Goal: Information Seeking & Learning: Check status

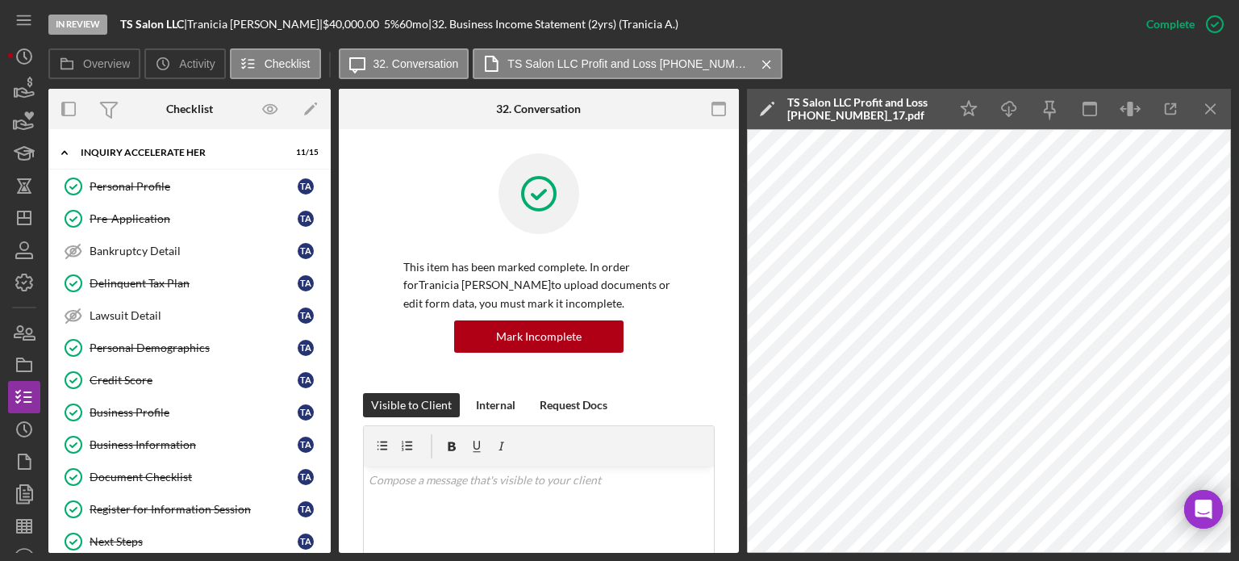
scroll to position [910, 0]
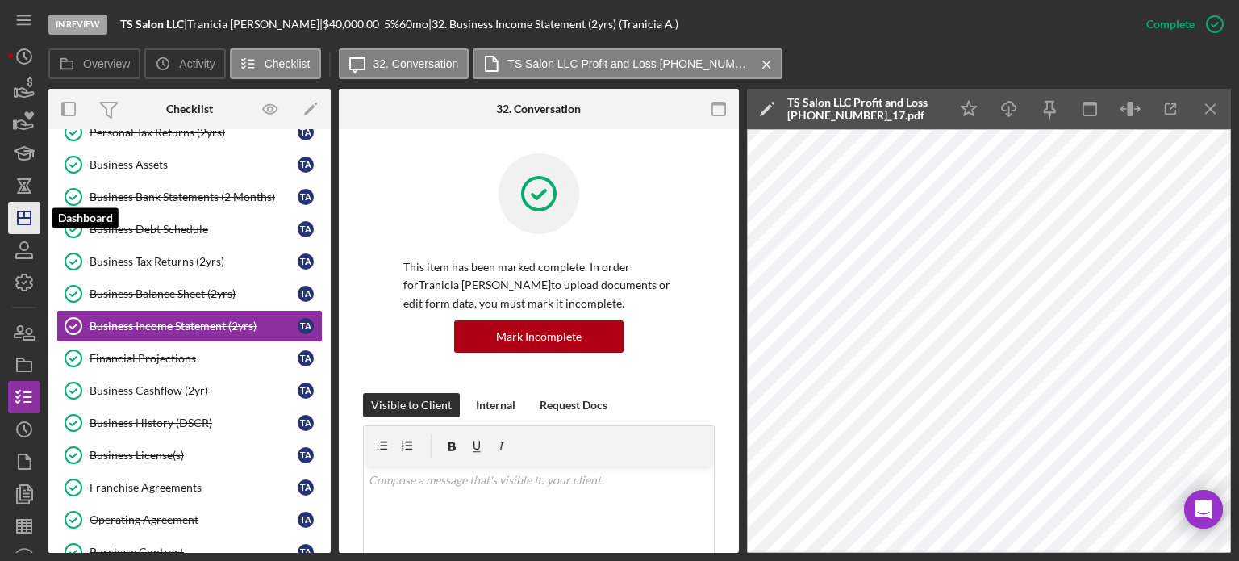
click at [26, 220] on icon "Icon/Dashboard" at bounding box center [24, 218] width 40 height 40
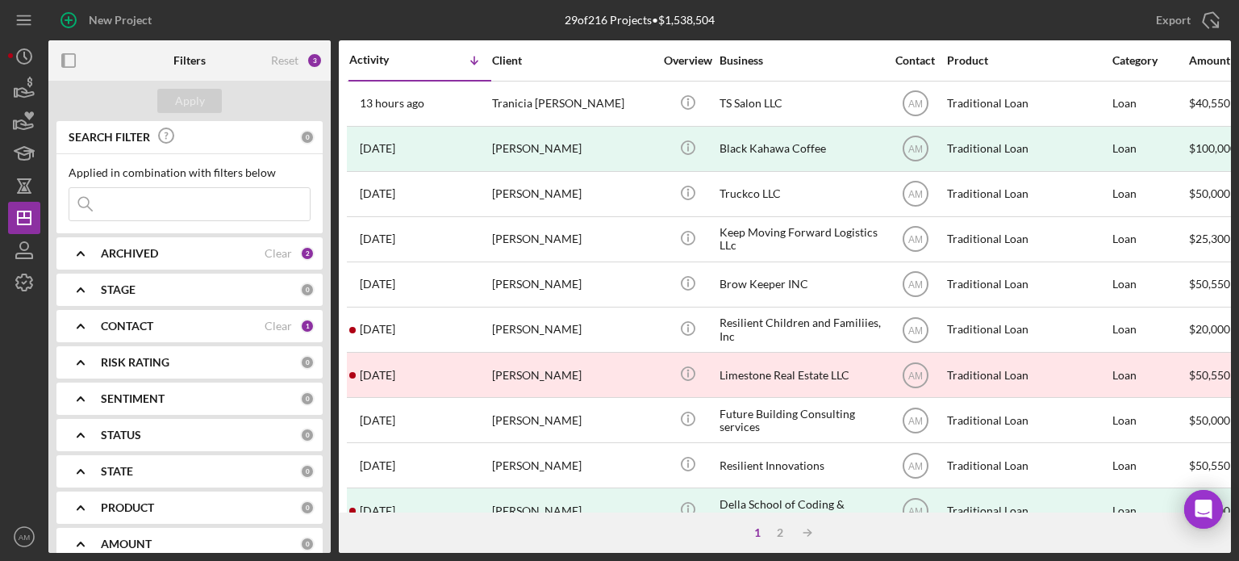
click at [146, 211] on input at bounding box center [189, 204] width 240 height 32
type input "amber"
click at [184, 102] on div "Apply" at bounding box center [190, 101] width 30 height 24
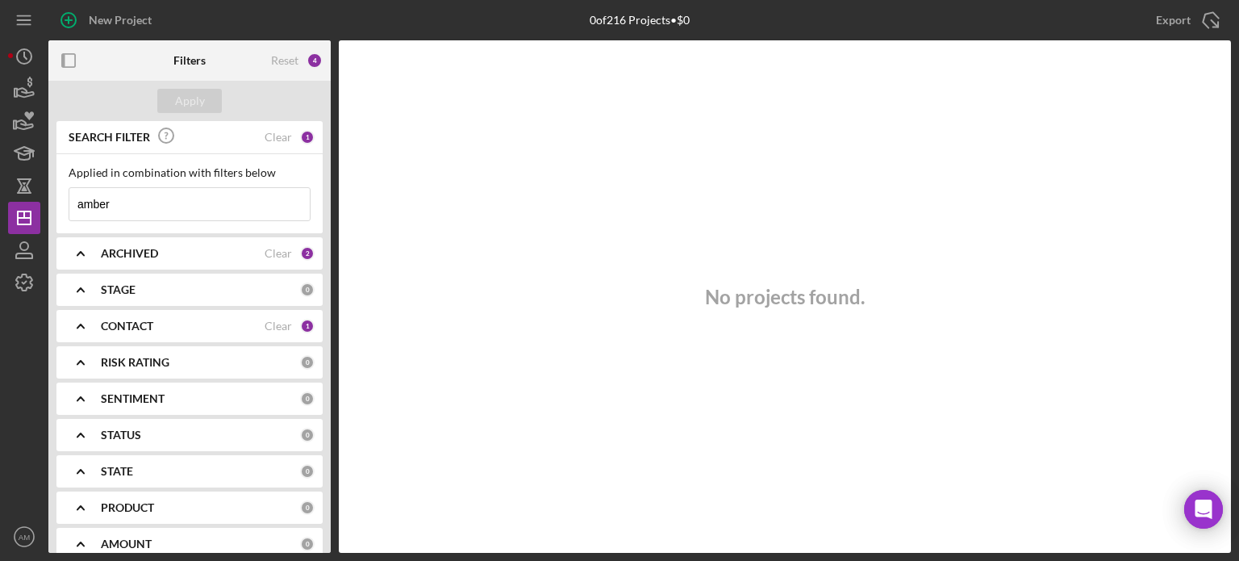
click at [150, 203] on input "amber" at bounding box center [189, 204] width 240 height 32
drag, startPoint x: 120, startPoint y: 206, endPoint x: 105, endPoint y: 206, distance: 15.3
click at [110, 206] on input "amber" at bounding box center [189, 204] width 240 height 32
click at [282, 248] on div "Clear" at bounding box center [278, 253] width 27 height 13
click at [97, 255] on icon "Icon/Expander" at bounding box center [80, 253] width 40 height 40
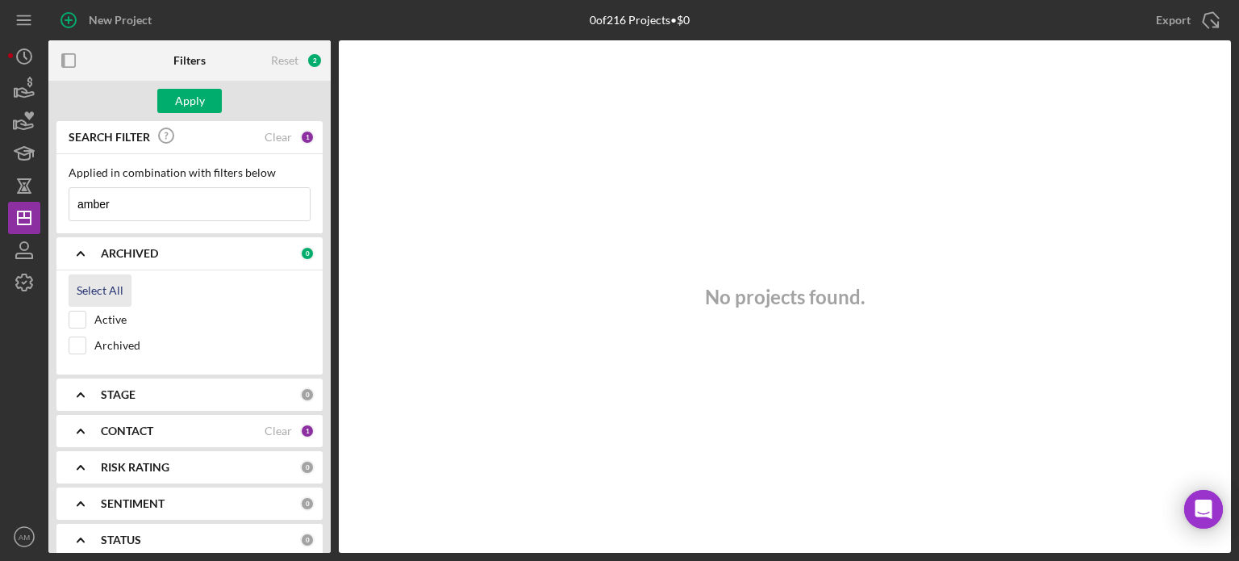
click at [94, 286] on div "Select All" at bounding box center [100, 290] width 47 height 32
checkbox input "true"
drag, startPoint x: 128, startPoint y: 205, endPoint x: 39, endPoint y: 203, distance: 89.5
click at [39, 203] on div "New Project 0 of 216 Projects • $0 Export Icon/Export Filters Reset 4 Apply SEA…" at bounding box center [619, 276] width 1223 height 553
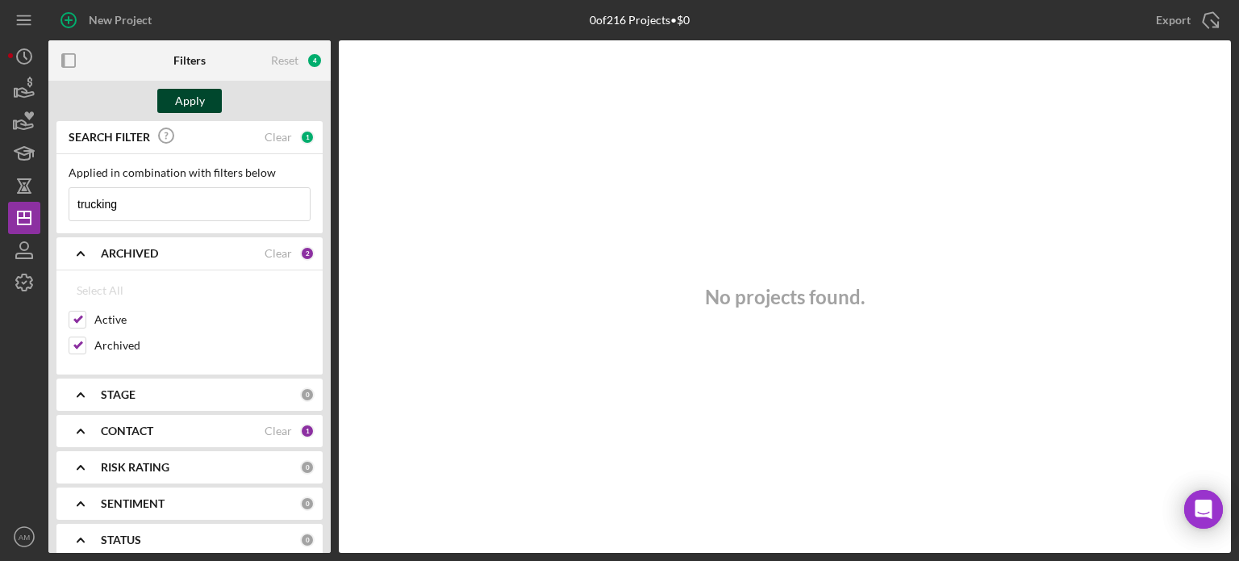
click at [196, 106] on div "Apply" at bounding box center [190, 101] width 30 height 24
drag, startPoint x: 127, startPoint y: 208, endPoint x: 61, endPoint y: 208, distance: 65.3
click at [61, 208] on div "Applied in combination with filters below trucking Icon/Menu Close" at bounding box center [189, 193] width 266 height 79
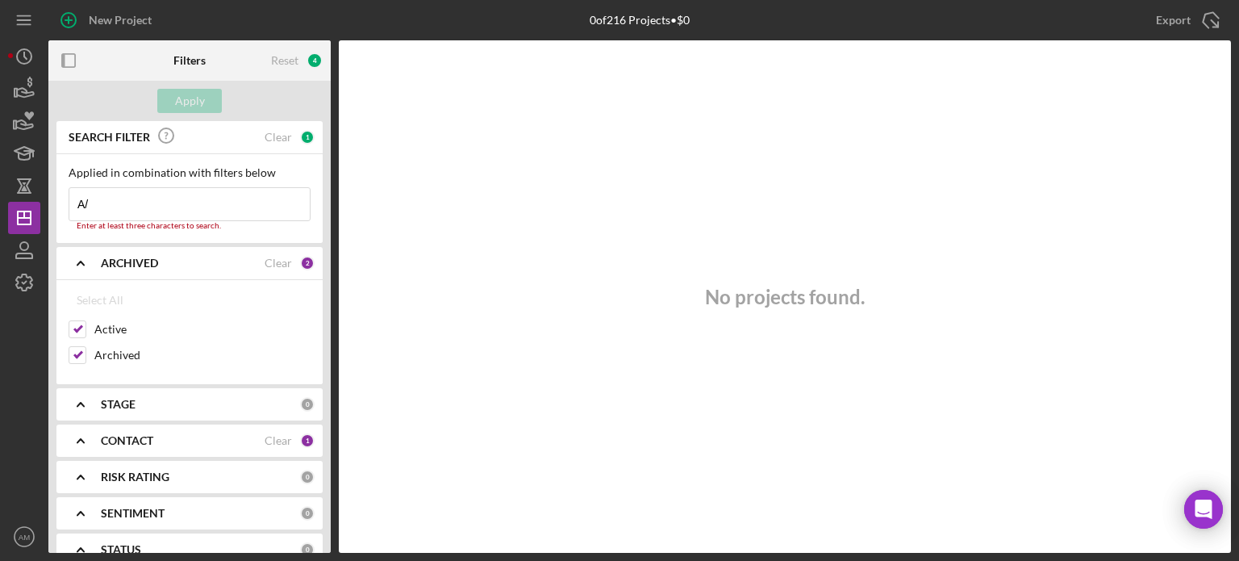
type input "A/R"
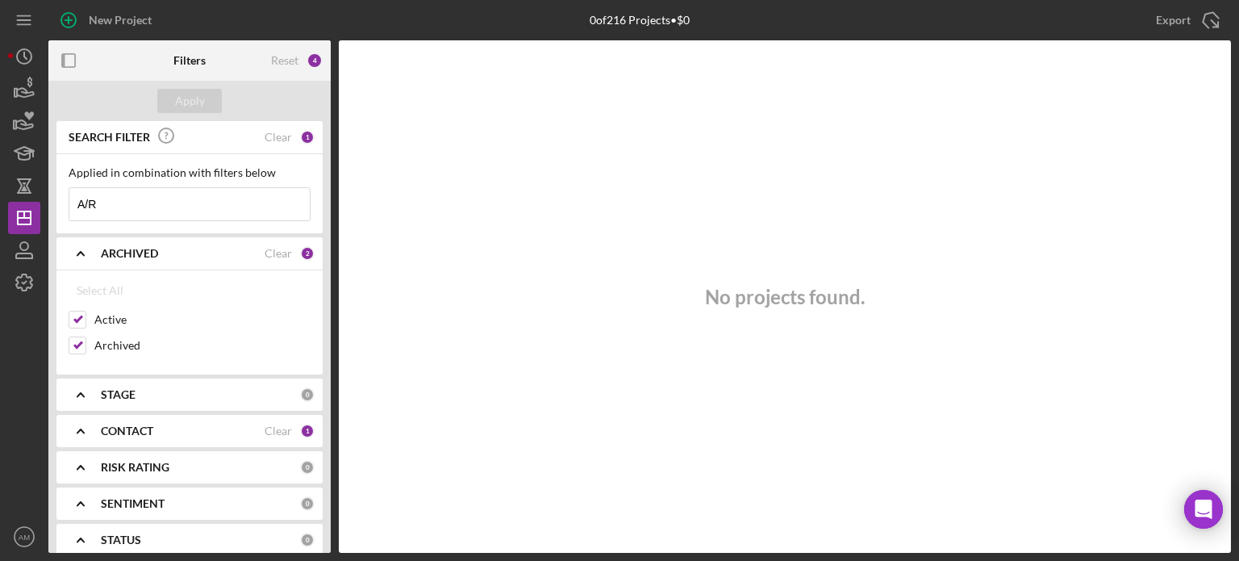
drag, startPoint x: 129, startPoint y: 201, endPoint x: 0, endPoint y: 201, distance: 129.1
click at [2, 201] on div "New Project 0 of 216 Projects • $0 Export Icon/Export Filters Reset 4 Apply SEA…" at bounding box center [619, 280] width 1239 height 561
click at [188, 106] on div "Apply" at bounding box center [190, 101] width 30 height 24
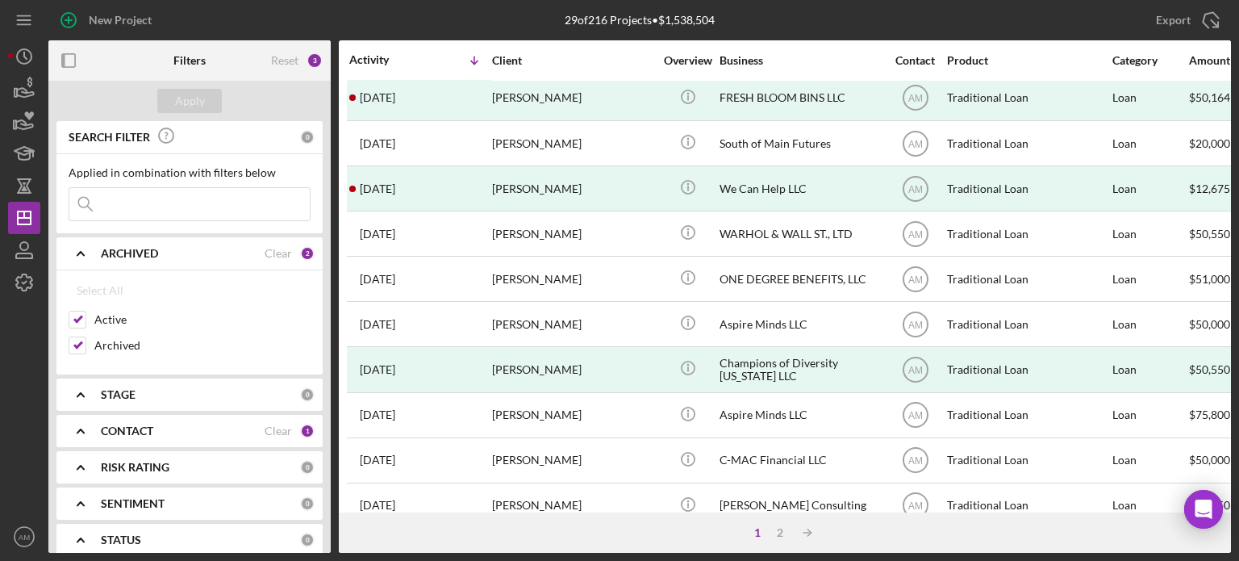
scroll to position [719, 0]
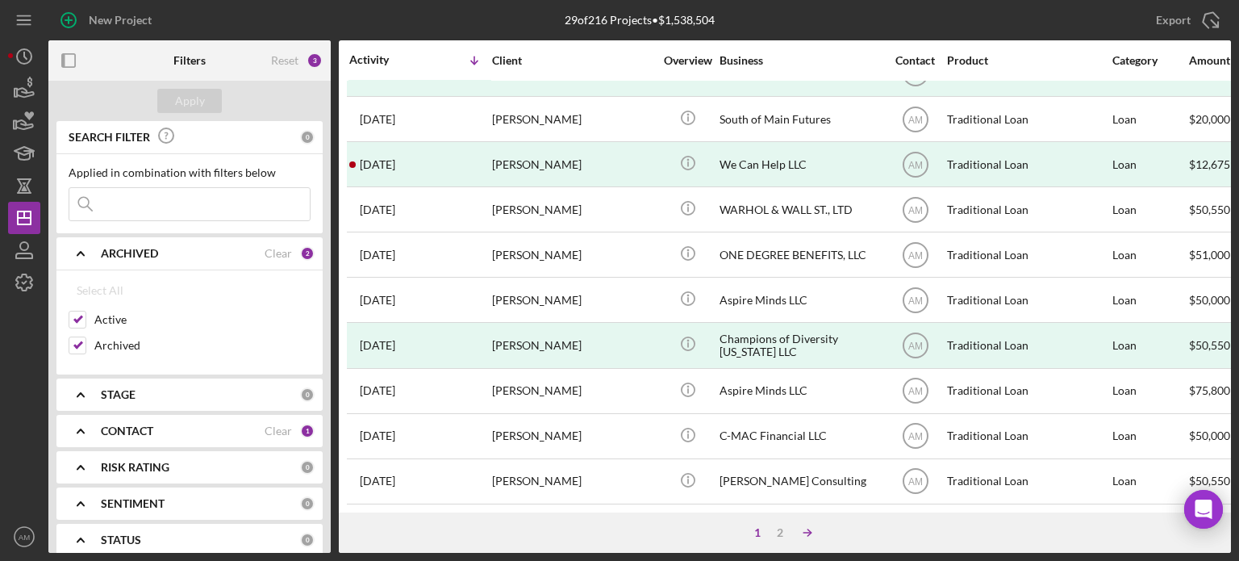
click at [806, 530] on icon "Icon/Table Sort Arrow" at bounding box center [807, 532] width 32 height 32
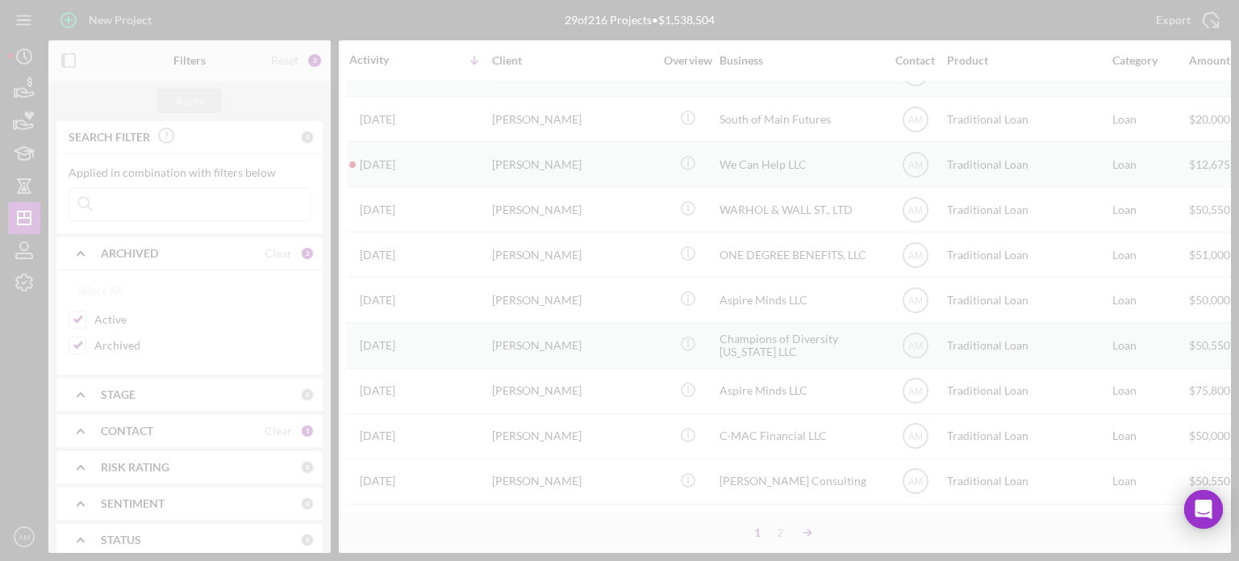
scroll to position [0, 0]
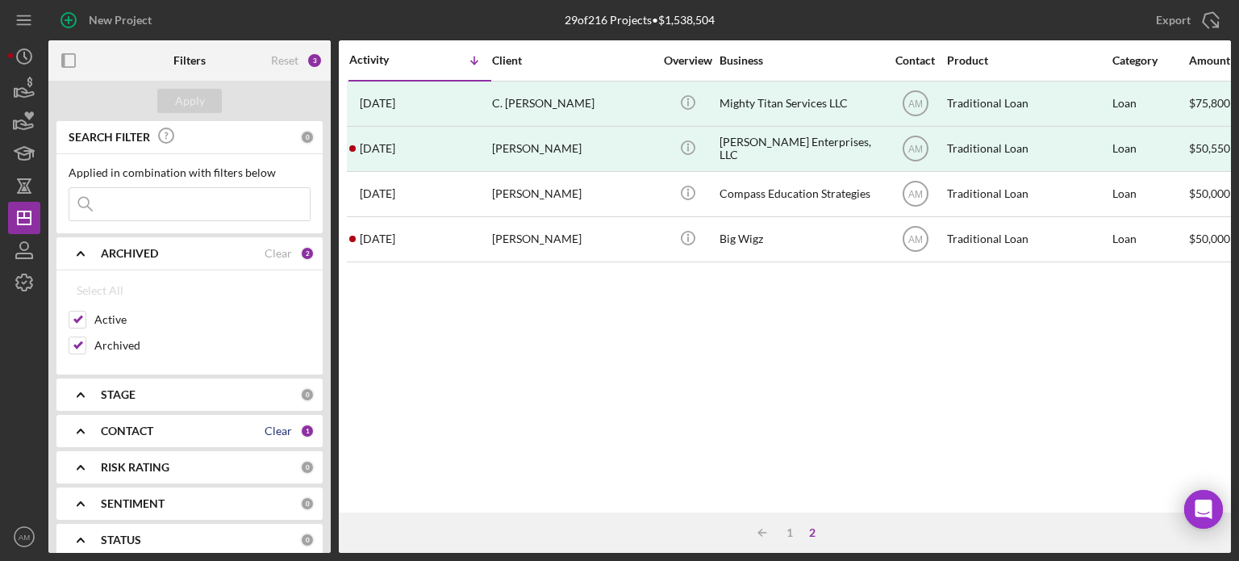
click at [283, 433] on div "Clear" at bounding box center [278, 430] width 27 height 13
click at [122, 428] on b "CONTACT" at bounding box center [127, 430] width 52 height 13
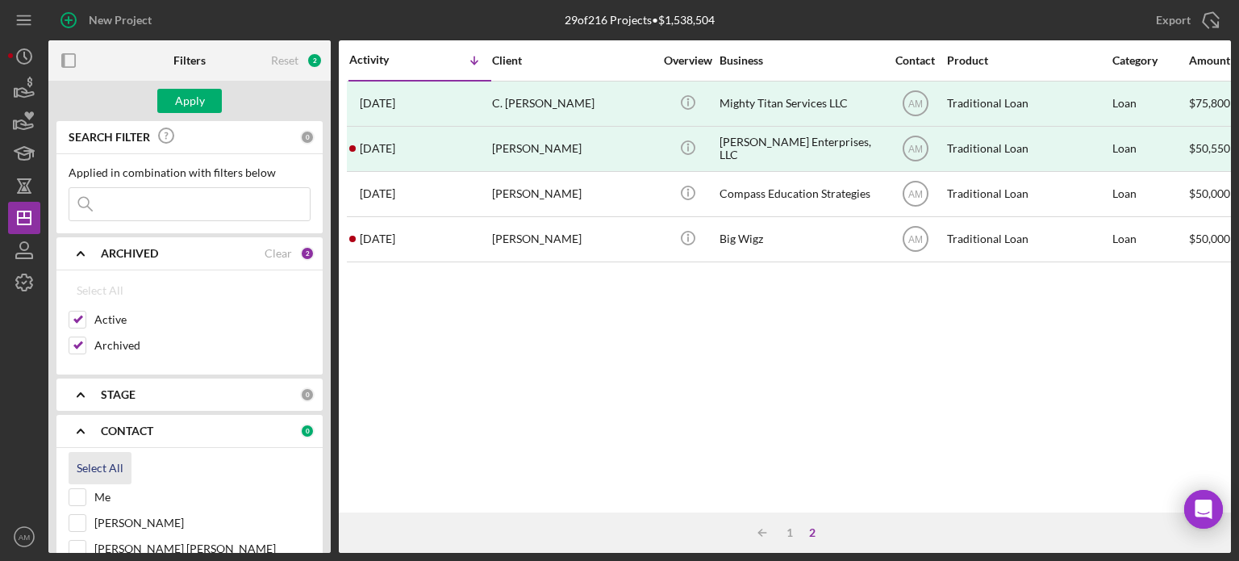
click at [104, 463] on div "Select All" at bounding box center [100, 468] width 47 height 32
checkbox input "true"
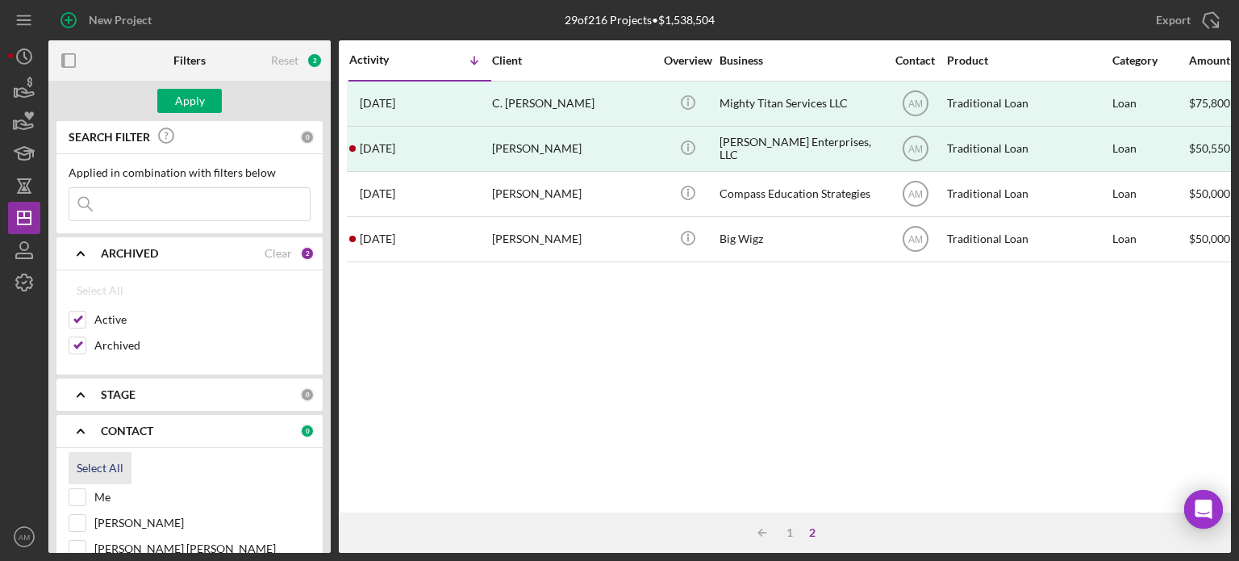
checkbox input "true"
click at [802, 440] on div "Activity Icon/Table Sort Arrow Client Overview Business Contact Product Categor…" at bounding box center [785, 276] width 892 height 472
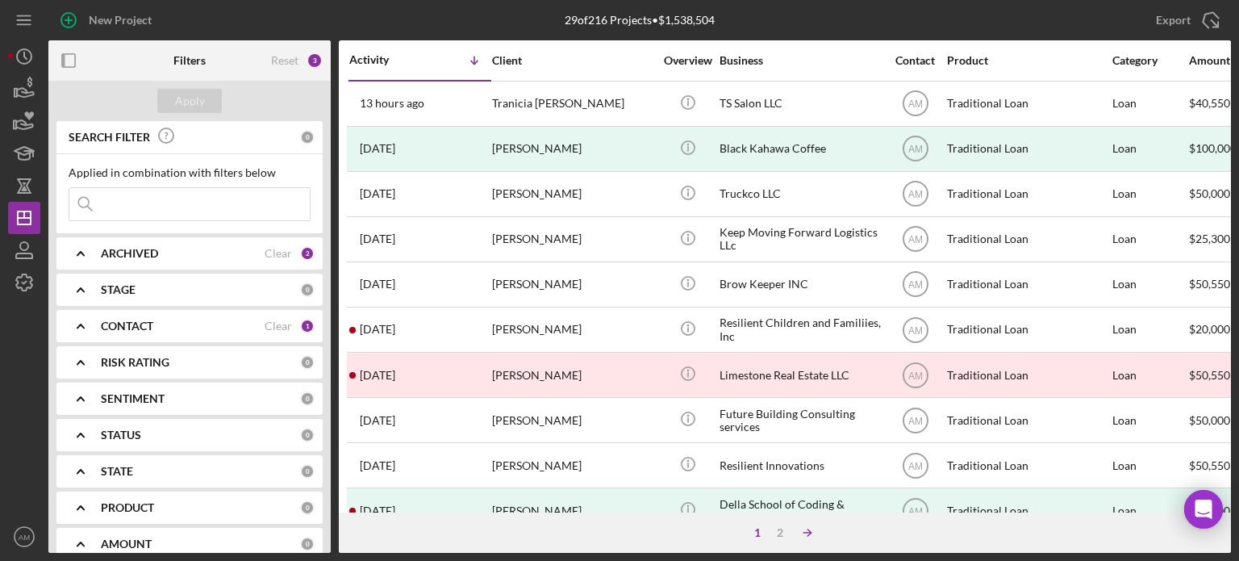
click at [809, 534] on polyline at bounding box center [808, 532] width 3 height 6
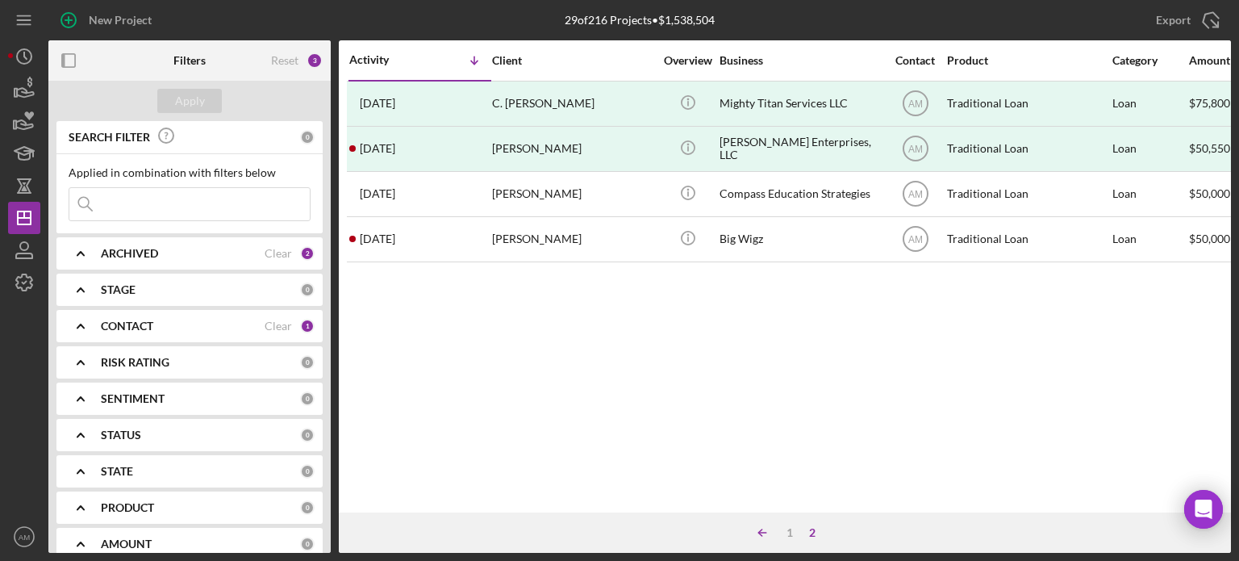
click at [759, 532] on line at bounding box center [762, 532] width 7 height 0
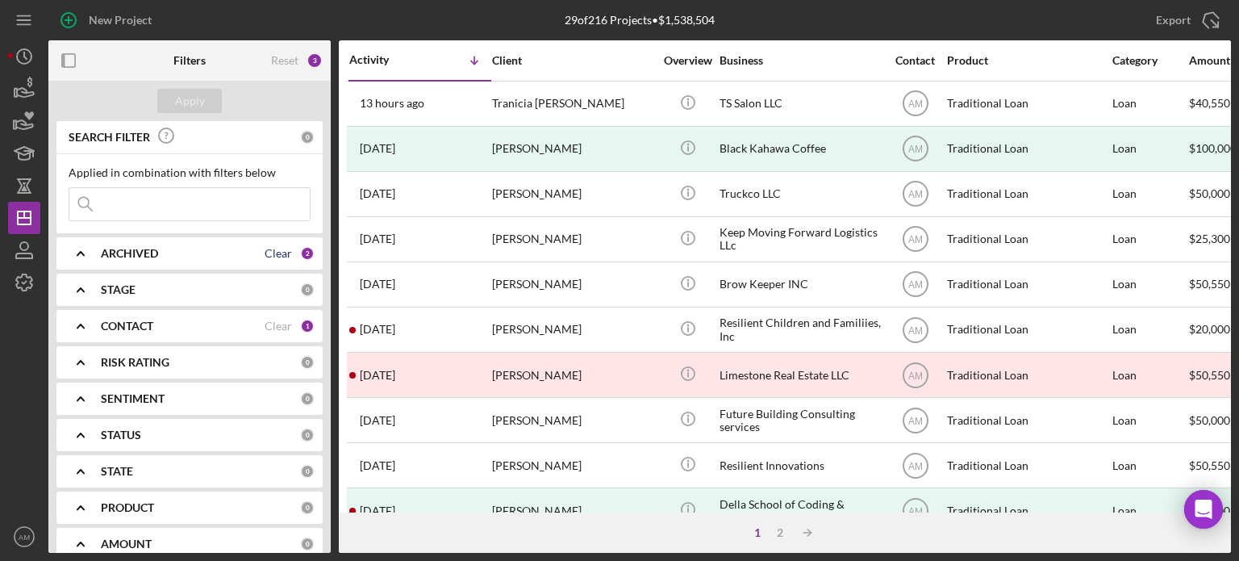
click at [276, 251] on div "Clear" at bounding box center [278, 253] width 27 height 13
click at [276, 251] on div "ARCHIVED" at bounding box center [200, 253] width 199 height 13
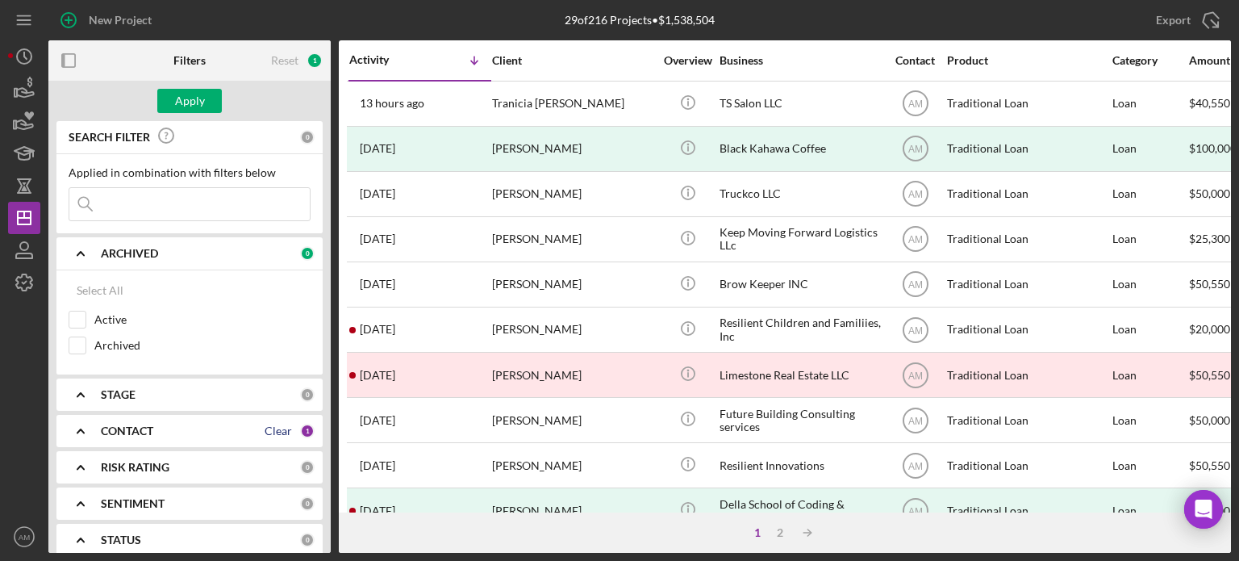
click at [277, 433] on div "Clear" at bounding box center [278, 430] width 27 height 13
click at [198, 95] on div "Apply" at bounding box center [190, 101] width 30 height 24
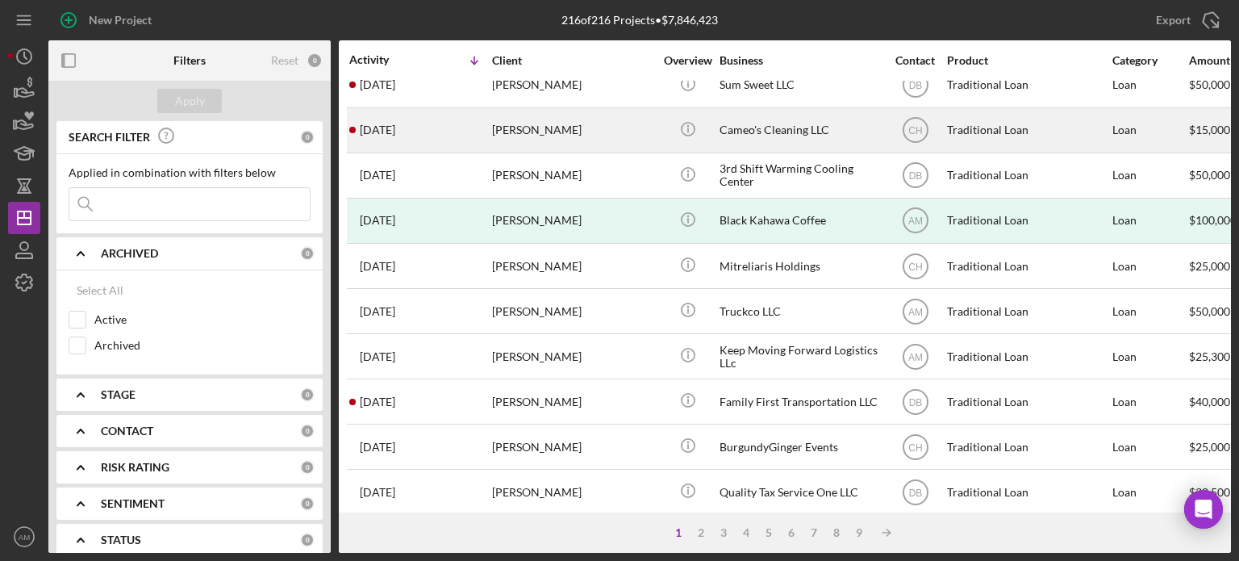
scroll to position [565, 0]
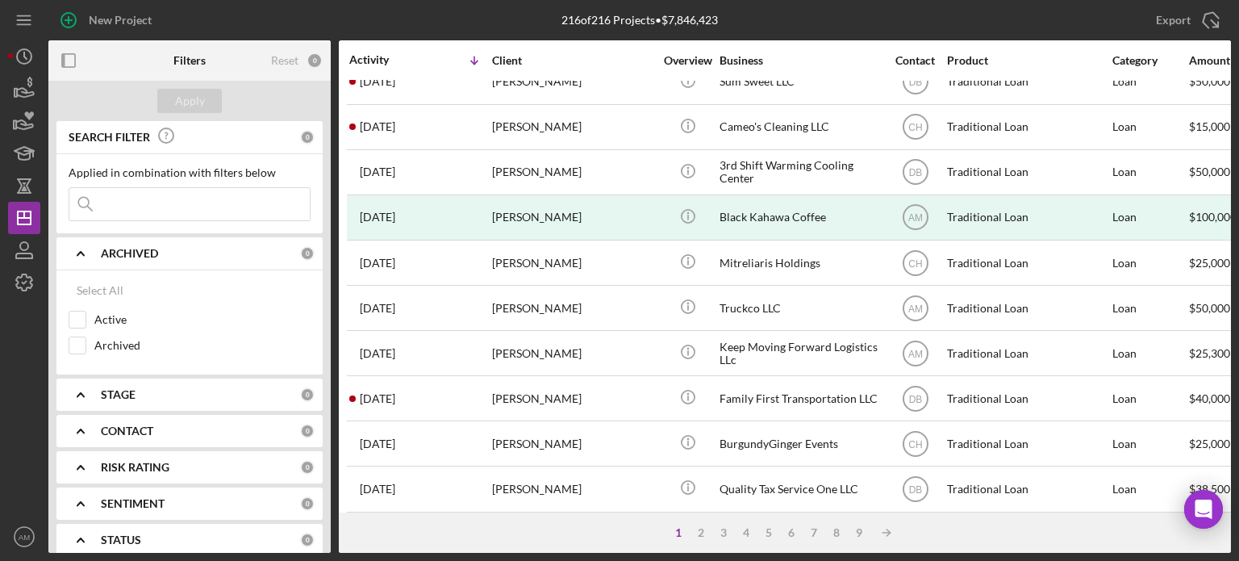
click at [119, 214] on input at bounding box center [189, 204] width 240 height 32
type input "trucking"
click at [187, 102] on div "Apply" at bounding box center [190, 101] width 30 height 24
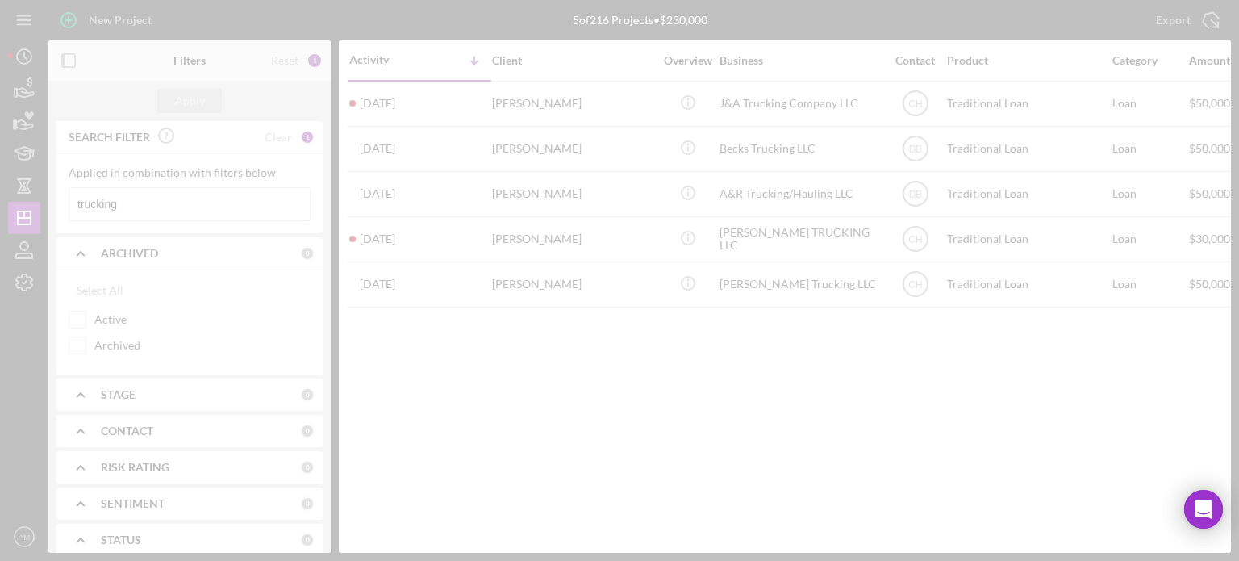
scroll to position [0, 0]
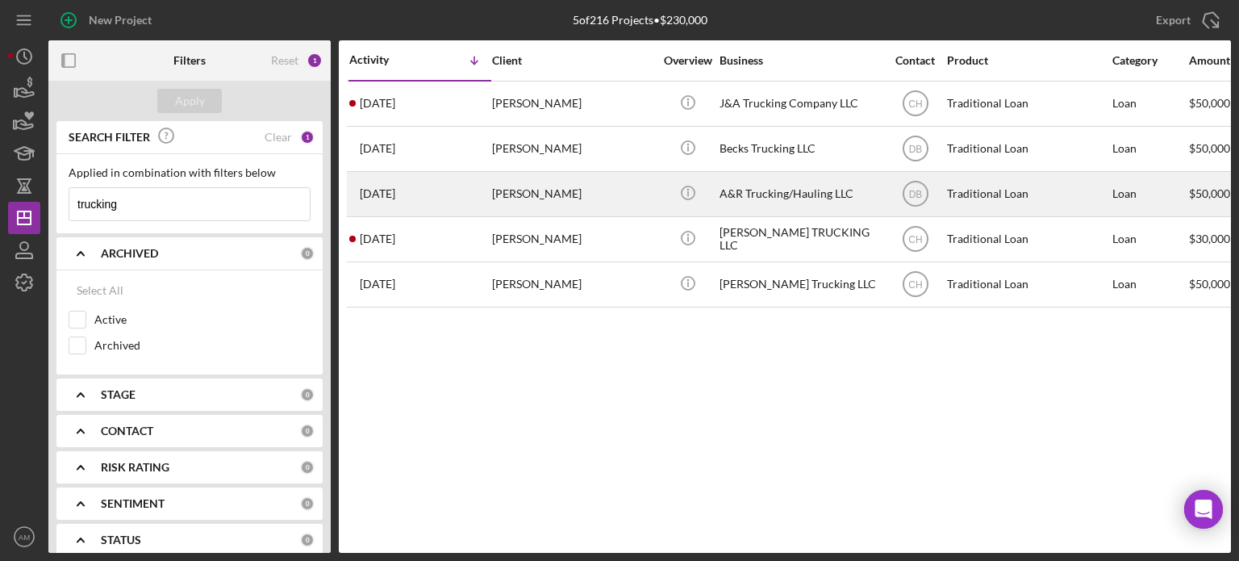
click at [558, 193] on div "Amber Woods-parham" at bounding box center [572, 194] width 161 height 43
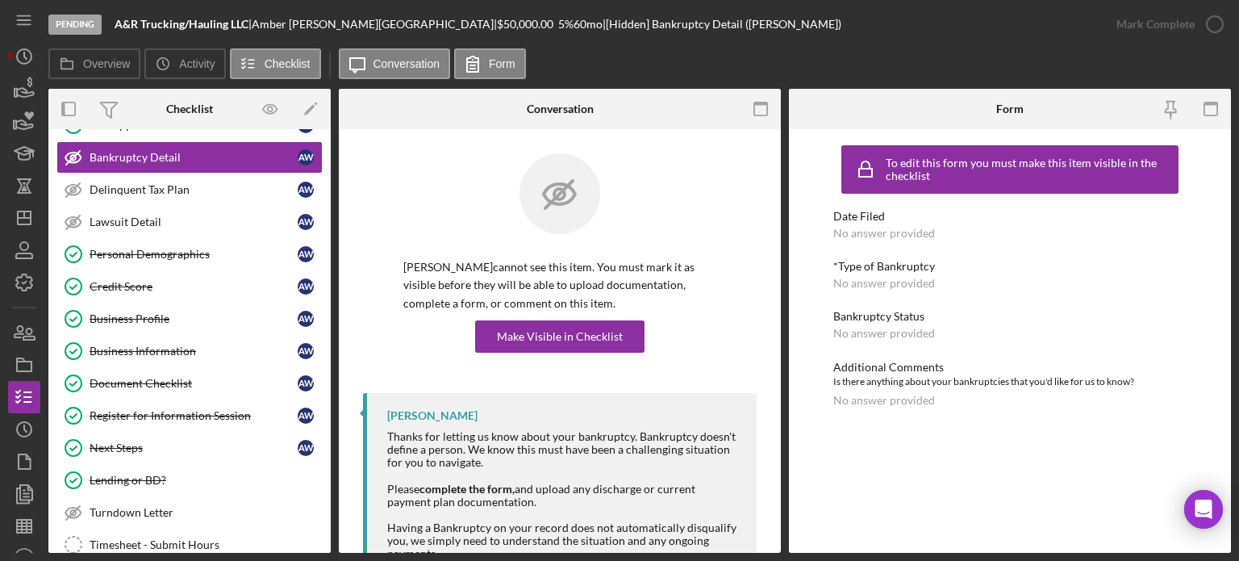
scroll to position [294, 0]
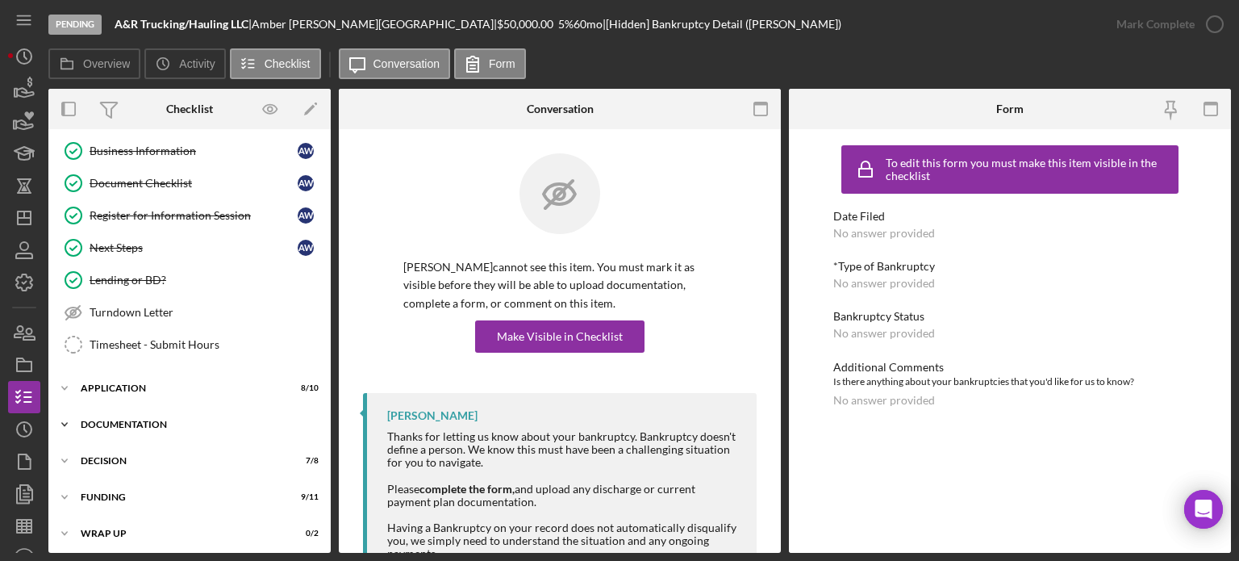
click at [143, 424] on div "Icon/Expander Documentation 21 / 22" at bounding box center [189, 424] width 282 height 32
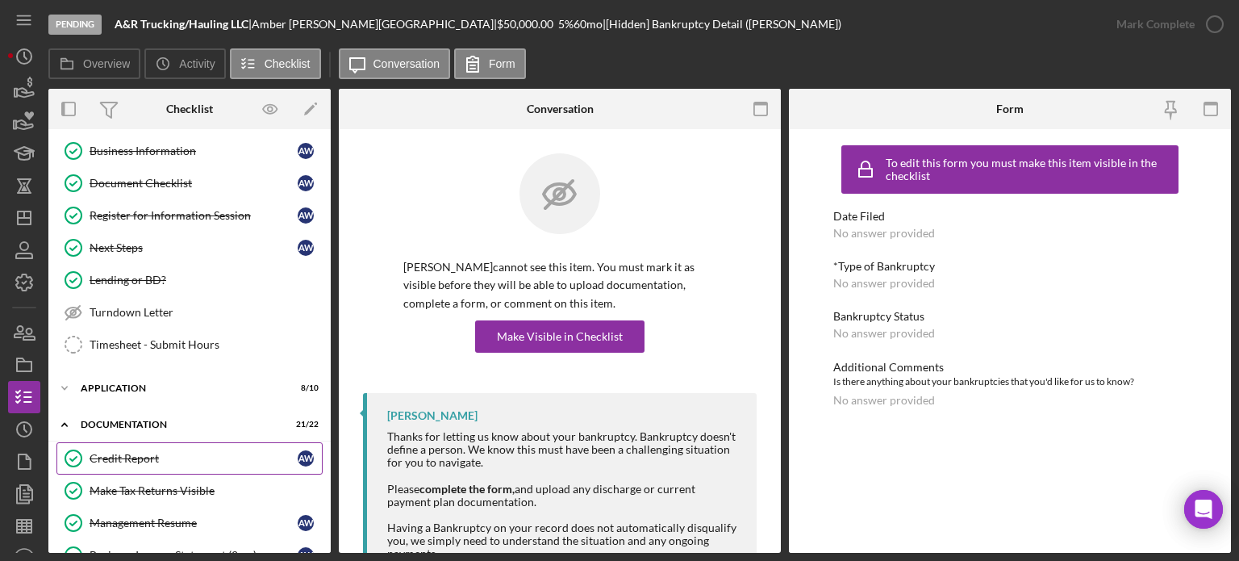
click at [136, 458] on div "Credit Report" at bounding box center [194, 458] width 208 height 13
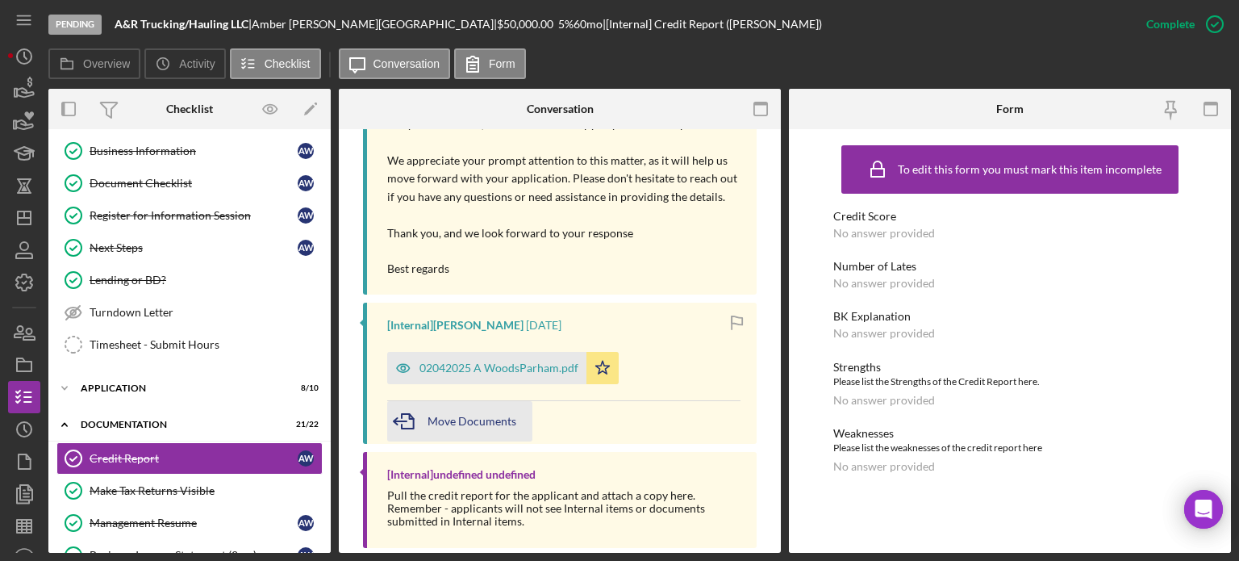
scroll to position [1103, 0]
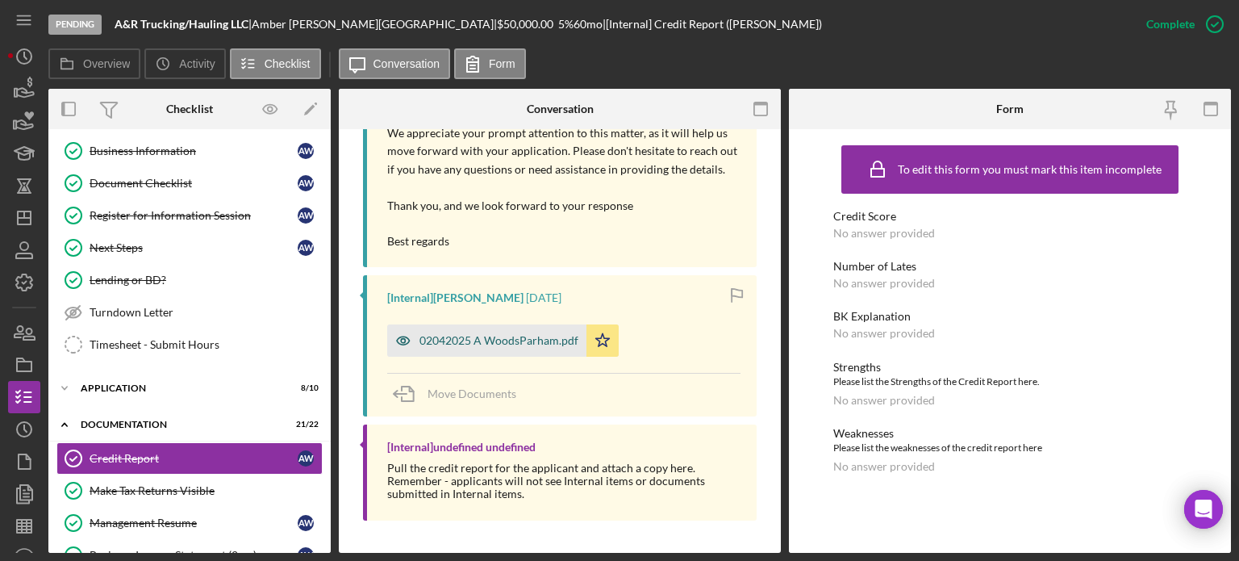
click at [461, 340] on div "02042025 A WoodsParham.pdf" at bounding box center [498, 340] width 159 height 13
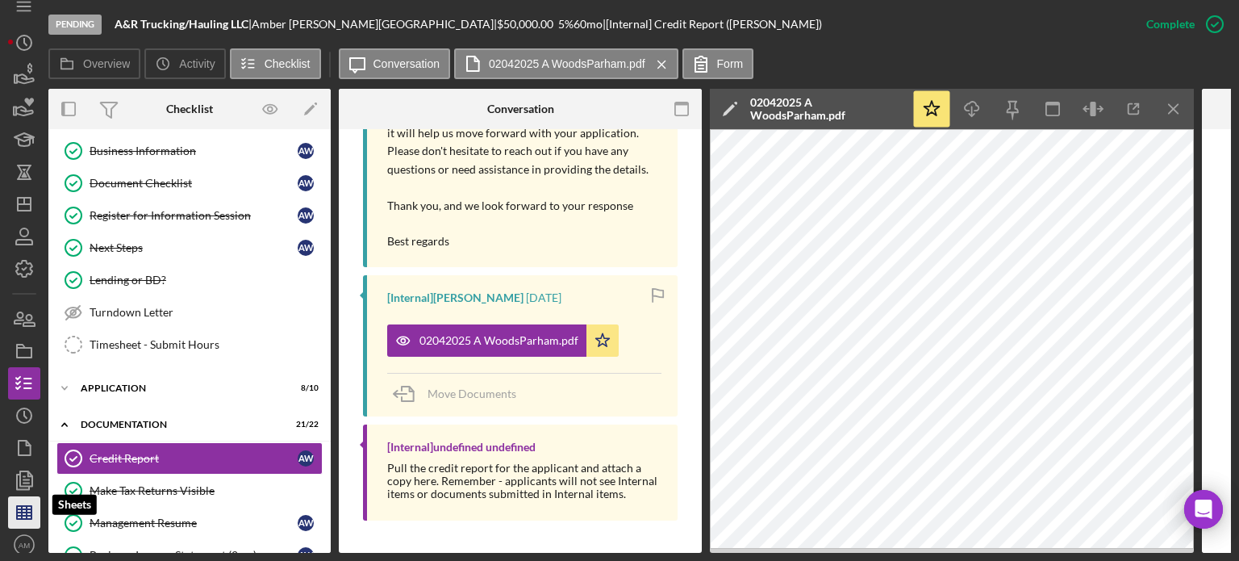
scroll to position [21, 0]
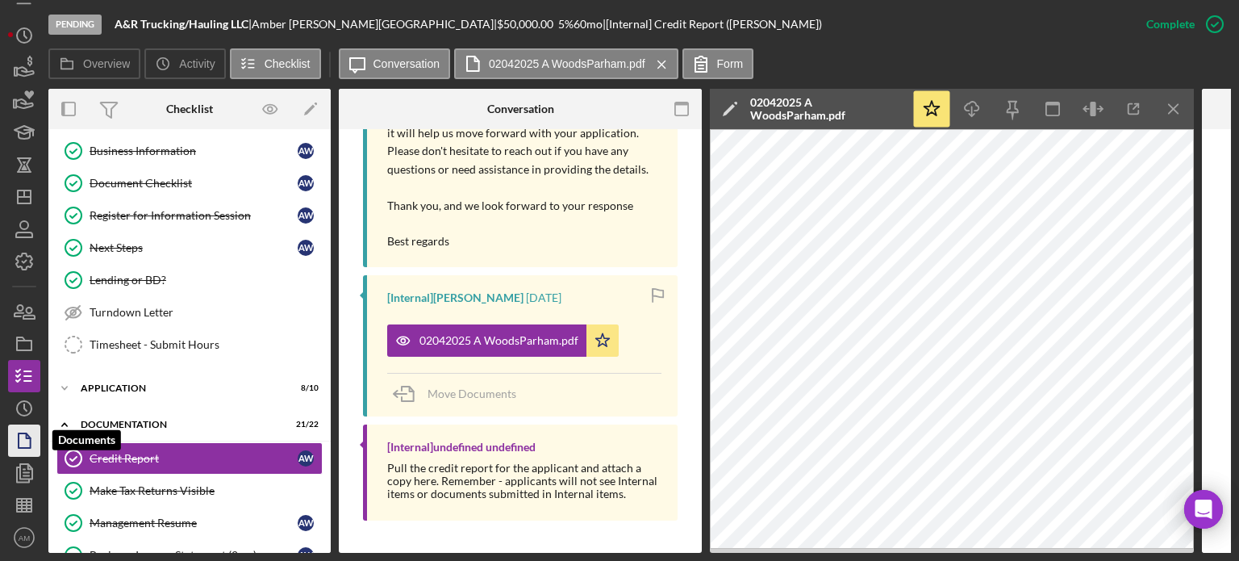
click at [25, 445] on icon "button" at bounding box center [24, 440] width 40 height 40
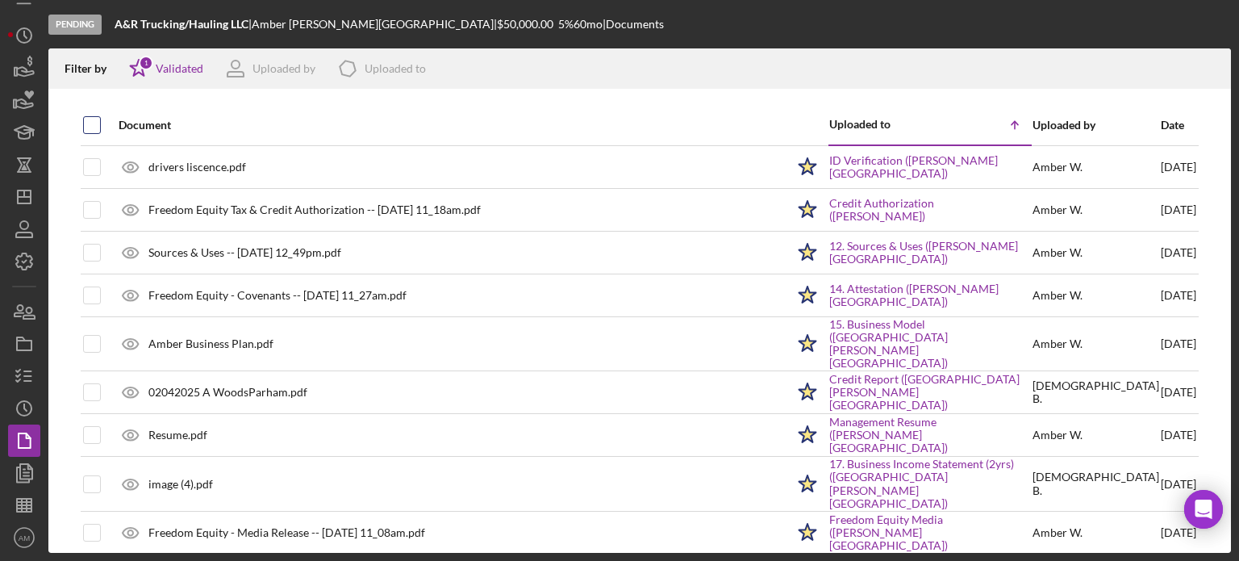
click at [95, 121] on input "checkbox" at bounding box center [92, 125] width 16 height 16
checkbox input "true"
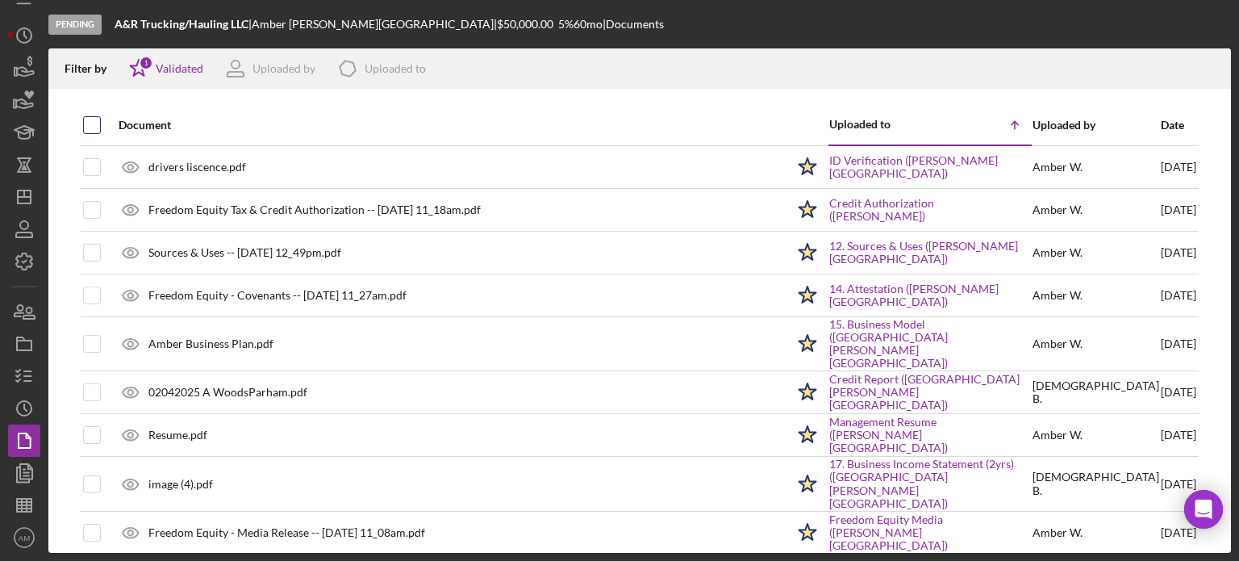
checkbox input "true"
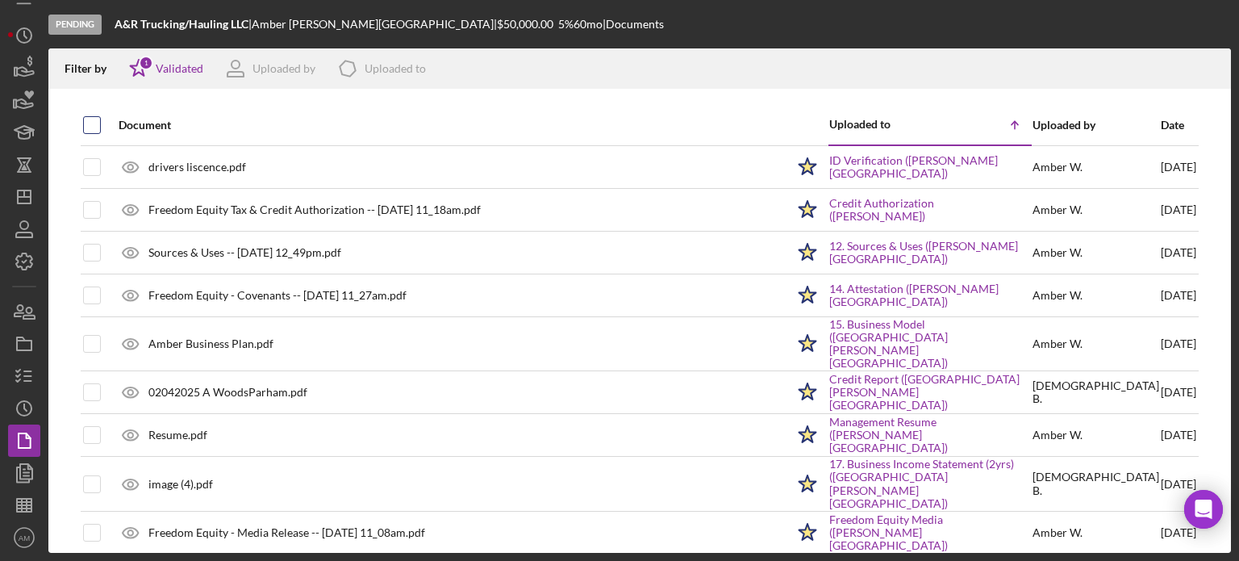
checkbox input "true"
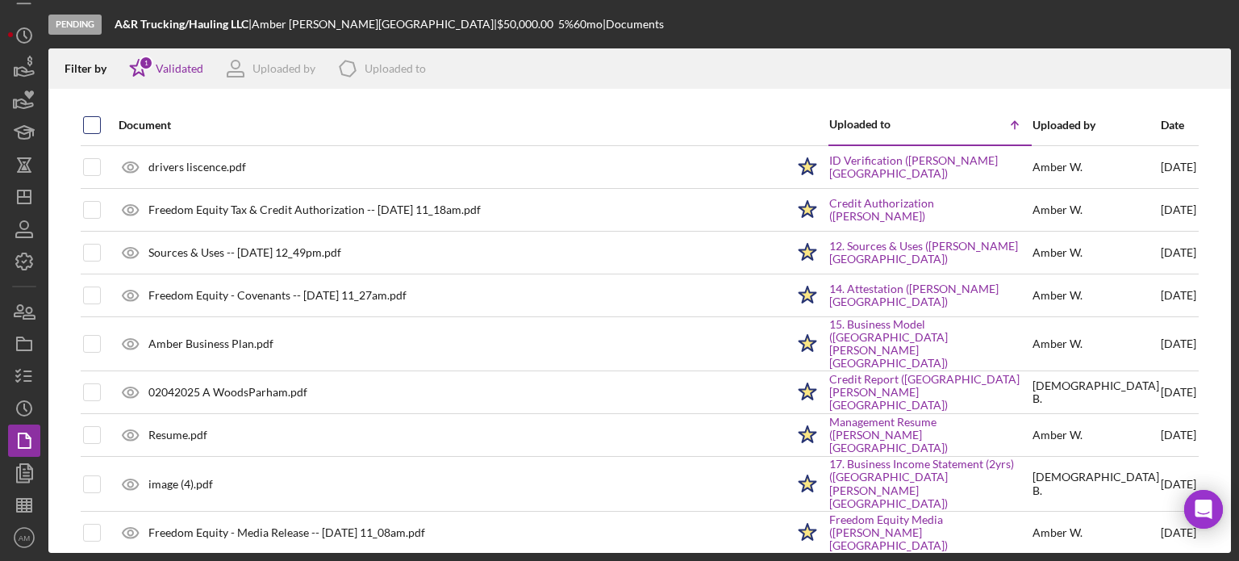
checkbox input "true"
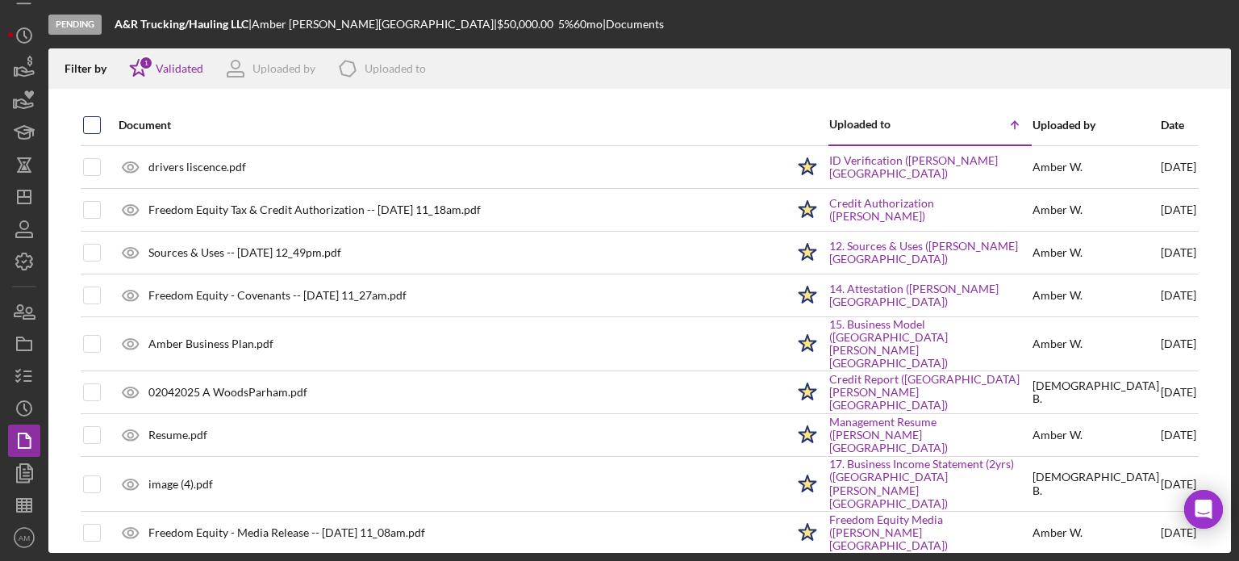
checkbox input "true"
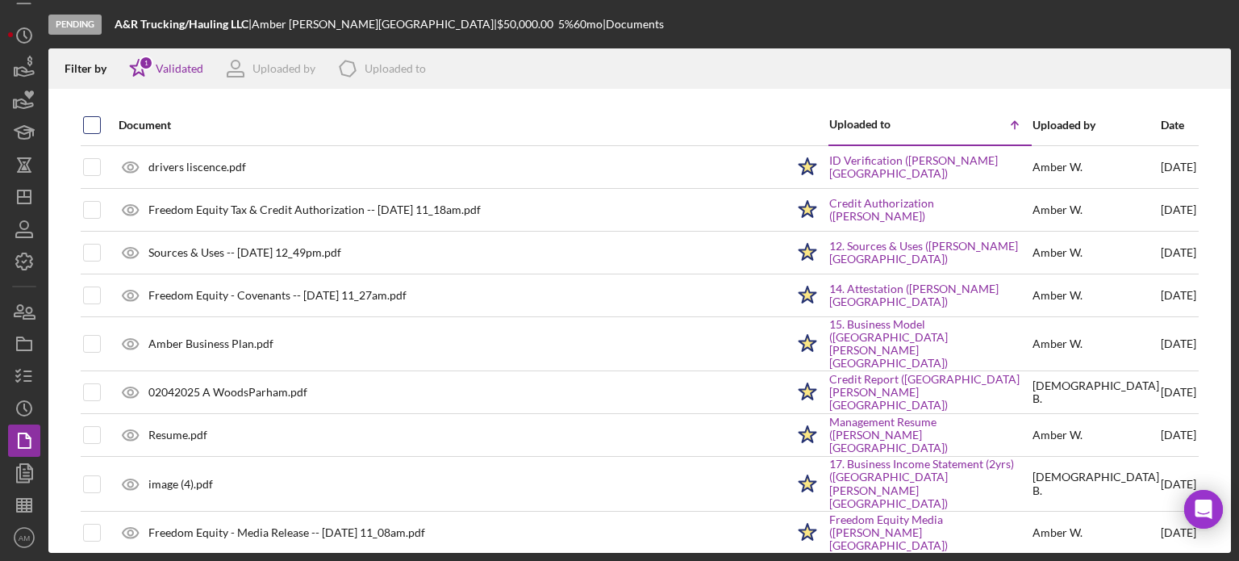
checkbox input "true"
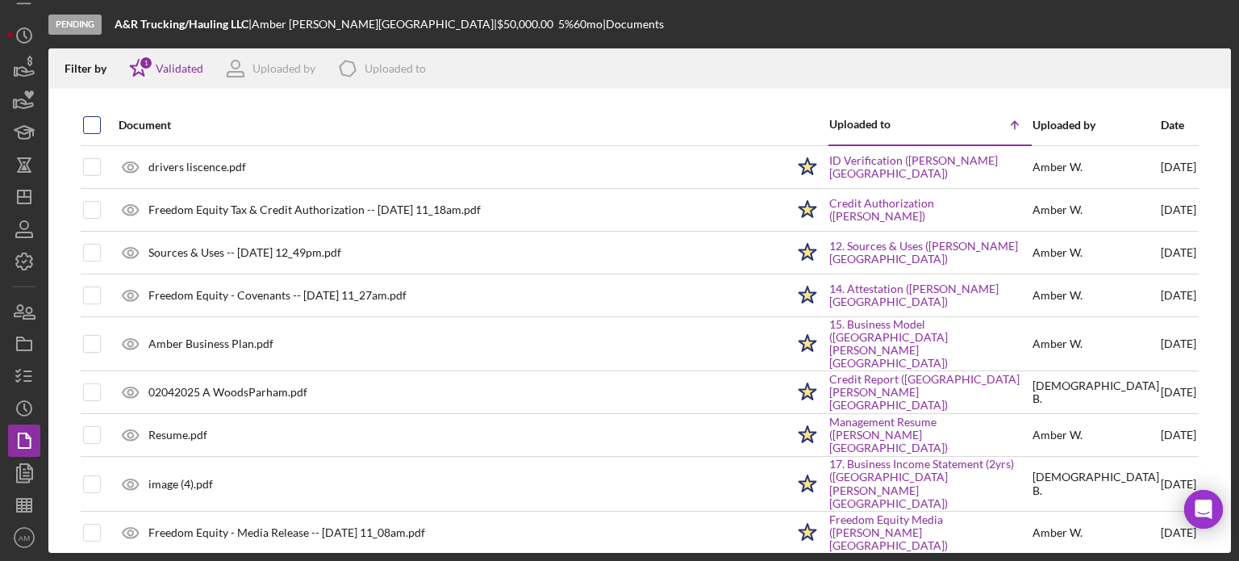
checkbox input "true"
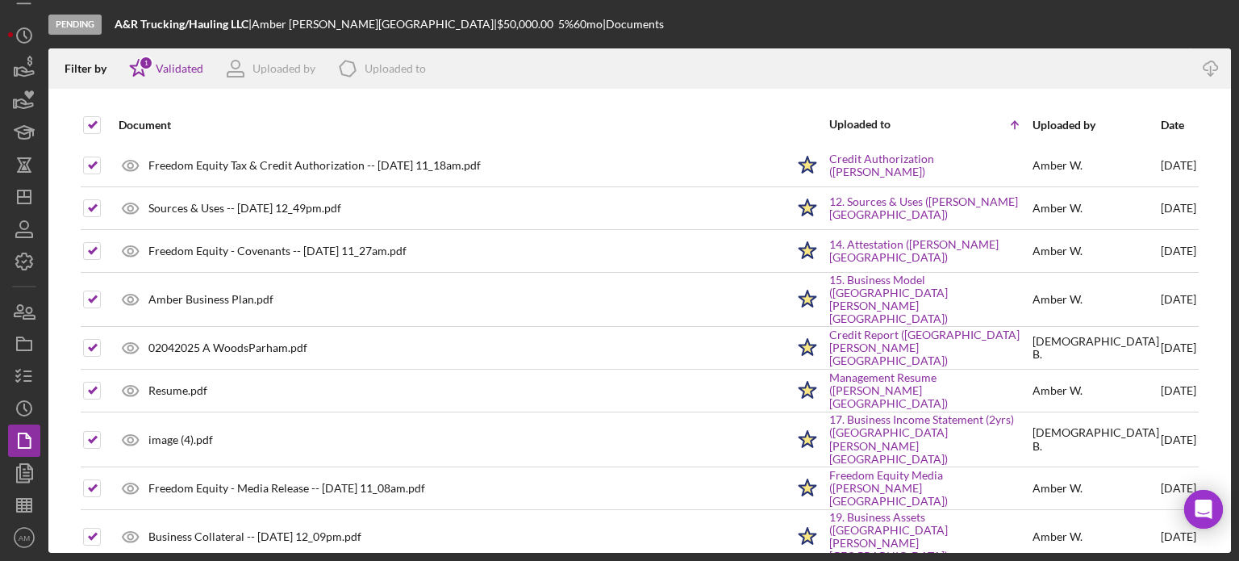
scroll to position [161, 0]
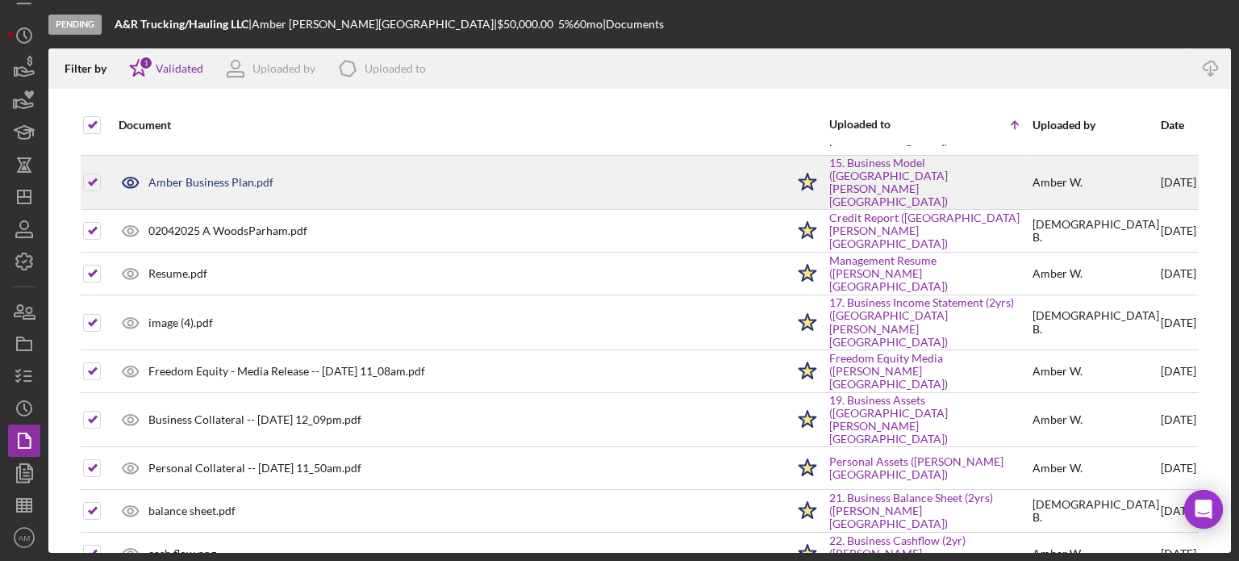
click at [422, 175] on div "Amber Business Plan.pdf" at bounding box center [448, 182] width 675 height 40
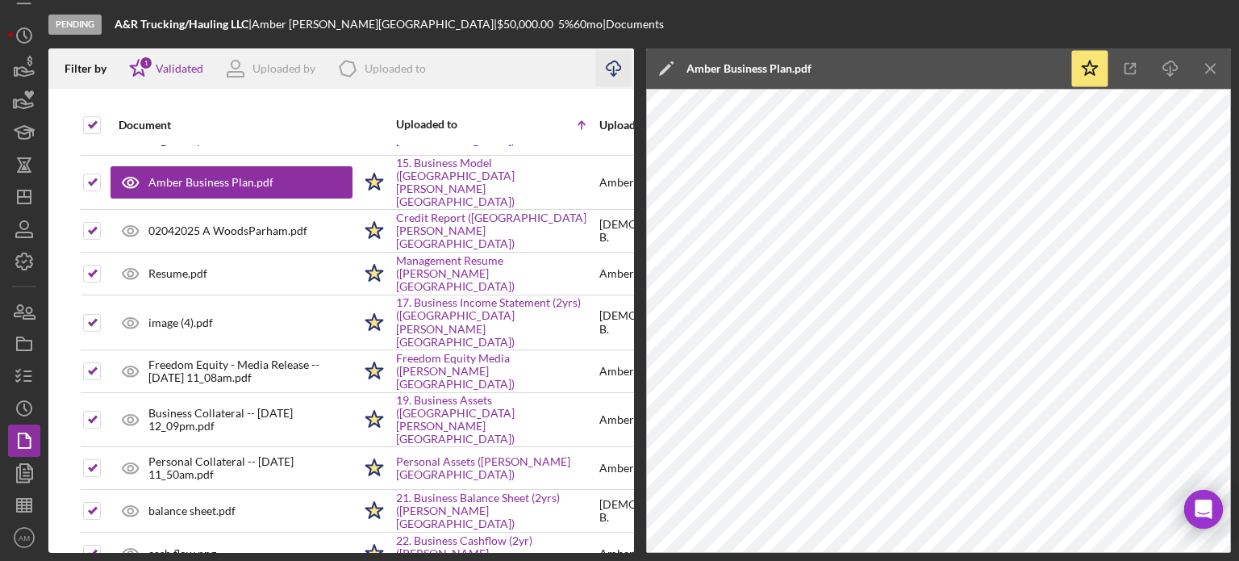
click at [611, 68] on icon "Icon/Download" at bounding box center [613, 69] width 36 height 36
click at [1216, 68] on icon "Icon/Menu Close" at bounding box center [1211, 69] width 36 height 36
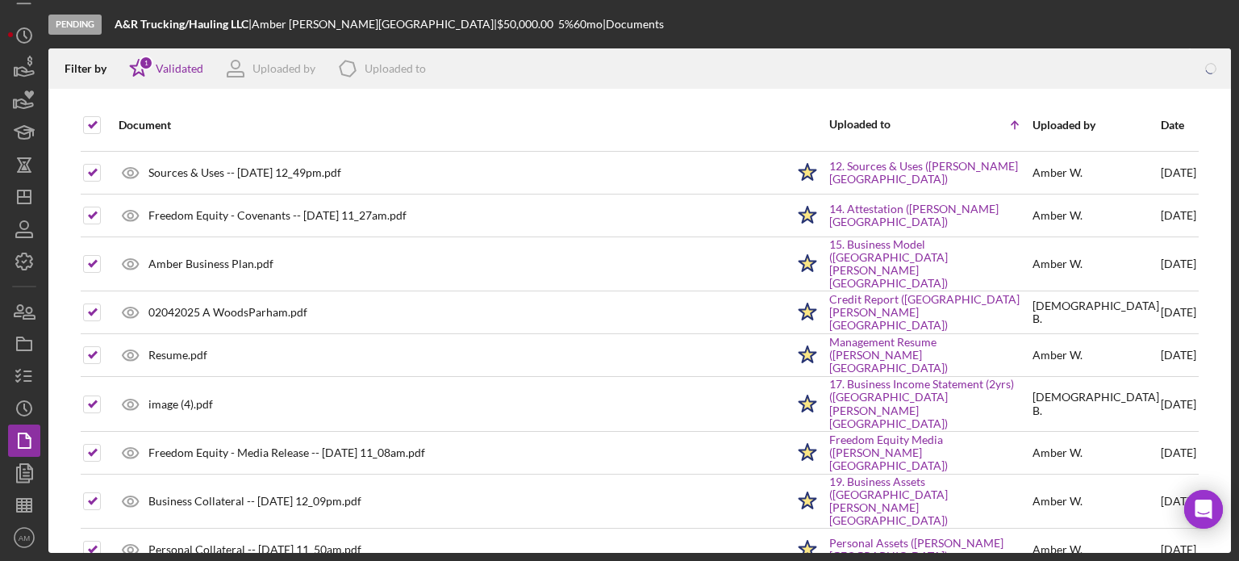
scroll to position [0, 0]
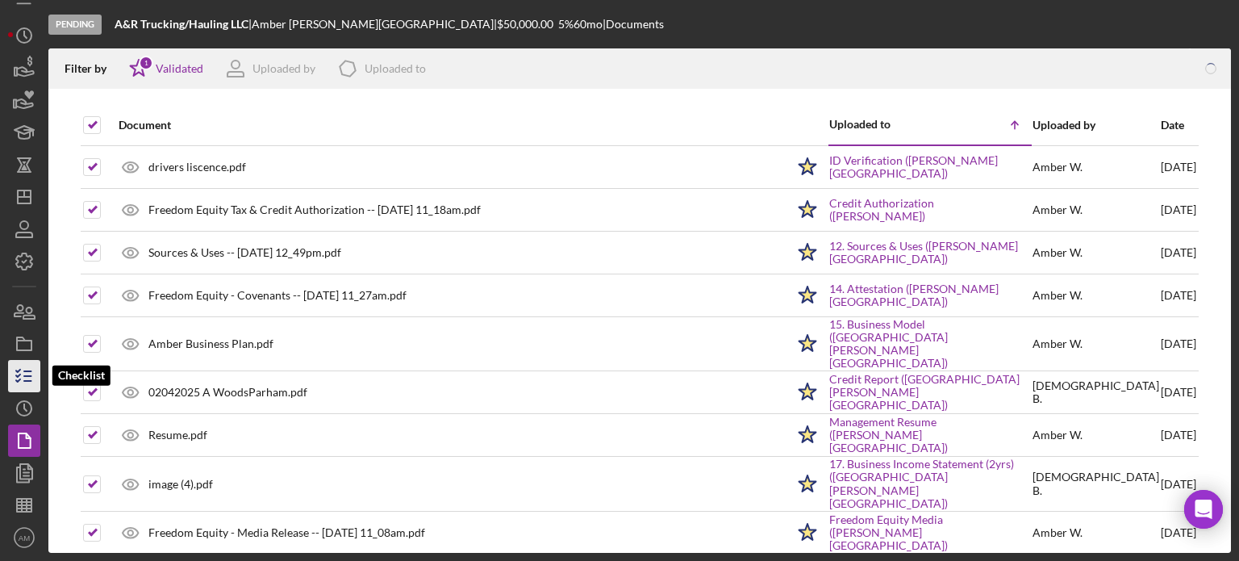
click at [21, 377] on icon "button" at bounding box center [24, 376] width 40 height 40
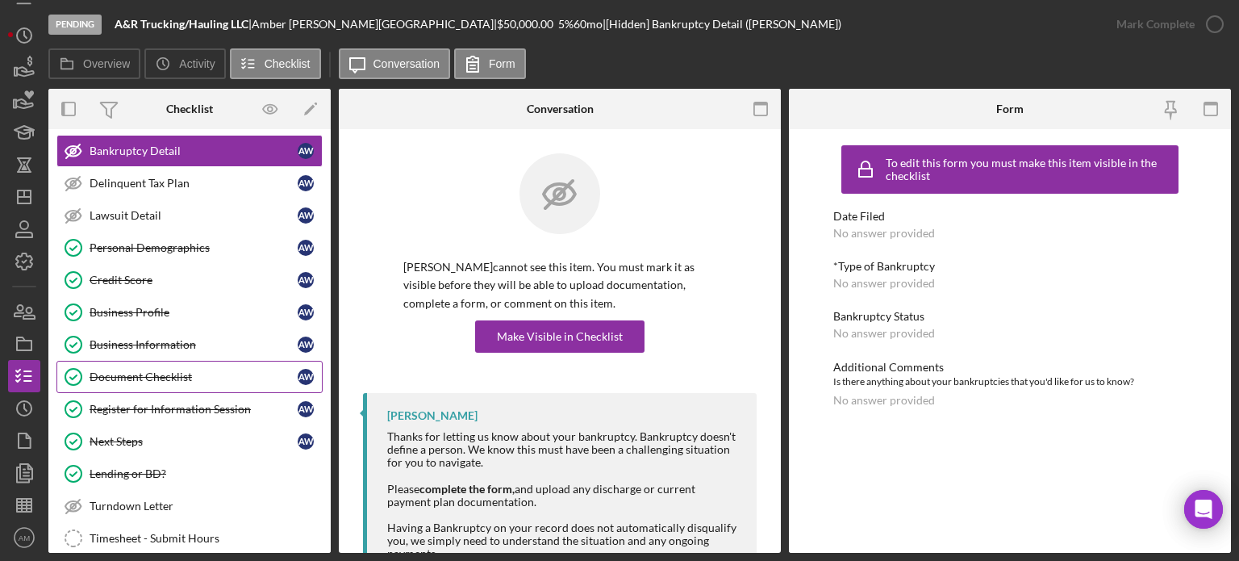
scroll to position [294, 0]
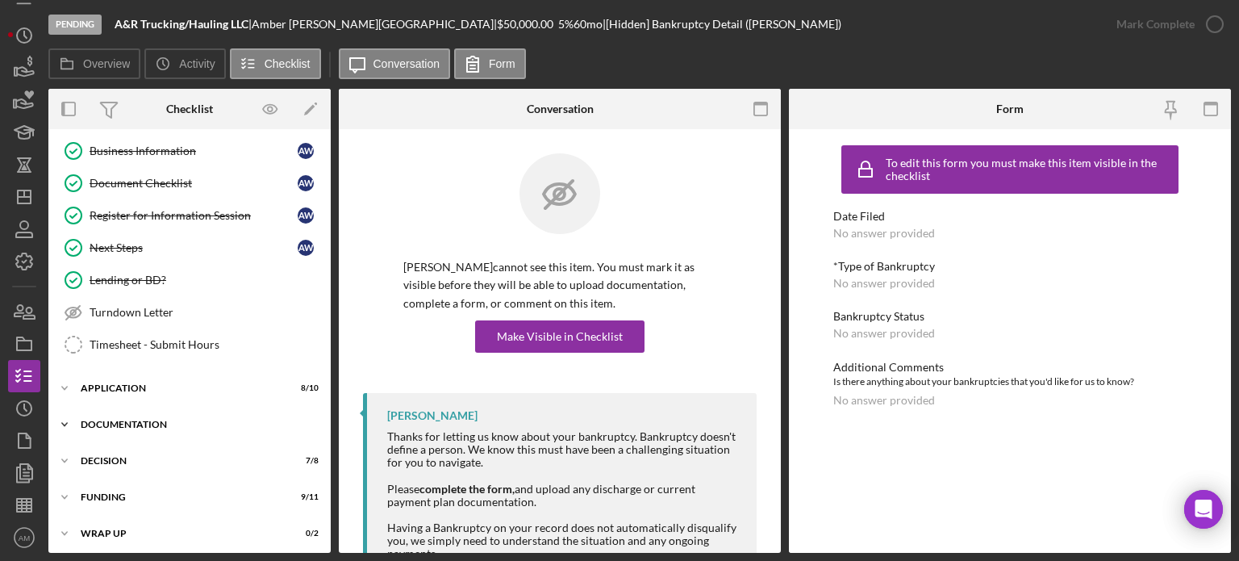
click at [142, 420] on div "Documentation" at bounding box center [196, 424] width 230 height 10
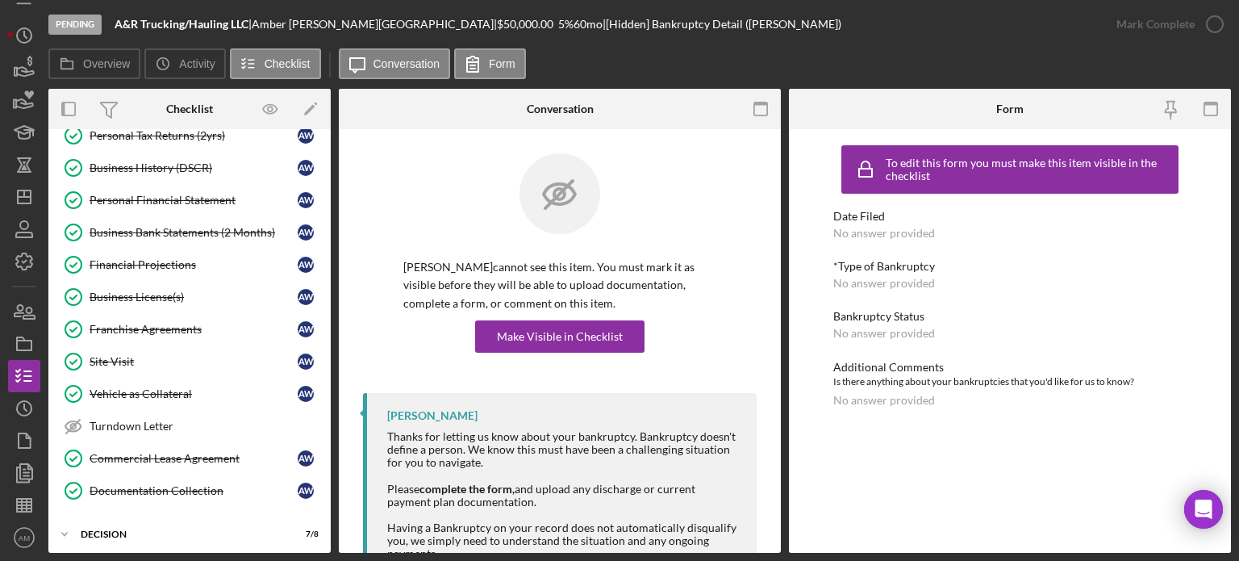
scroll to position [1005, 0]
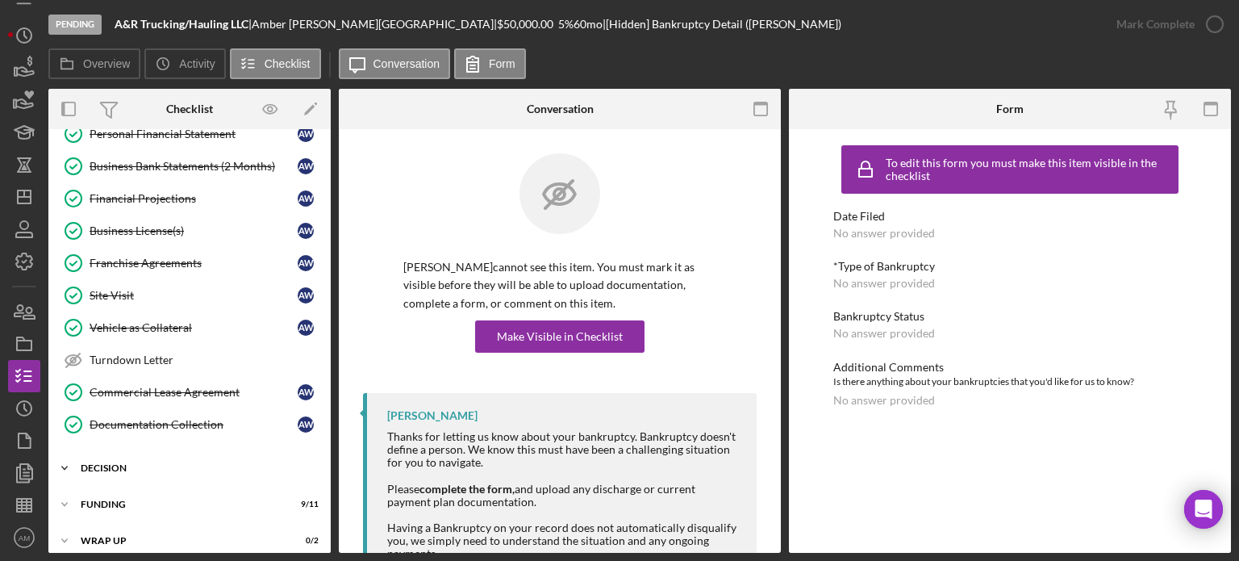
click at [112, 463] on div "Decision" at bounding box center [196, 468] width 230 height 10
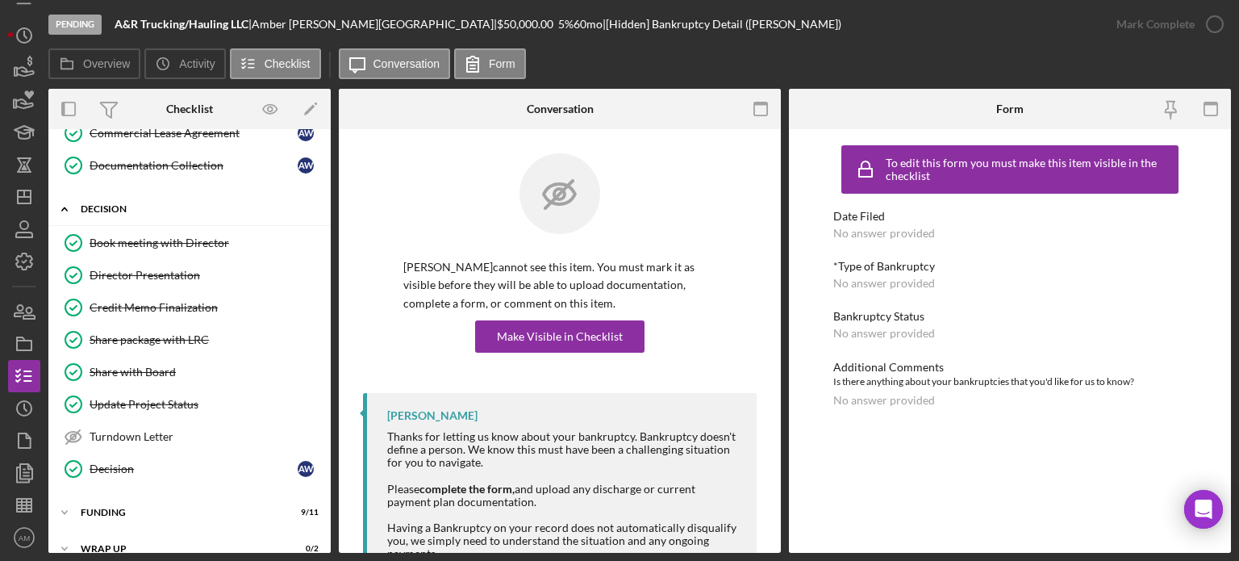
scroll to position [1269, 0]
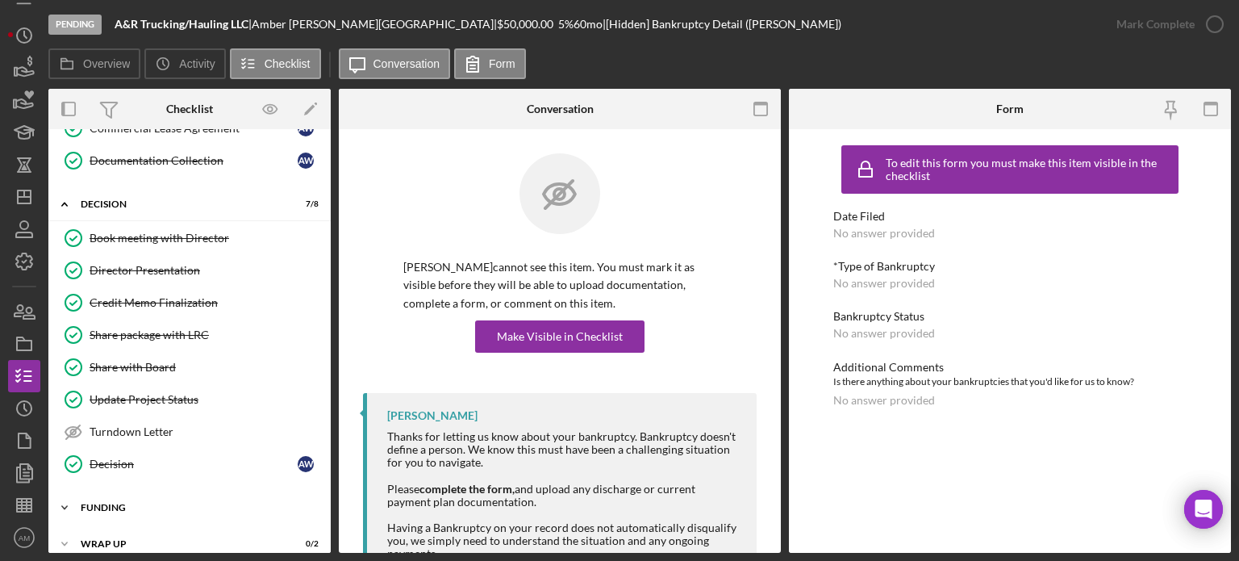
click at [103, 503] on div "Funding" at bounding box center [196, 508] width 230 height 10
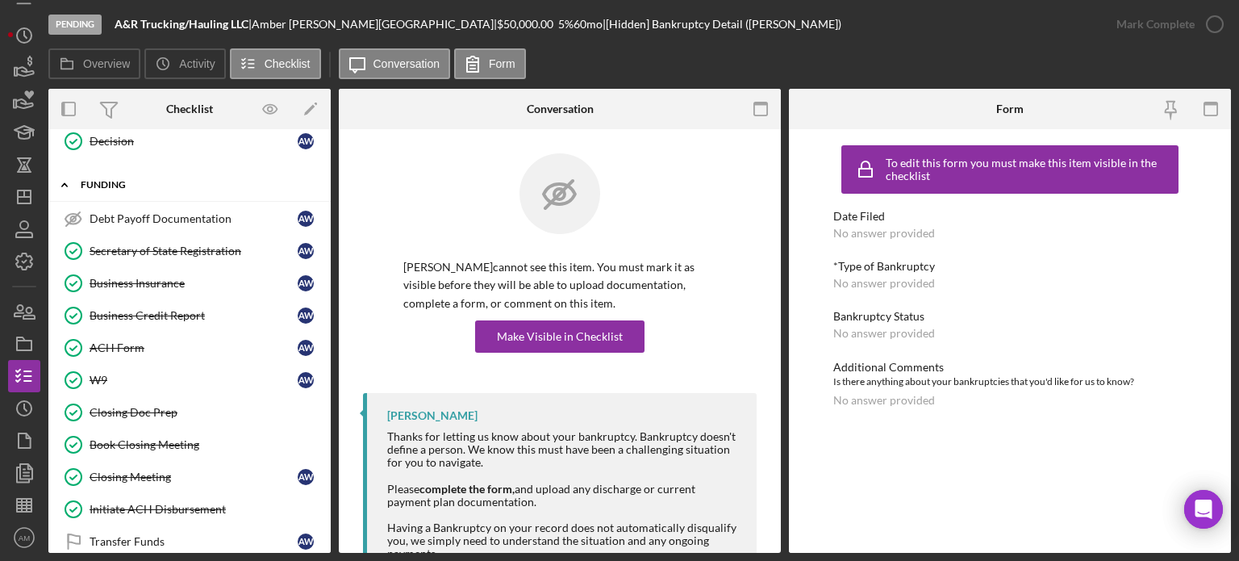
scroll to position [1629, 0]
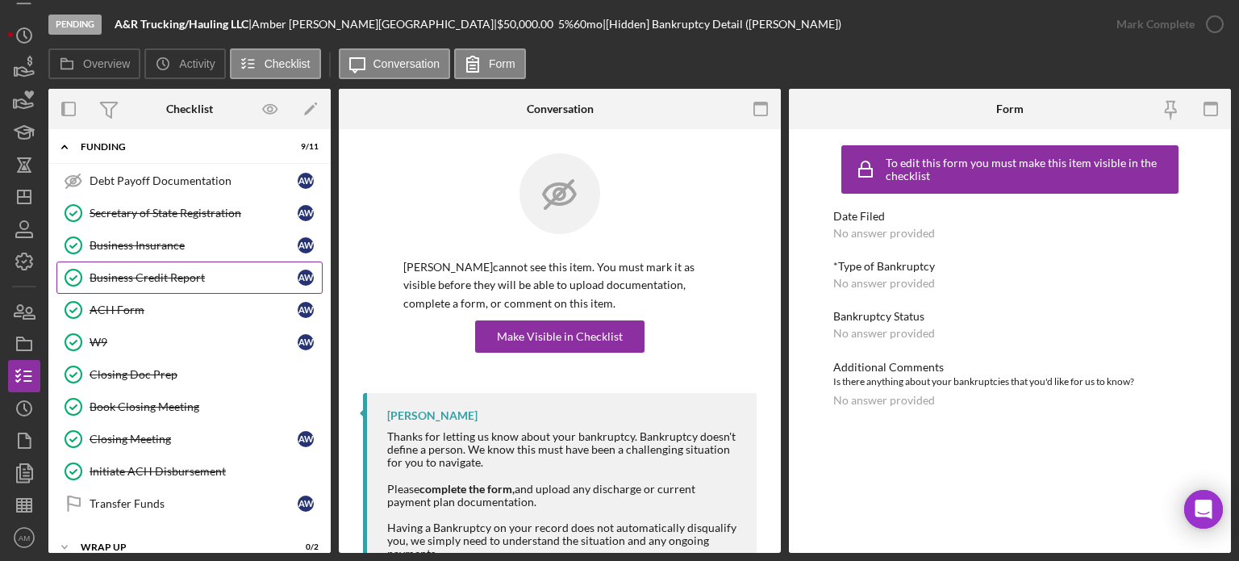
click at [172, 271] on div "Business Credit Report" at bounding box center [194, 277] width 208 height 13
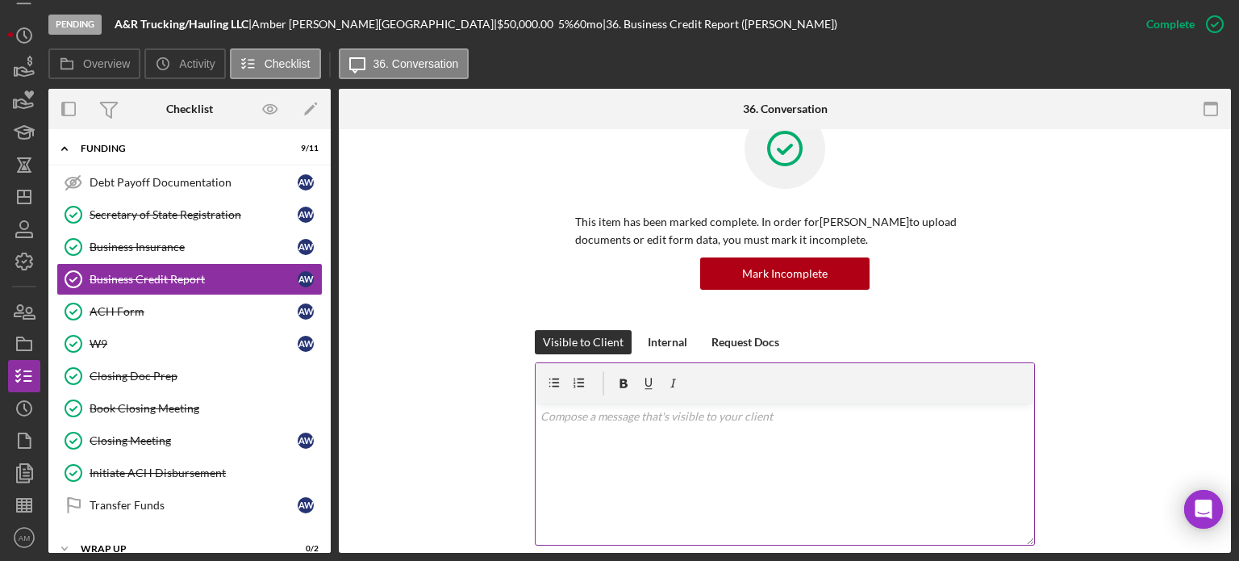
scroll to position [42, 0]
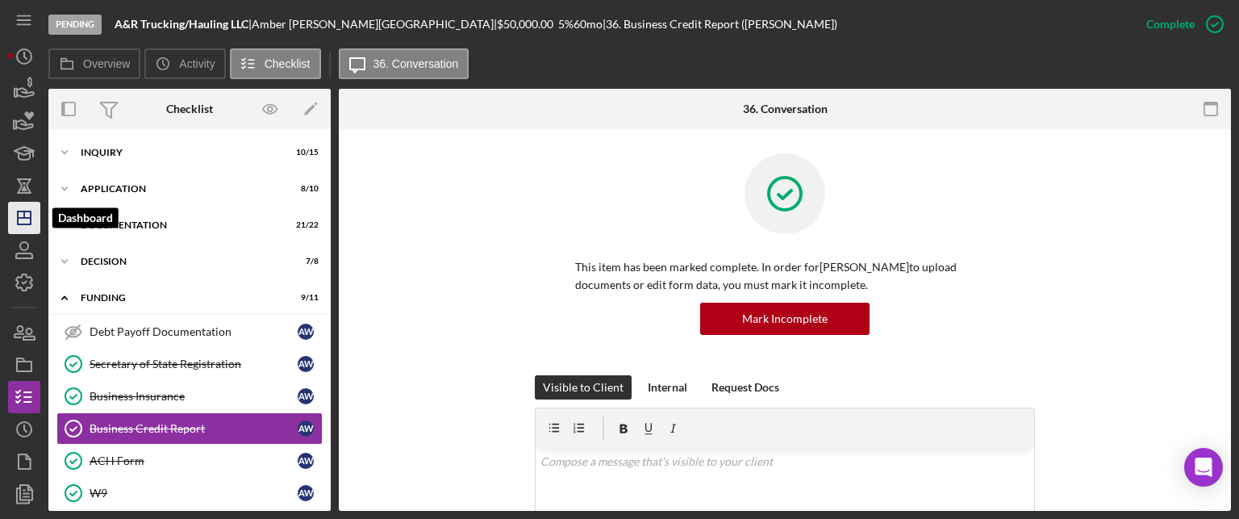
click at [14, 215] on icon "Icon/Dashboard" at bounding box center [24, 218] width 40 height 40
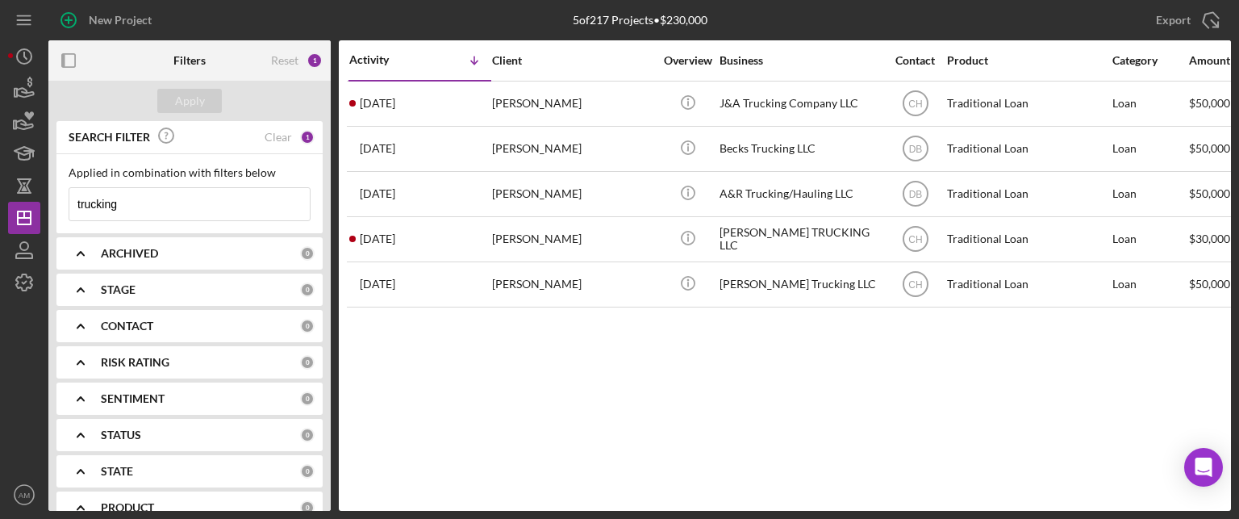
drag, startPoint x: 144, startPoint y: 208, endPoint x: 55, endPoint y: 205, distance: 88.8
click at [55, 205] on div "SEARCH FILTER Clear 1 Applied in combination with filters below trucking Icon/M…" at bounding box center [189, 316] width 282 height 390
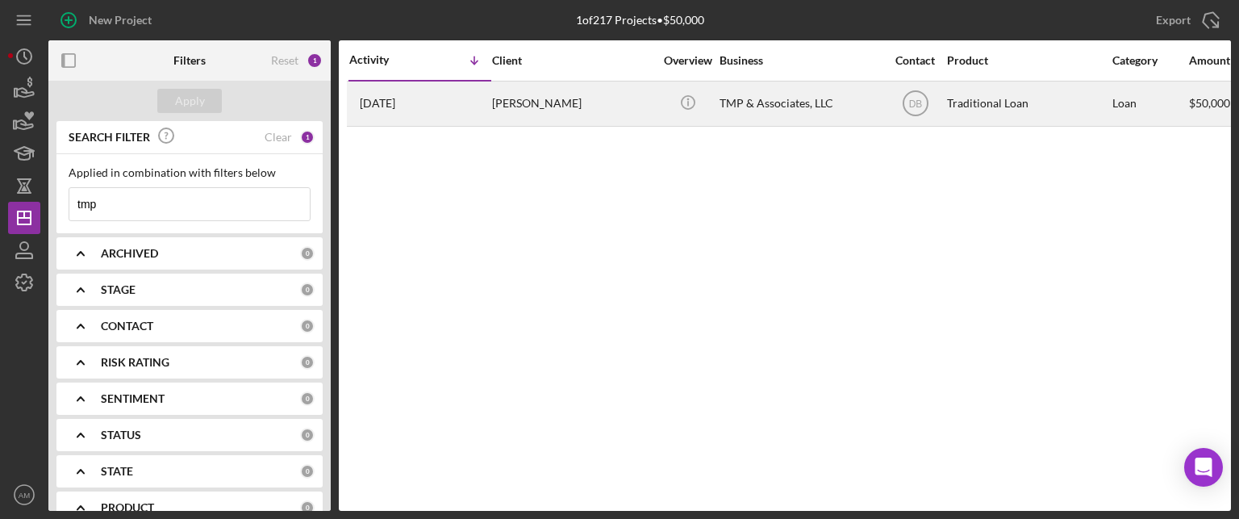
type input "tmp"
click at [503, 106] on div "Mya Pollard" at bounding box center [572, 103] width 161 height 43
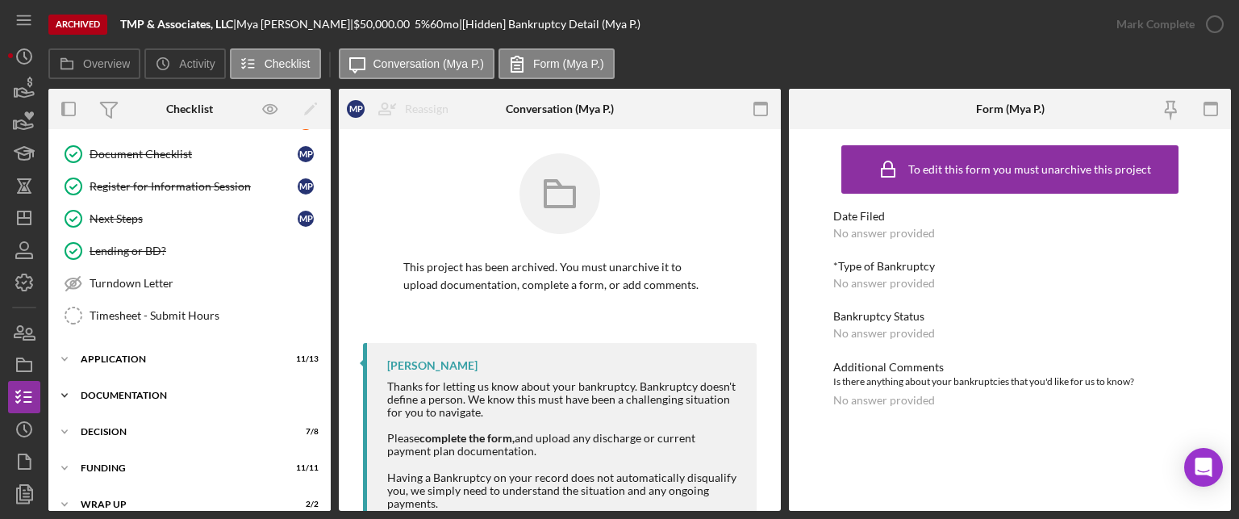
scroll to position [594, 0]
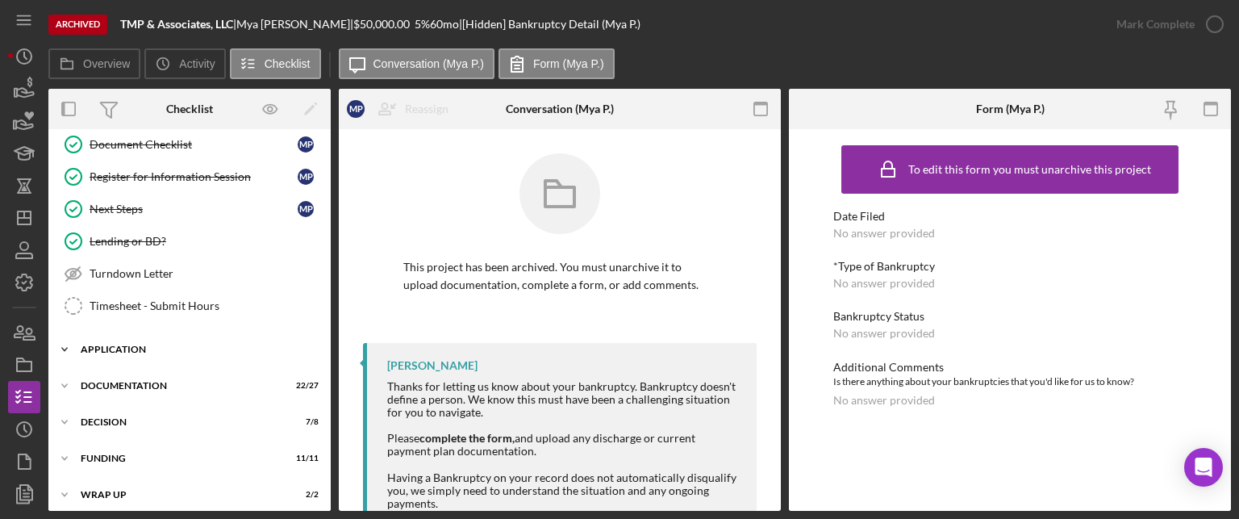
click at [128, 344] on div "Application" at bounding box center [196, 349] width 230 height 10
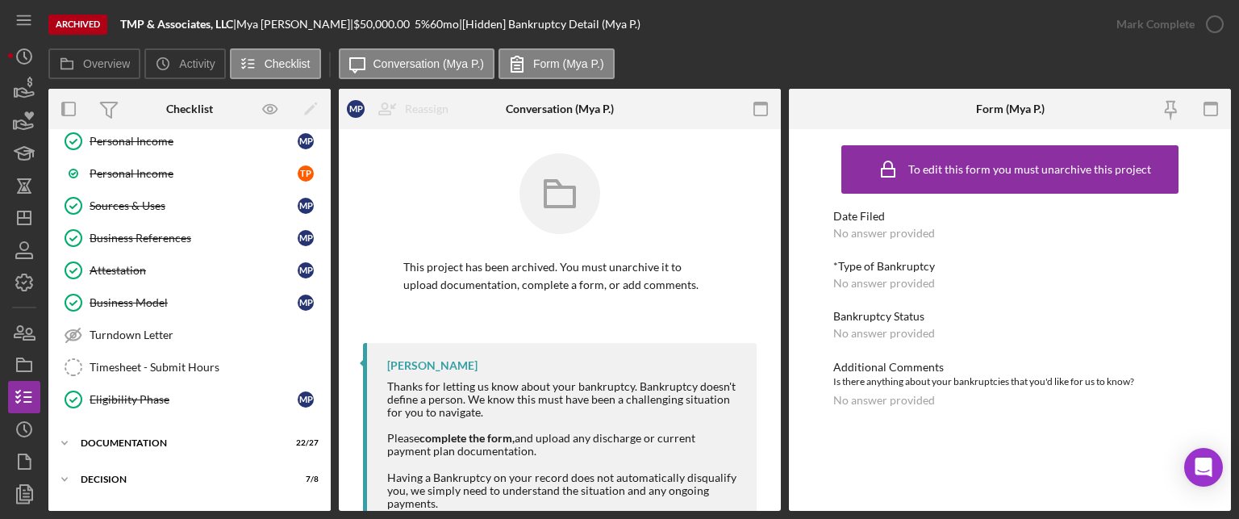
scroll to position [936, 0]
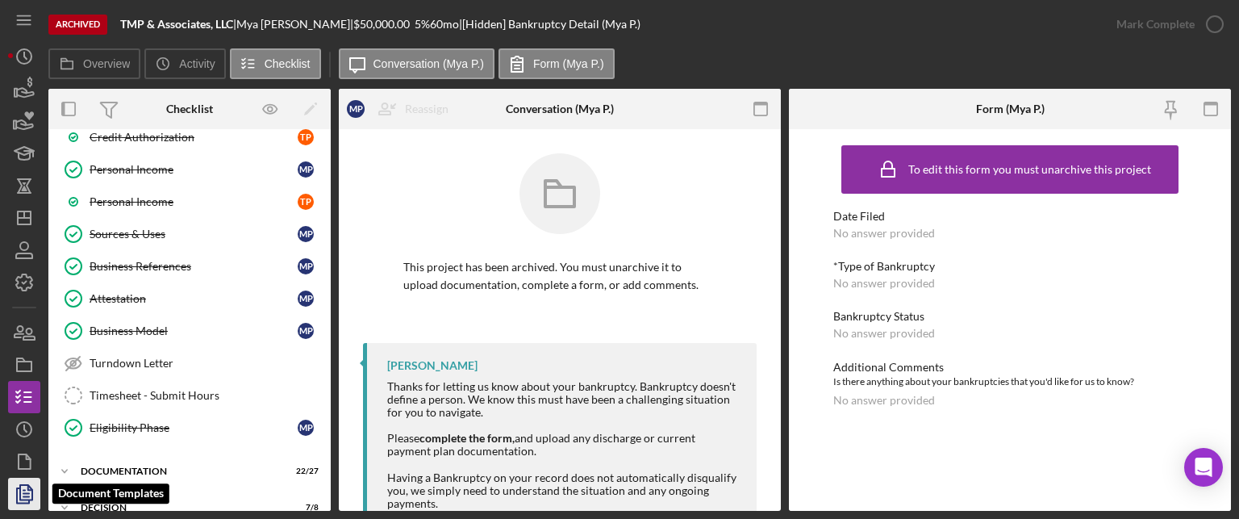
click at [21, 494] on icon "button" at bounding box center [24, 493] width 40 height 40
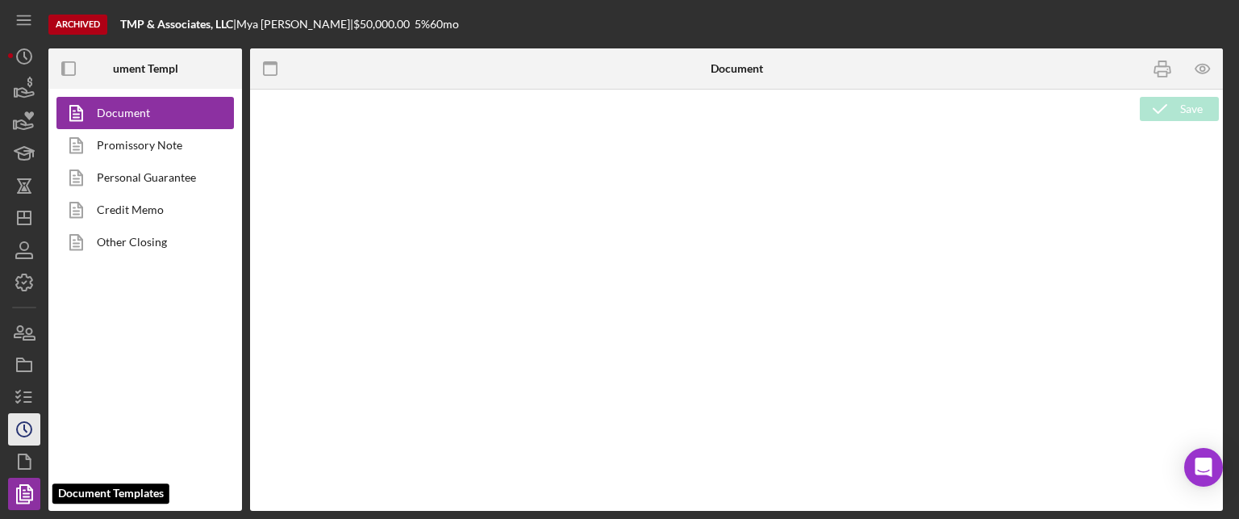
type textarea "<div> <h1 style="margin: 0.95pt 0 0 3.1pt; text-align: center; font-size: 16pt;…"
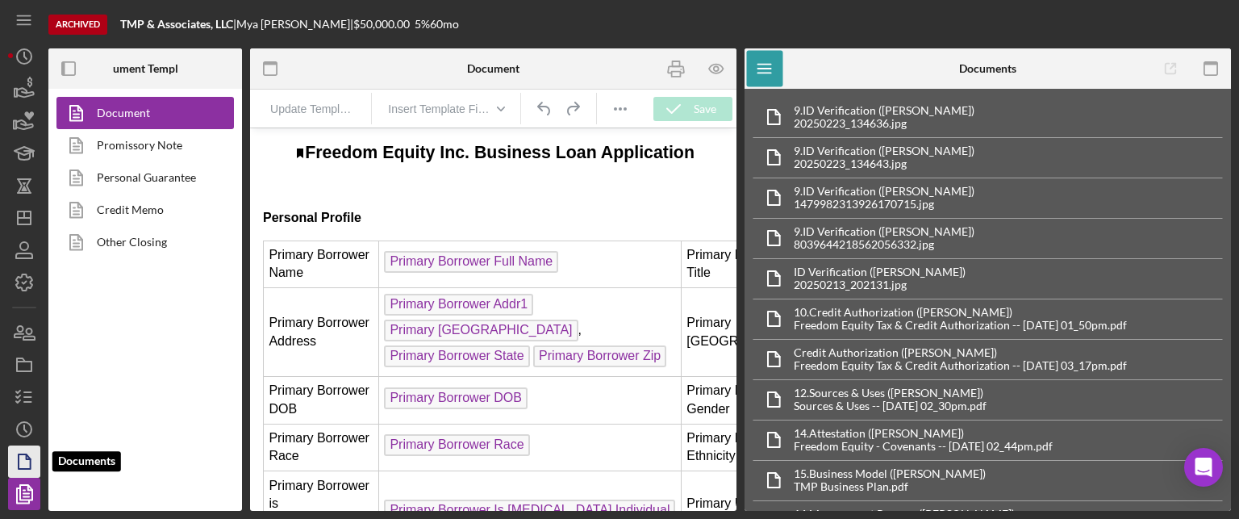
click at [26, 469] on polygon "button" at bounding box center [25, 461] width 12 height 15
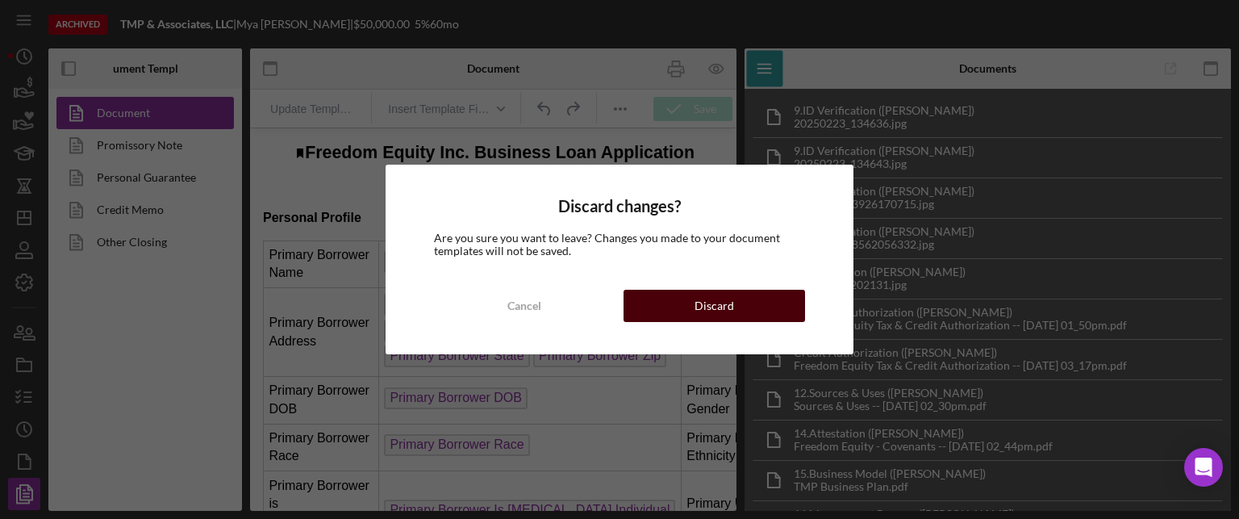
click at [697, 315] on div "Discard" at bounding box center [714, 306] width 40 height 32
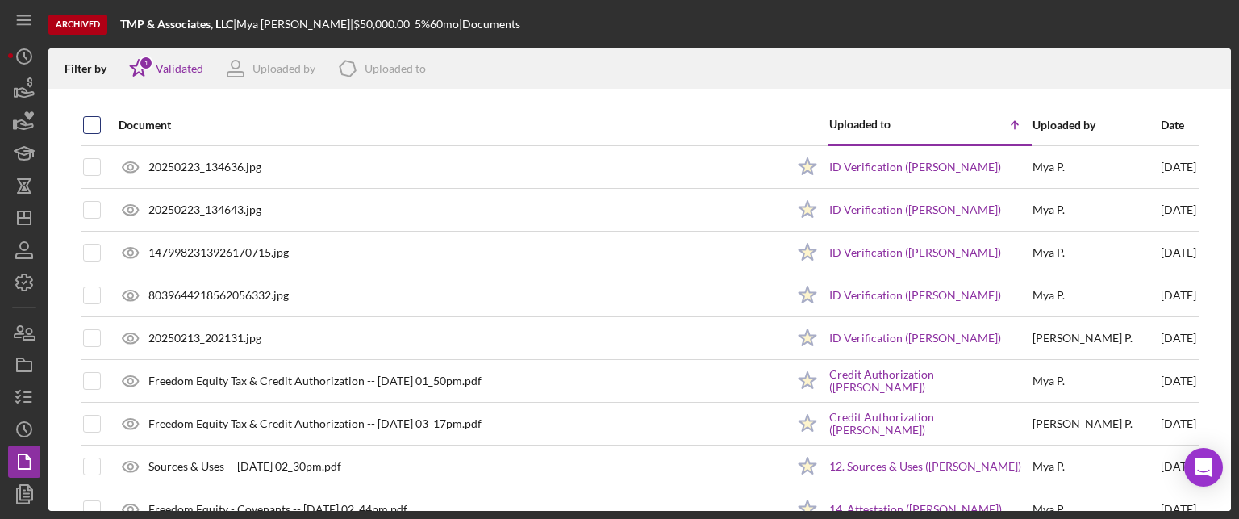
click at [88, 128] on input "checkbox" at bounding box center [92, 125] width 16 height 16
checkbox input "true"
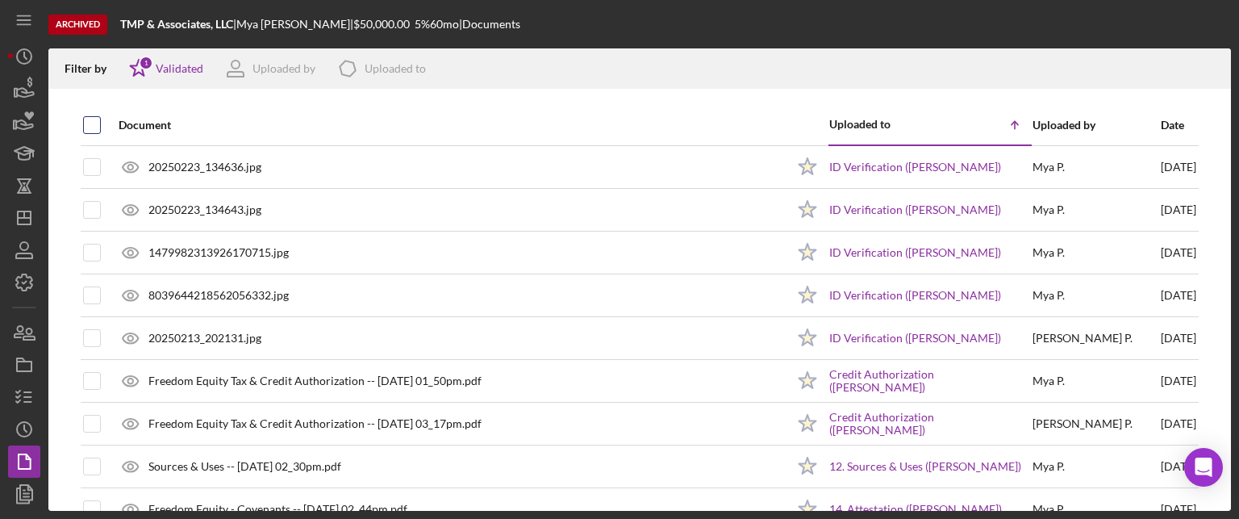
checkbox input "true"
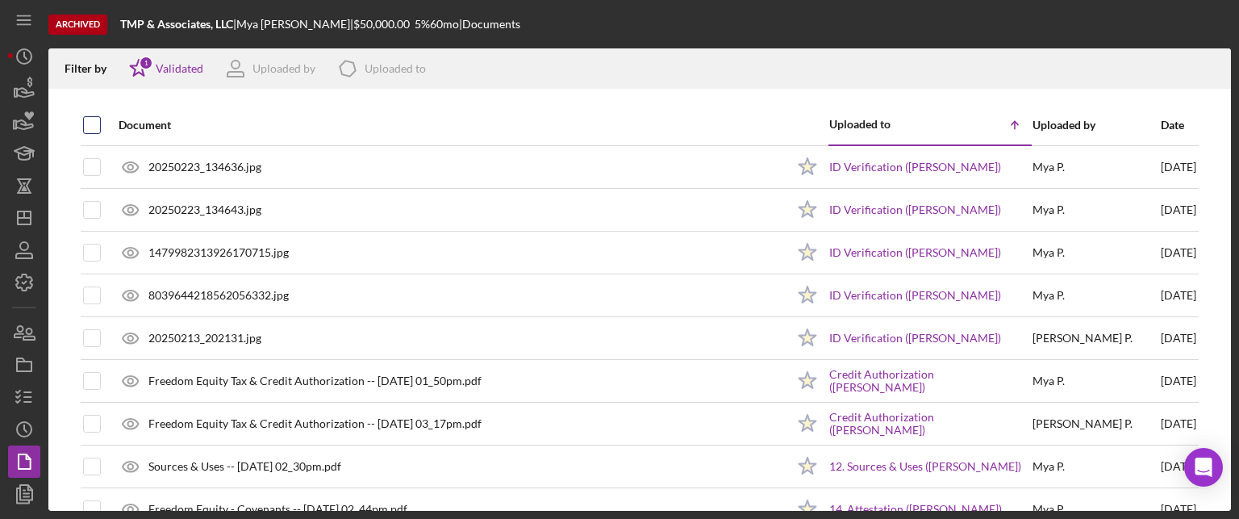
checkbox input "true"
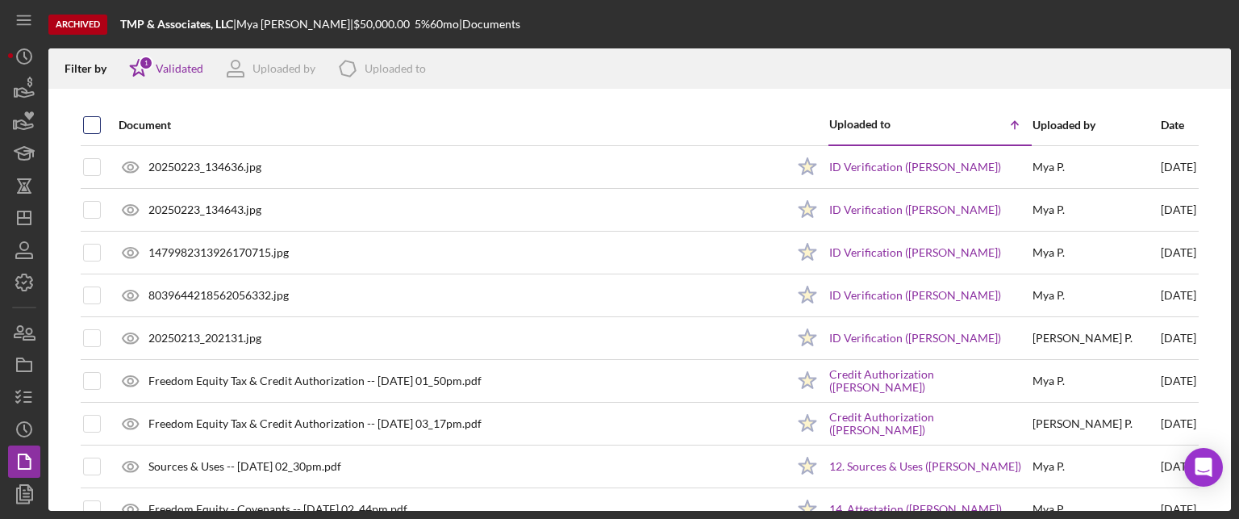
checkbox input "true"
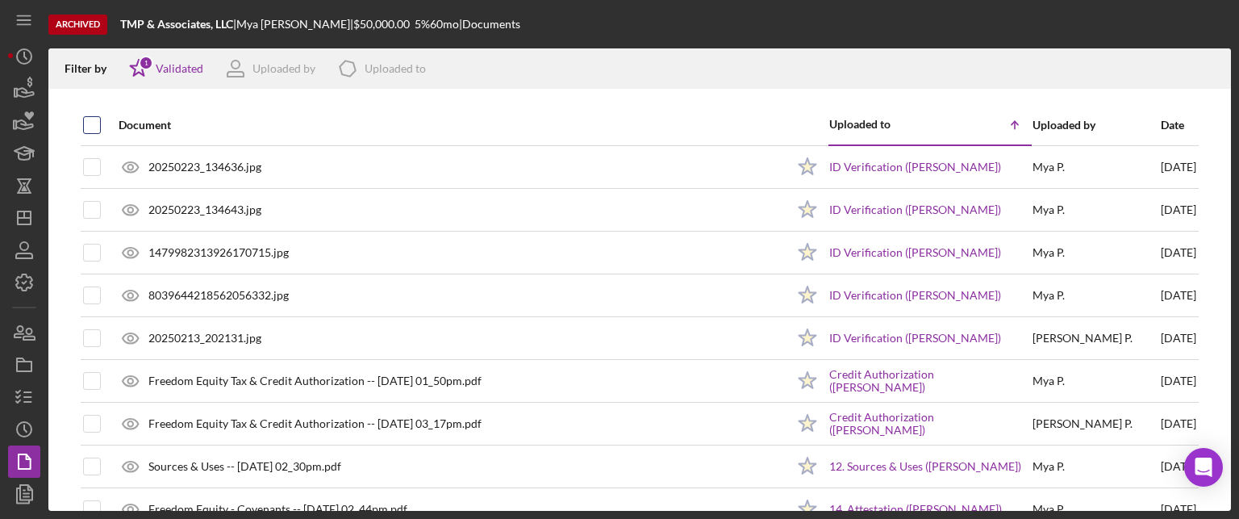
checkbox input "true"
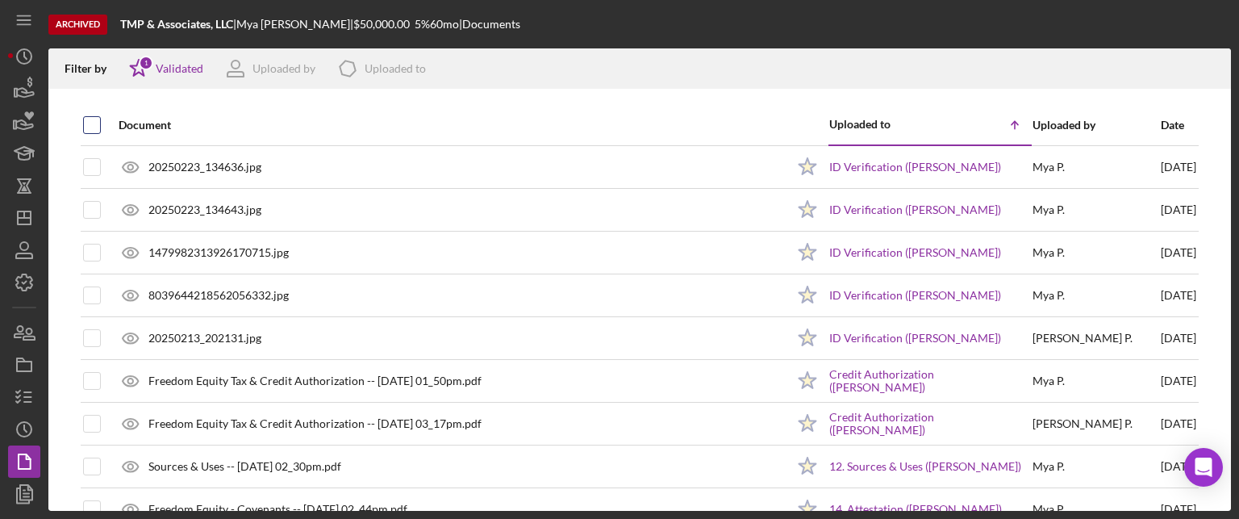
checkbox input "true"
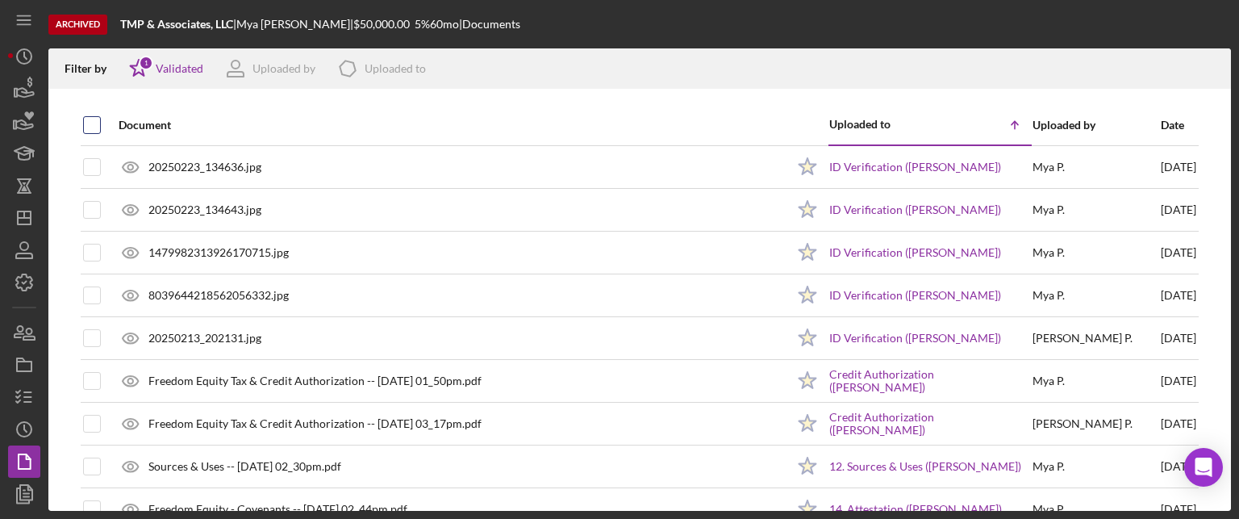
checkbox input "true"
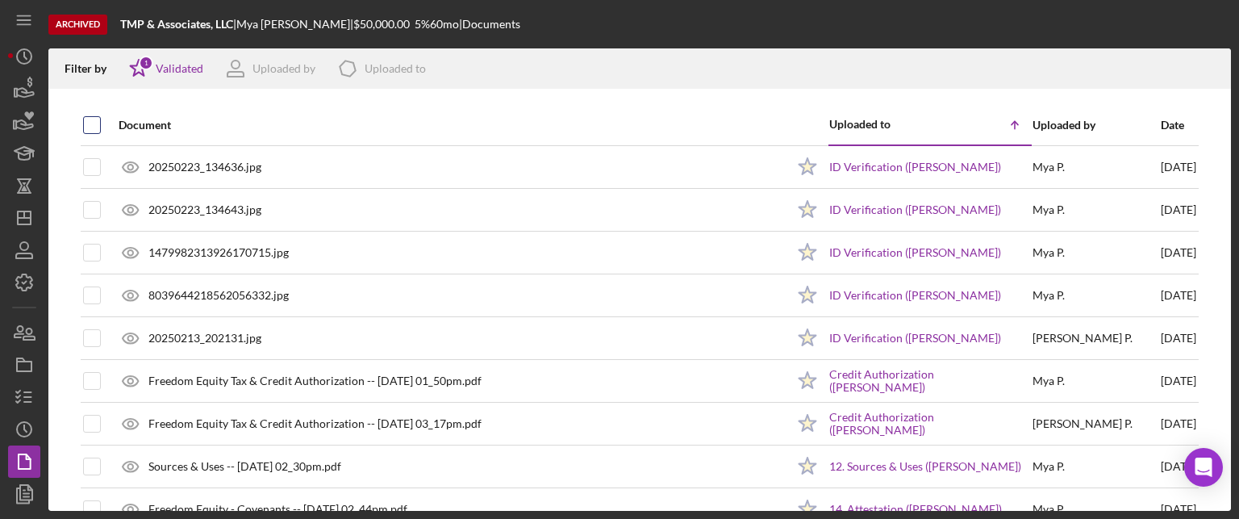
checkbox input "true"
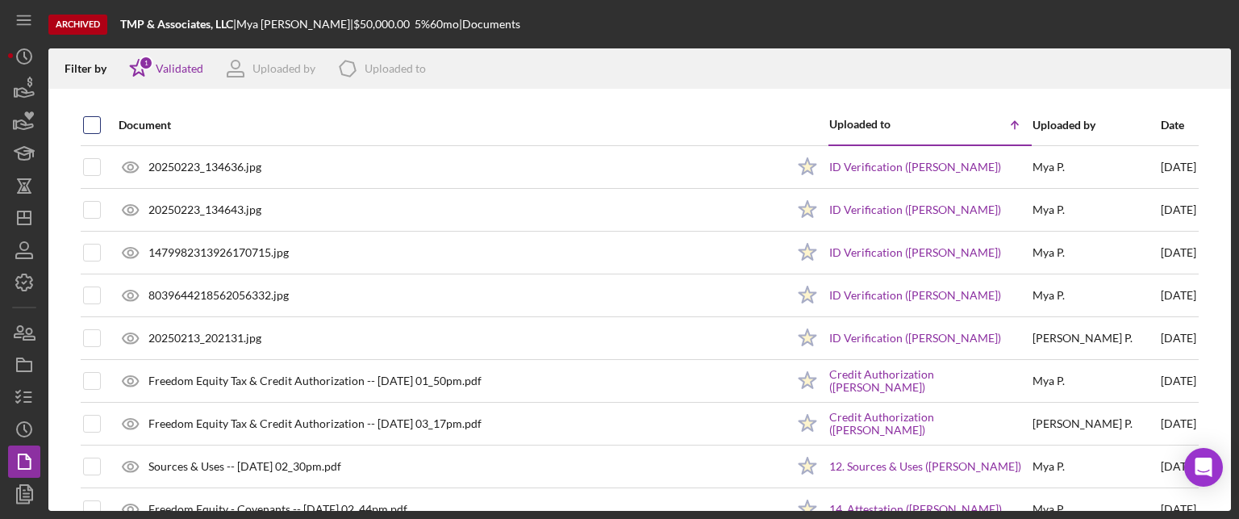
checkbox input "true"
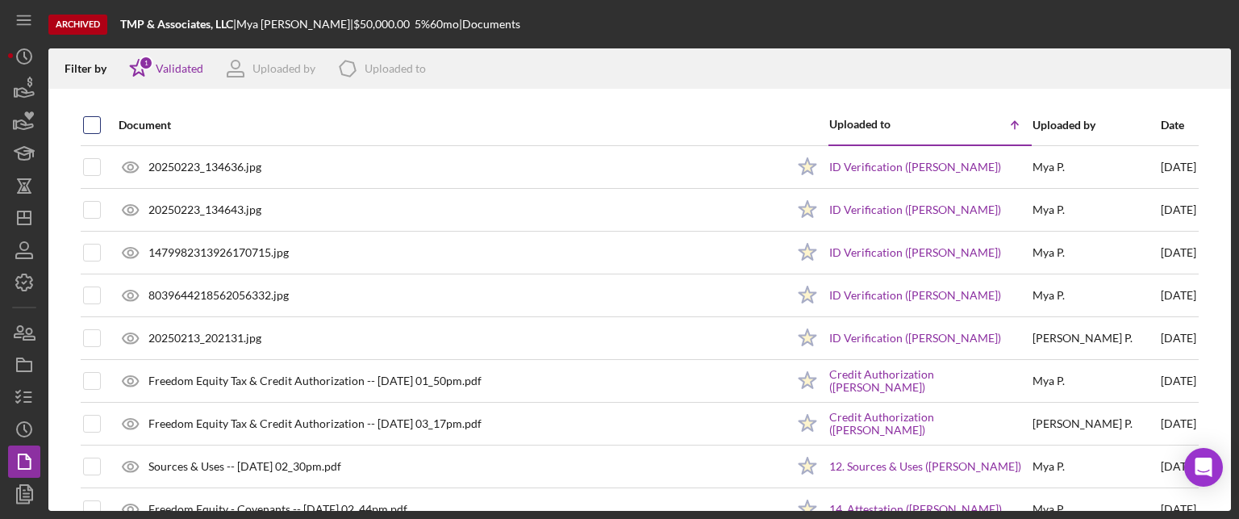
checkbox input "true"
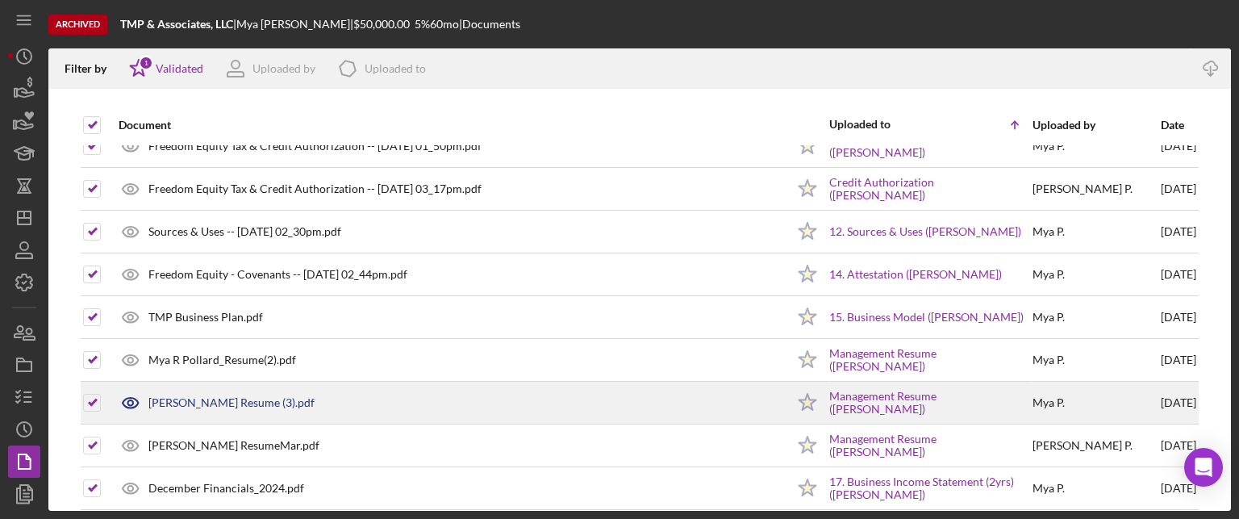
scroll to position [242, 0]
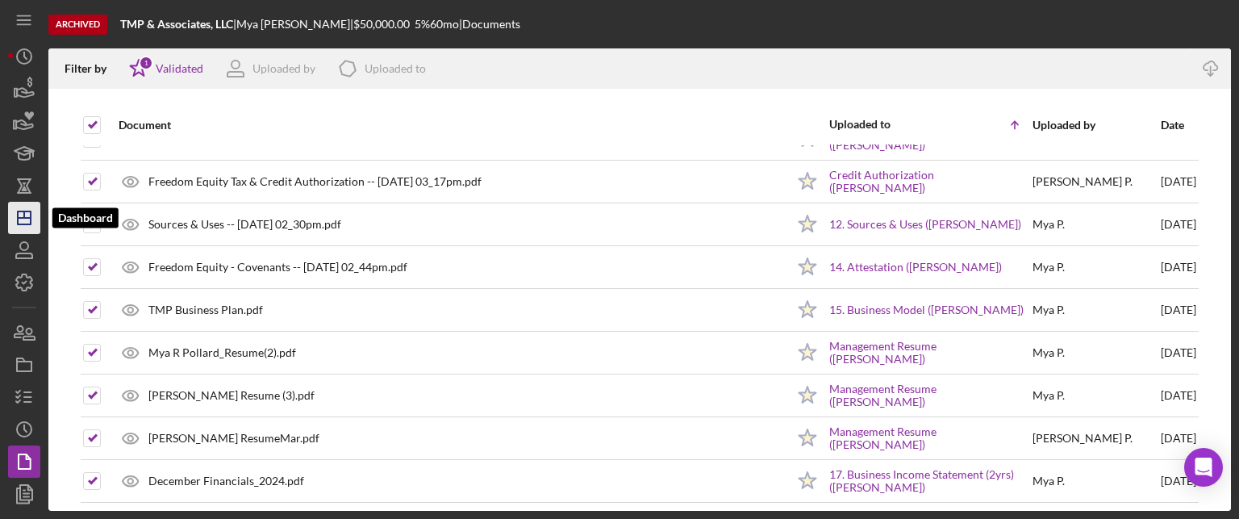
click at [26, 222] on icon "Icon/Dashboard" at bounding box center [24, 218] width 40 height 40
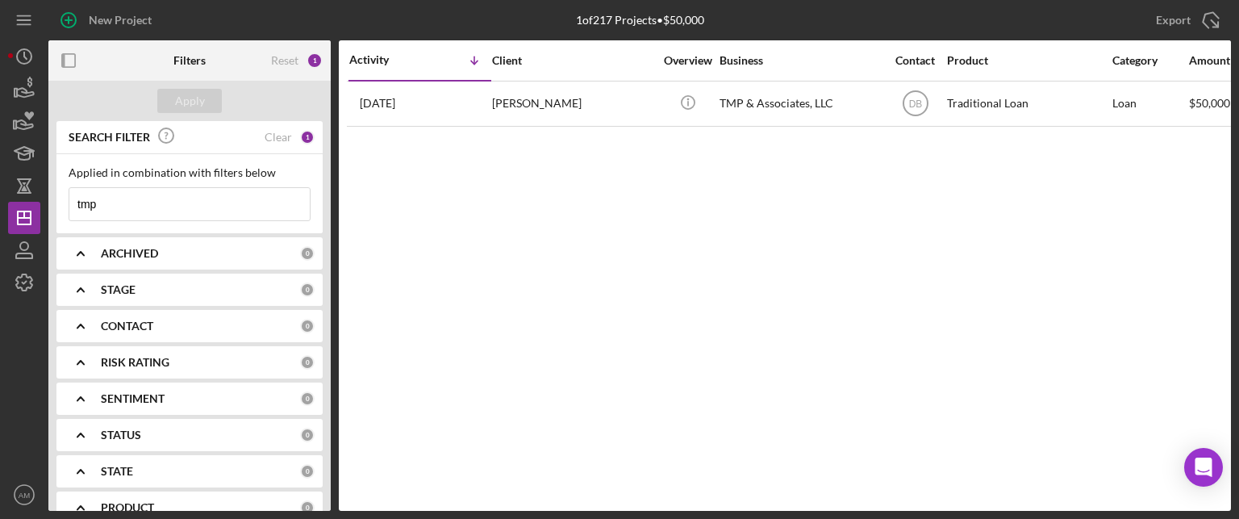
click at [126, 204] on input "tmp" at bounding box center [189, 204] width 240 height 32
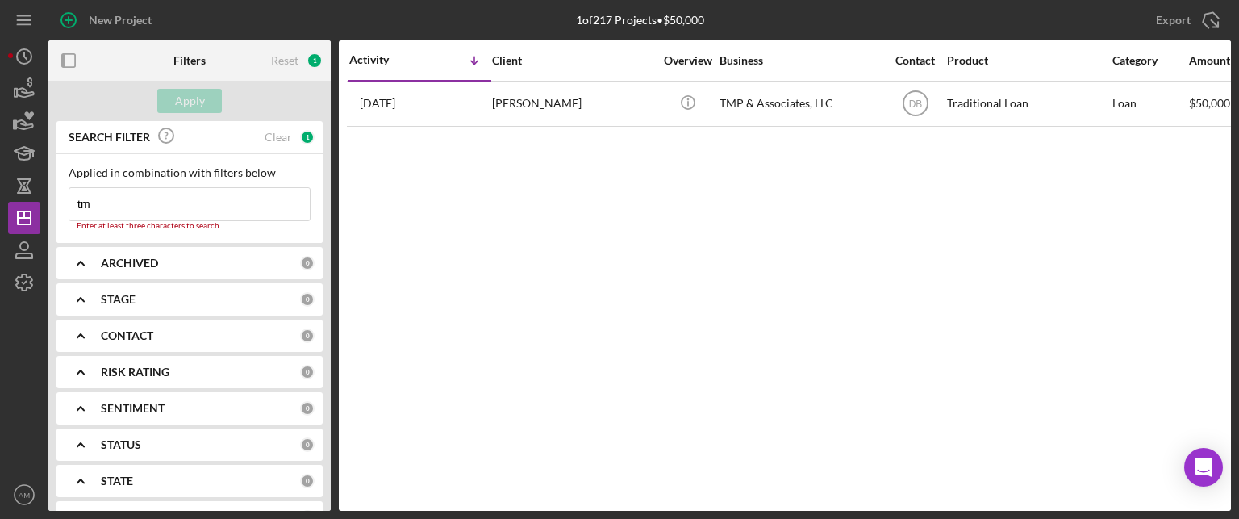
type input "t"
type input "alfreda"
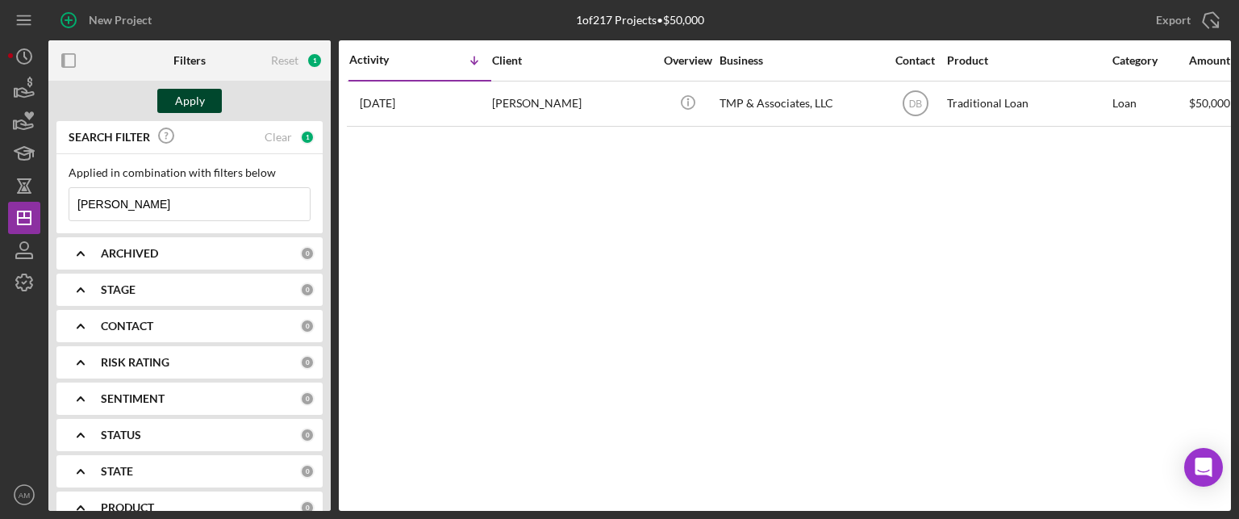
click at [193, 105] on div "Apply" at bounding box center [190, 101] width 30 height 24
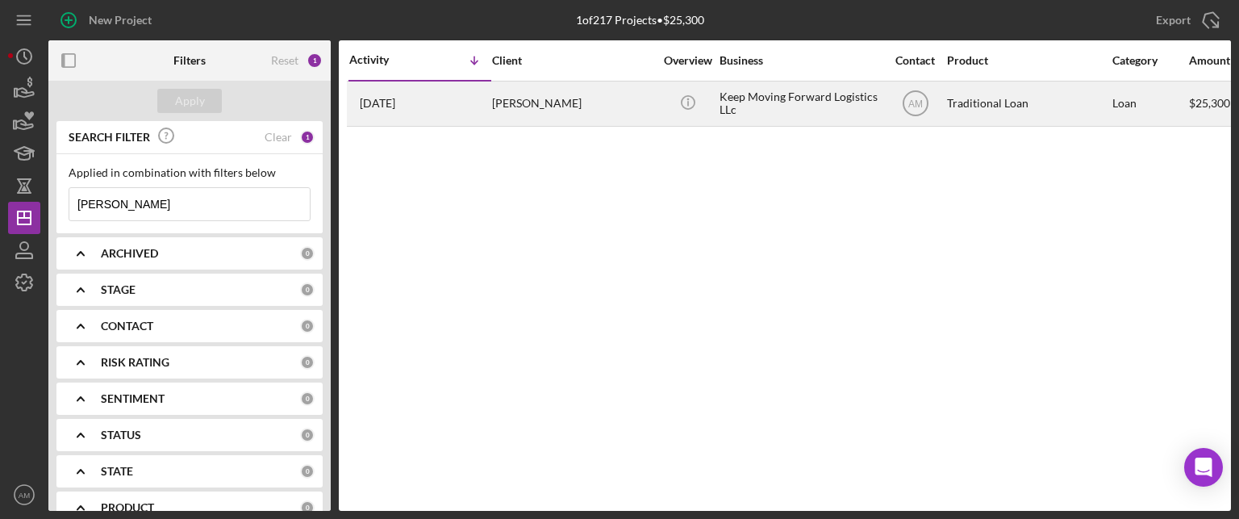
click at [560, 111] on div "Alfreda Dougherty" at bounding box center [572, 103] width 161 height 43
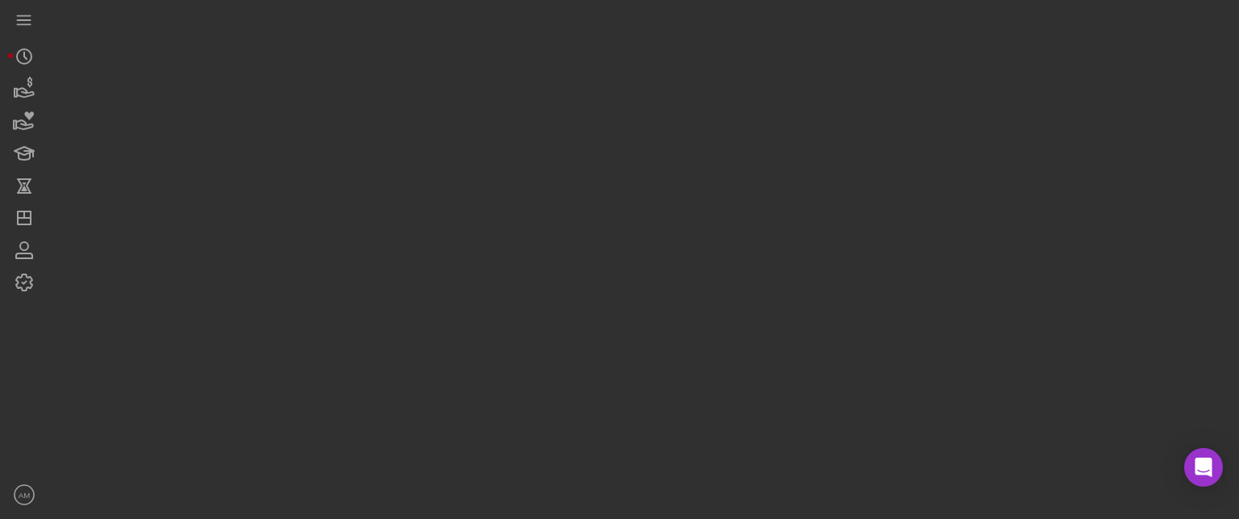
click at [560, 111] on div at bounding box center [639, 255] width 1182 height 511
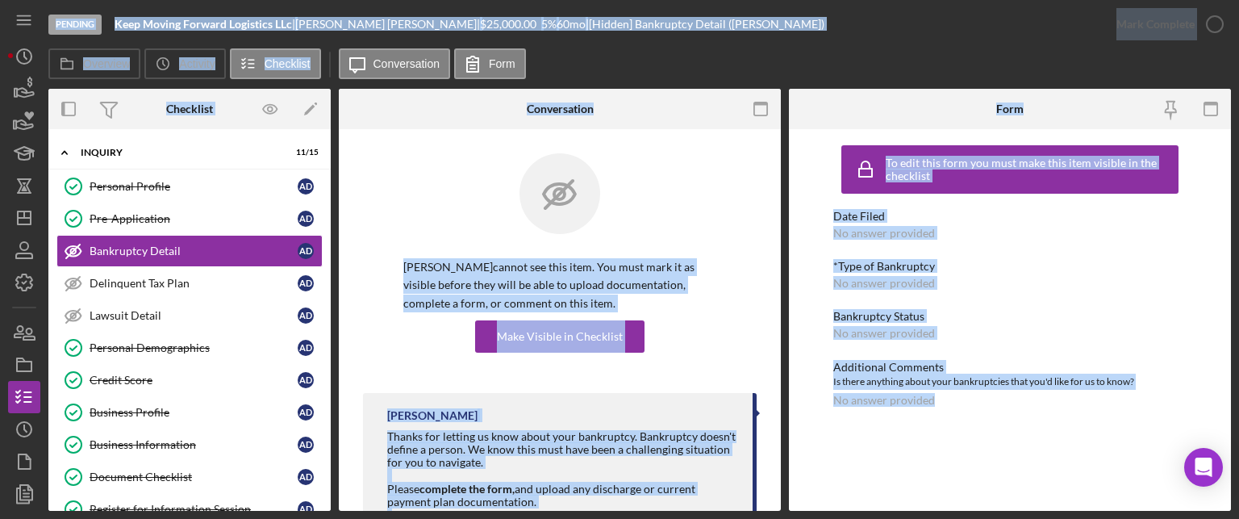
click at [396, 364] on div "Alfreda Dougherty cannot see this item. You must mark it as visible before they…" at bounding box center [560, 273] width 394 height 240
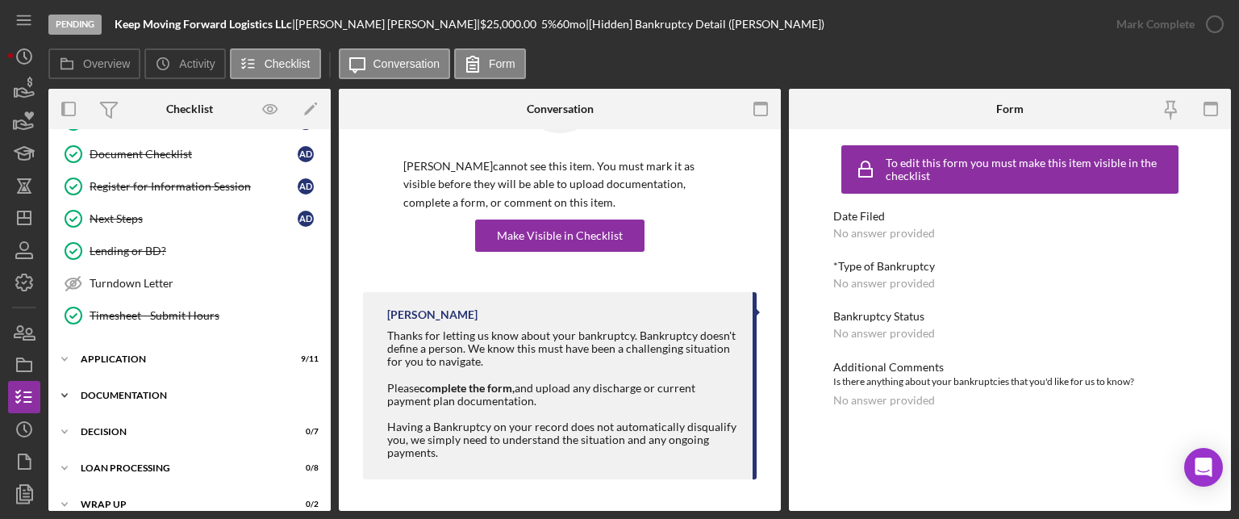
scroll to position [372, 0]
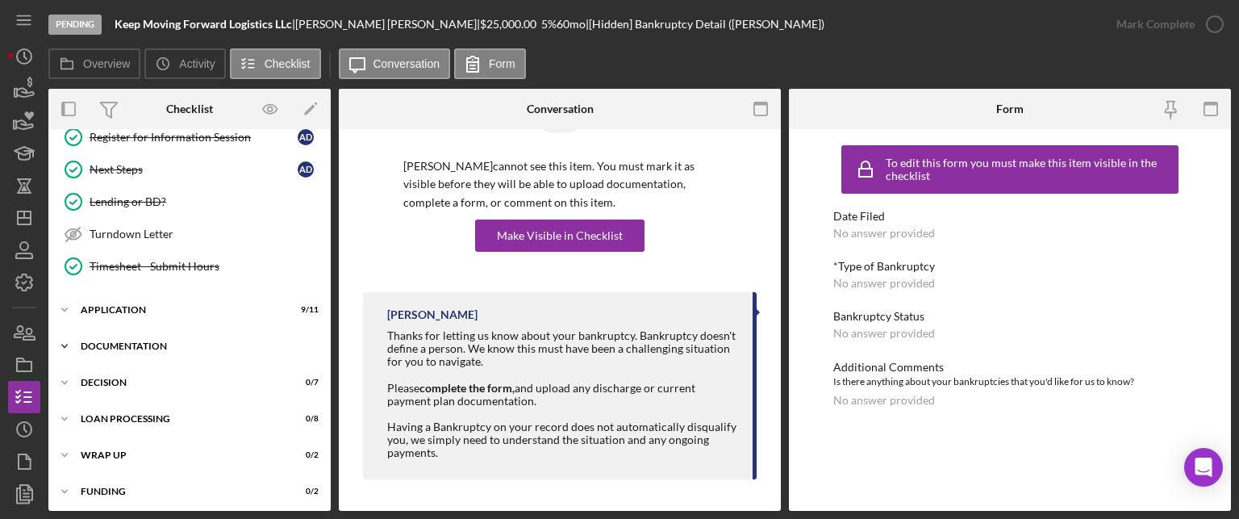
click at [127, 332] on div "Icon/Expander Documentation 24 / 28" at bounding box center [189, 346] width 282 height 32
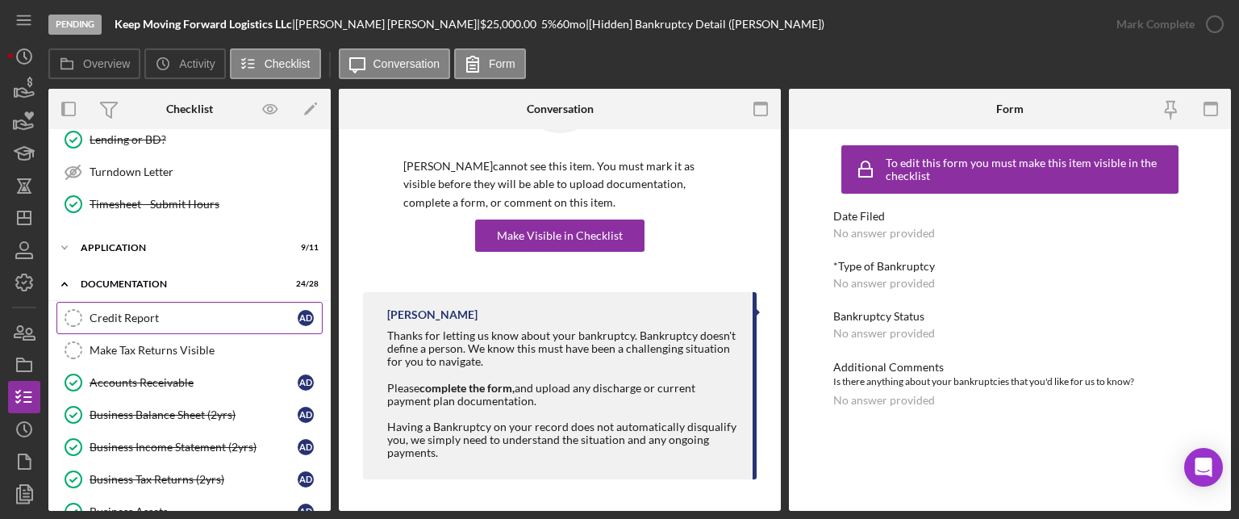
scroll to position [533, 0]
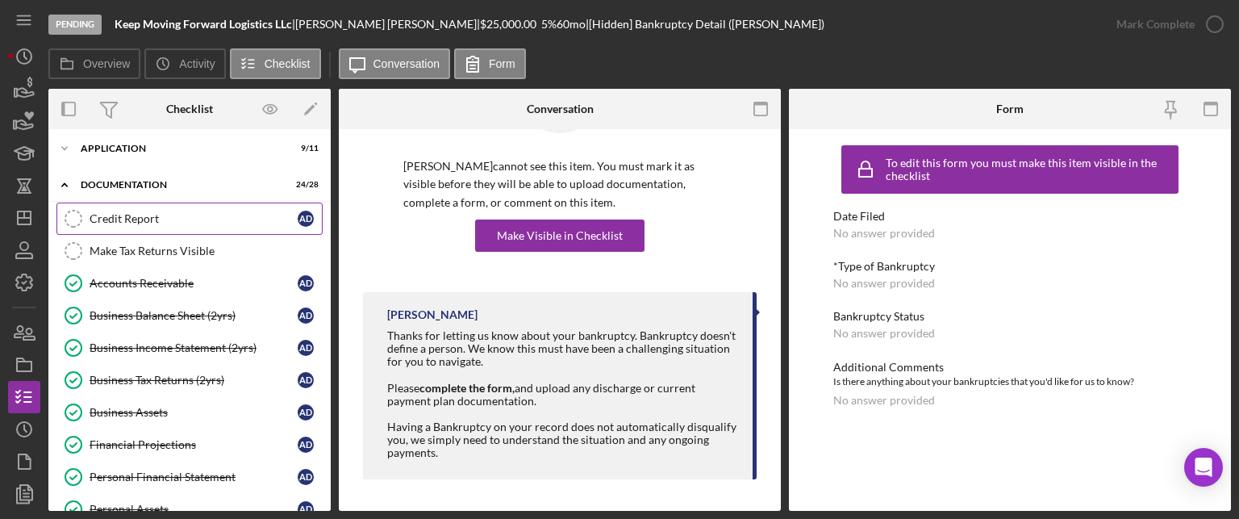
click at [123, 212] on div "Credit Report" at bounding box center [194, 218] width 208 height 13
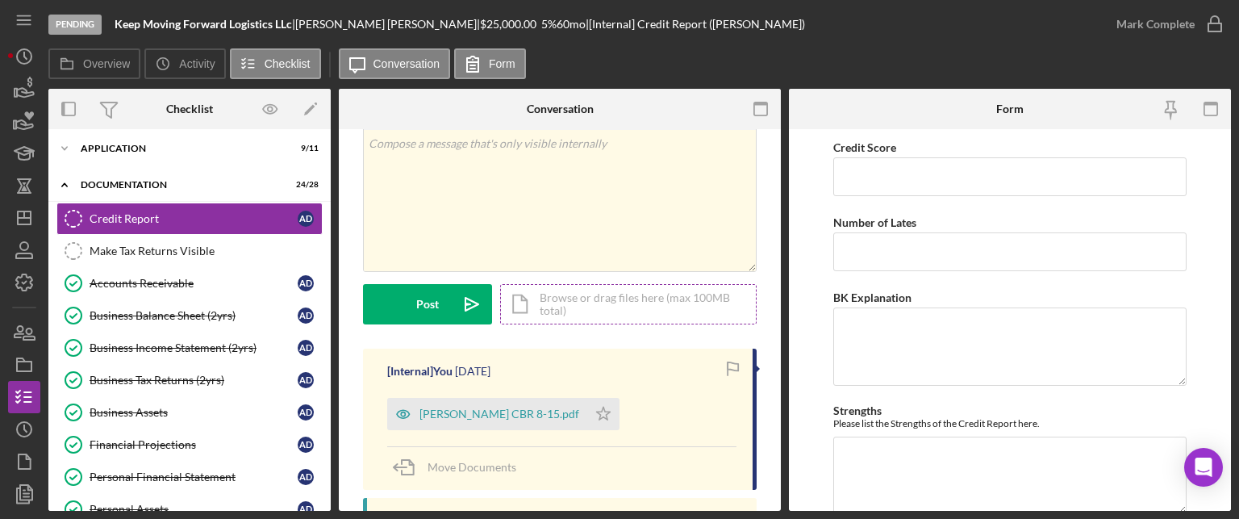
scroll to position [242, 0]
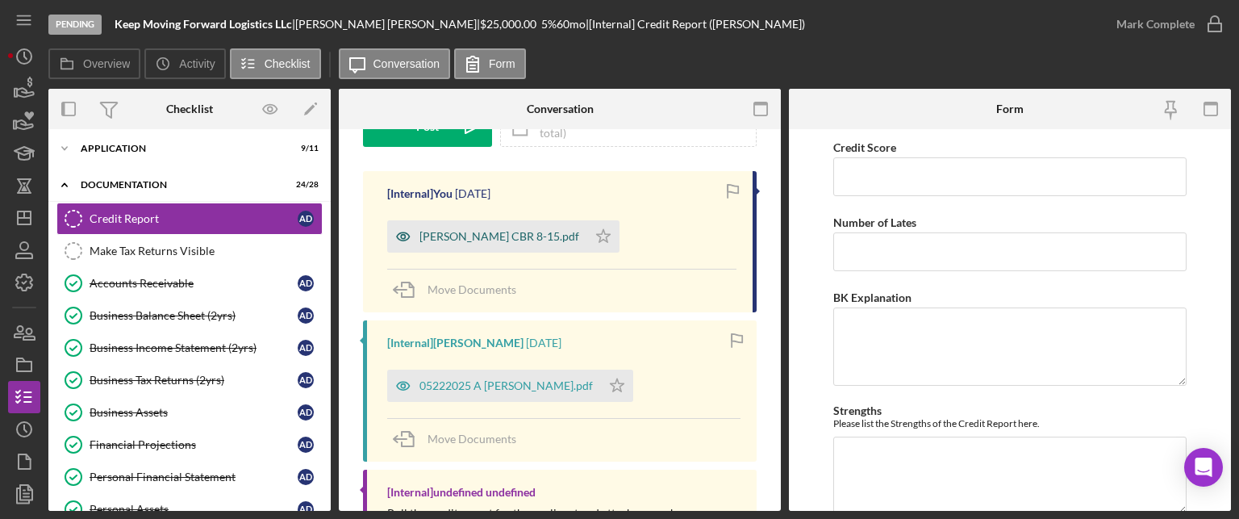
click at [501, 236] on div "[PERSON_NAME] CBR 8-15.pdf" at bounding box center [499, 236] width 160 height 13
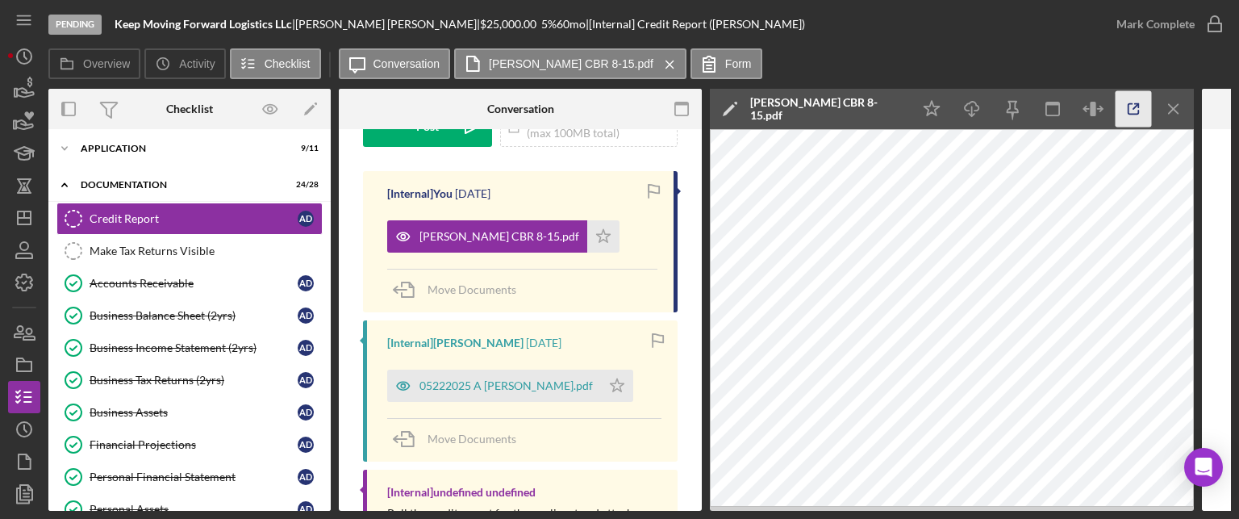
click at [1136, 107] on icon "button" at bounding box center [1134, 109] width 36 height 36
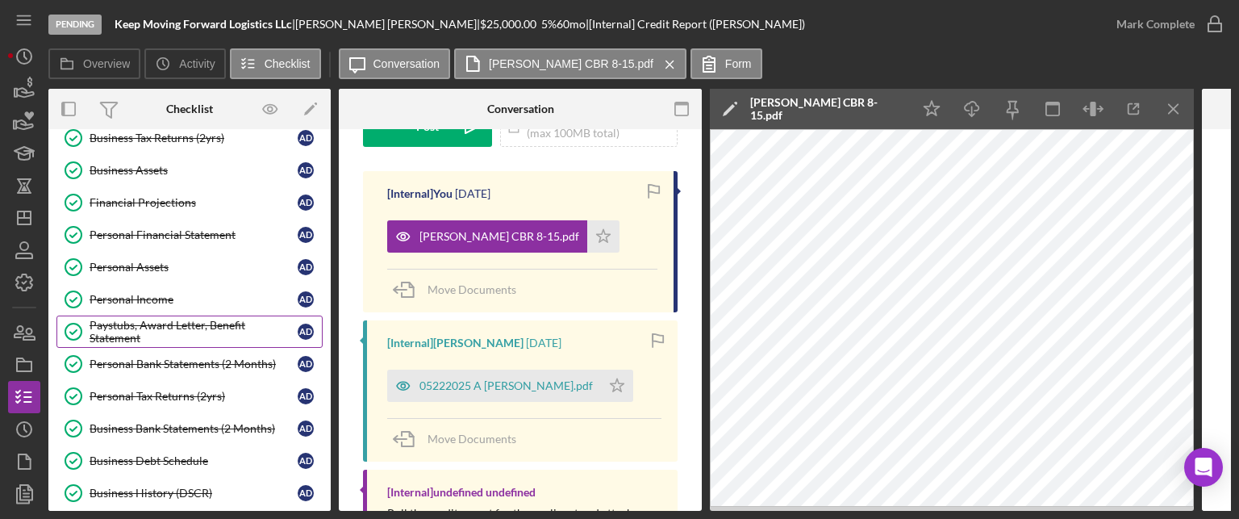
scroll to position [856, 0]
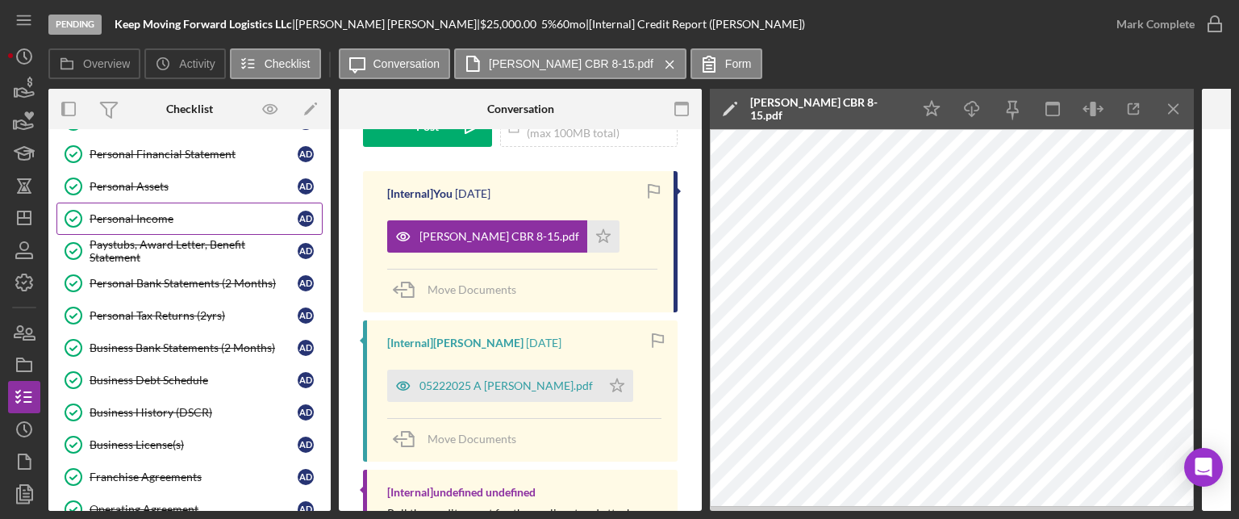
click at [149, 212] on div "Personal Income" at bounding box center [194, 218] width 208 height 13
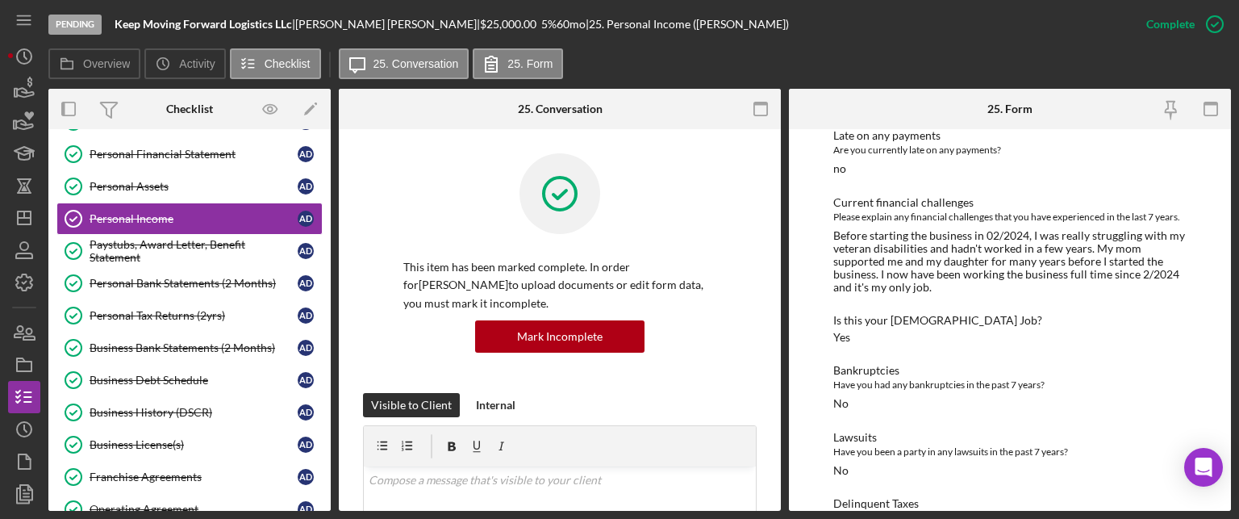
scroll to position [242, 0]
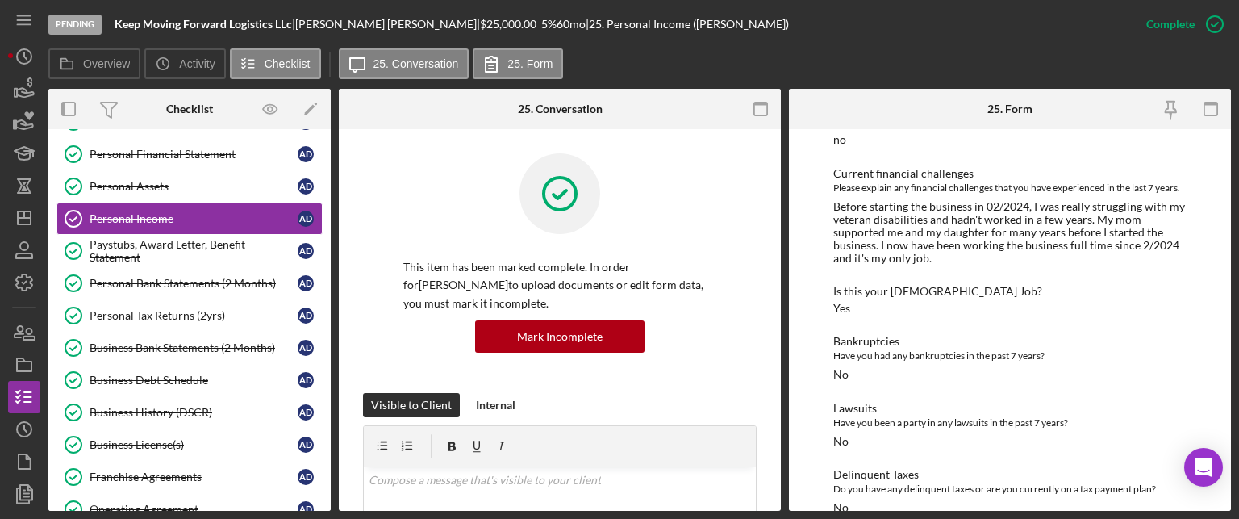
click at [874, 265] on div "Before starting the business in 02/2024, I was really struggling with my vetera…" at bounding box center [1009, 232] width 353 height 65
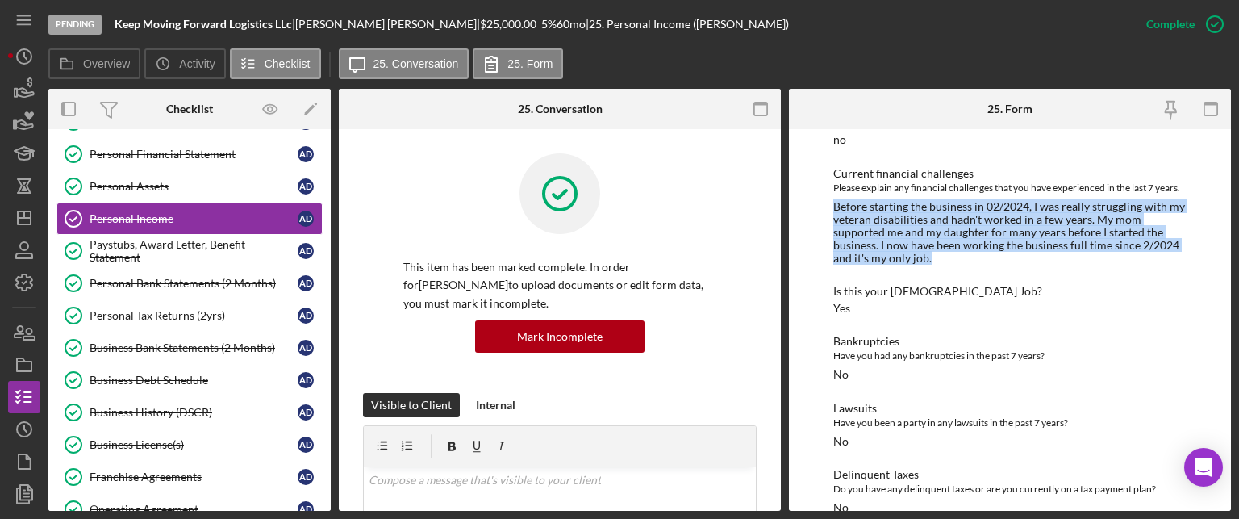
drag, startPoint x: 830, startPoint y: 241, endPoint x: 931, endPoint y: 295, distance: 114.4
click at [931, 295] on div "To edit this form you must mark this item incomplete Do you receive a paycheck …" at bounding box center [1010, 320] width 442 height 382
copy div "Before starting the business in 02/2024, I was really struggling with my vetera…"
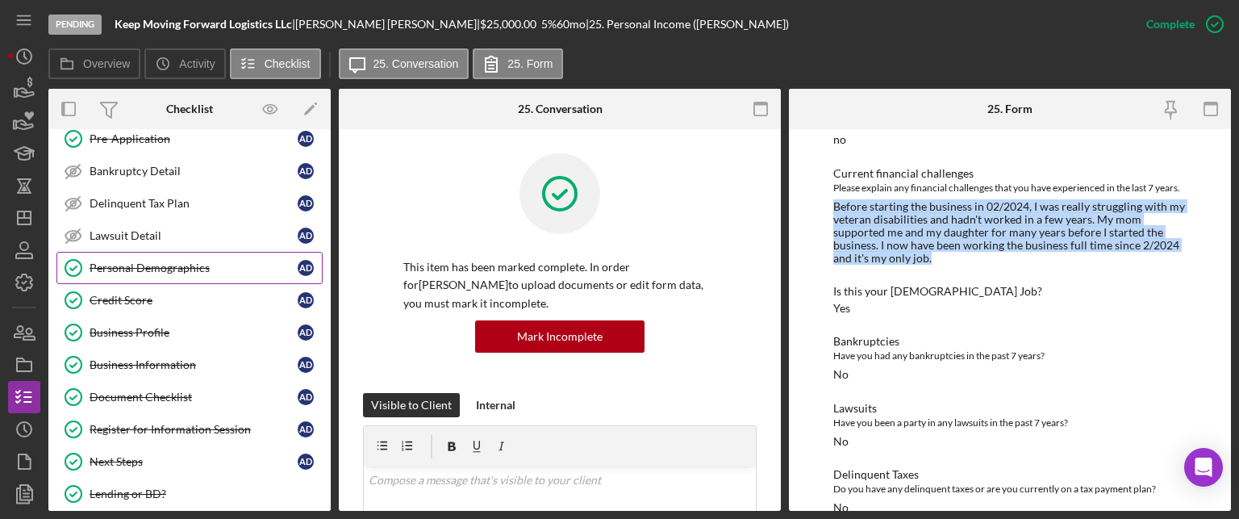
scroll to position [0, 0]
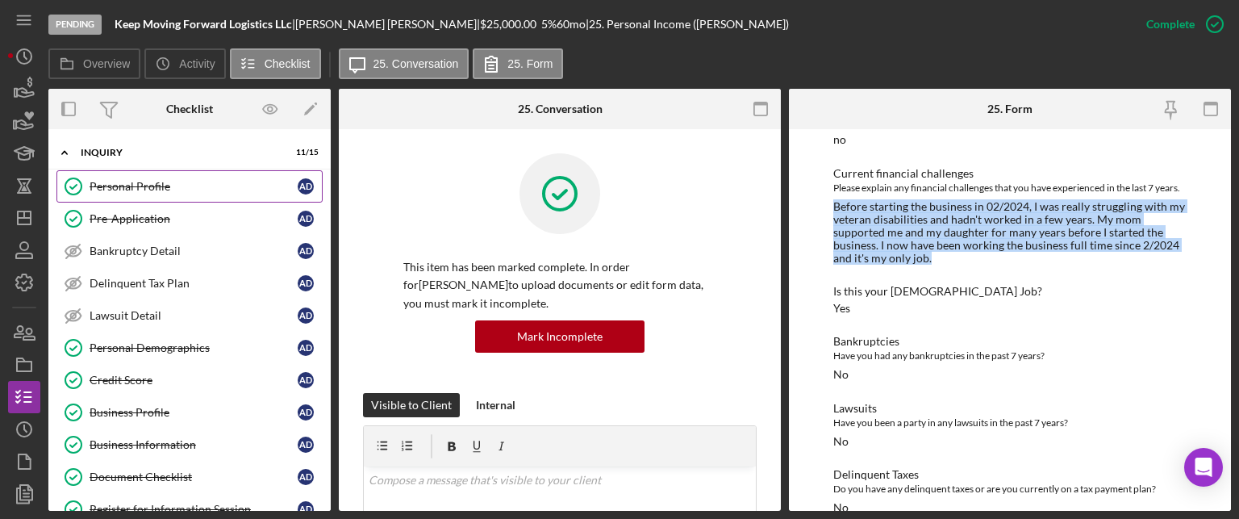
click at [132, 185] on div "Personal Profile" at bounding box center [194, 186] width 208 height 13
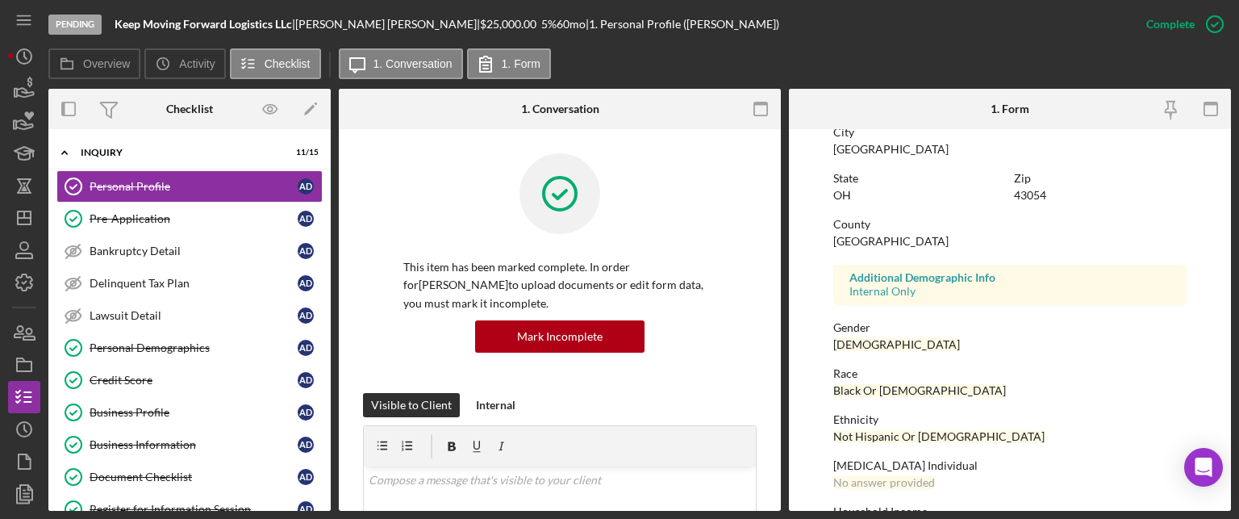
scroll to position [371, 0]
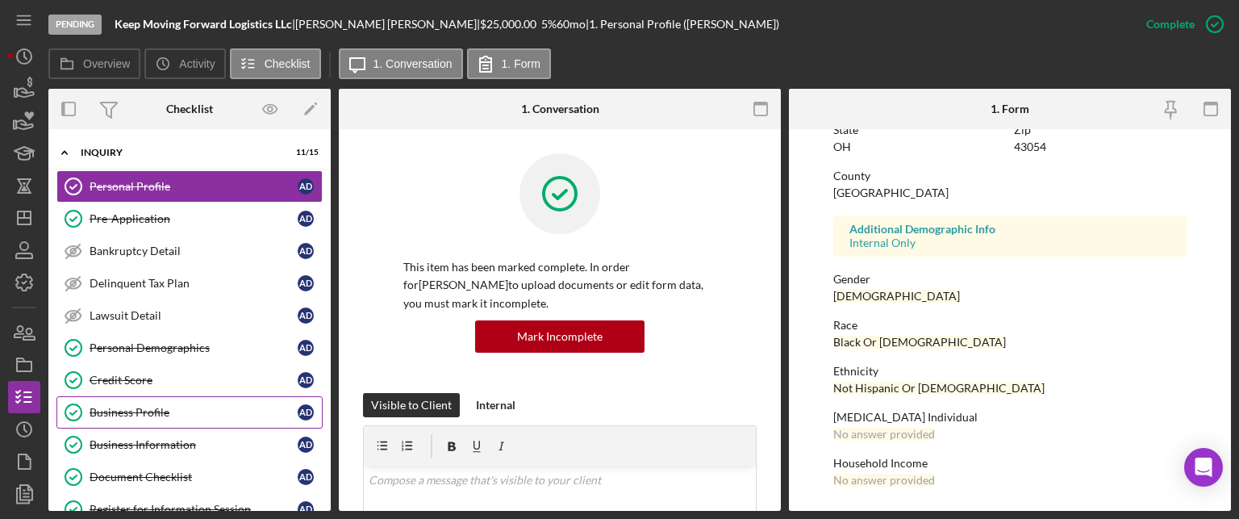
click at [140, 409] on div "Business Profile" at bounding box center [194, 412] width 208 height 13
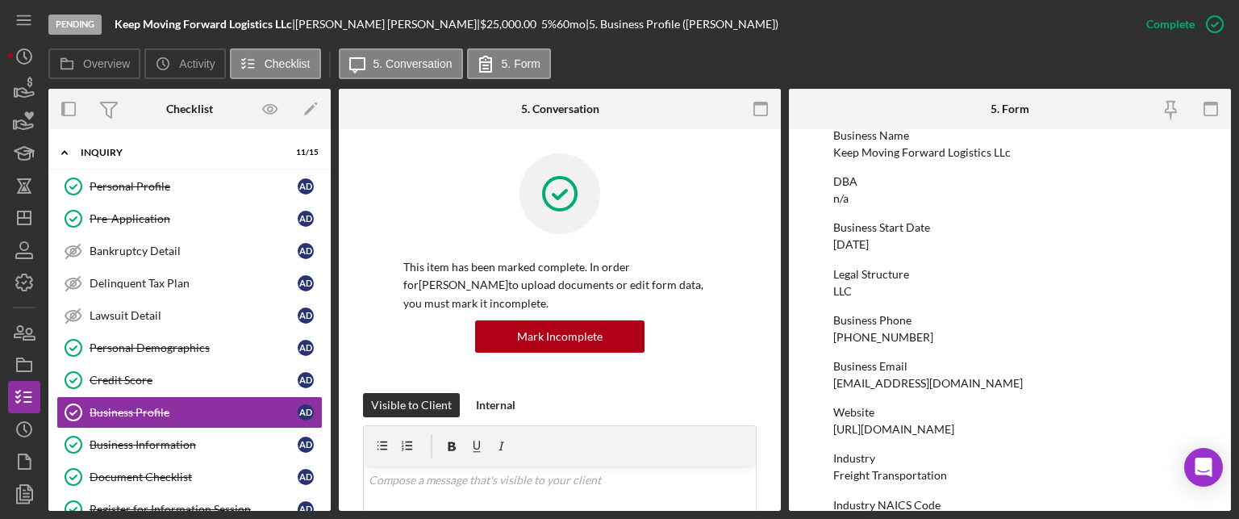
scroll to position [161, 0]
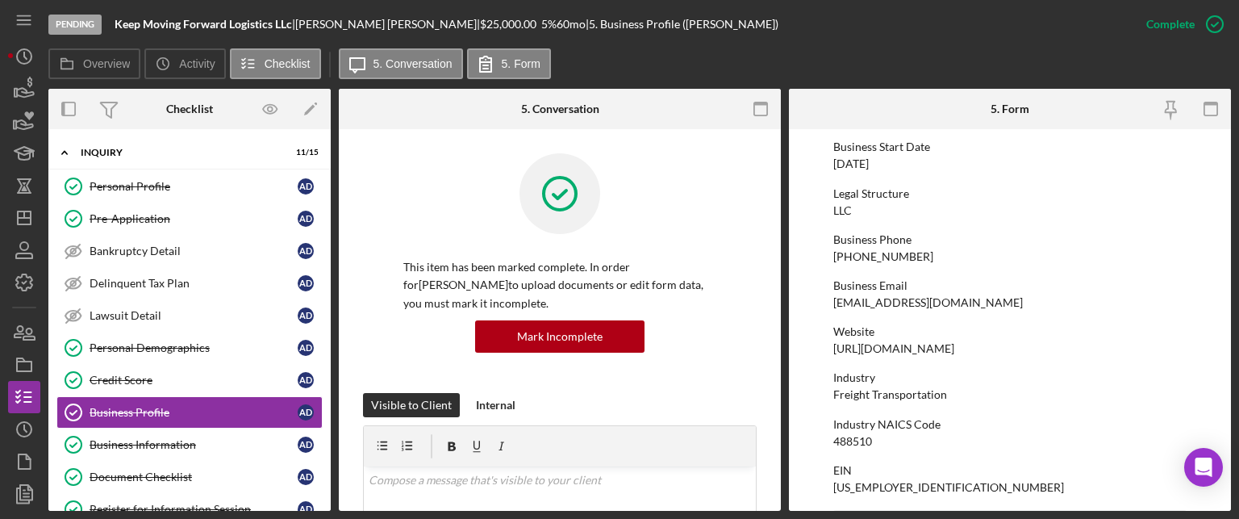
drag, startPoint x: 1024, startPoint y: 305, endPoint x: 828, endPoint y: 303, distance: 196.0
click at [828, 303] on form "To edit this form you must mark this item incomplete Business Name Keep Moving …" at bounding box center [1010, 320] width 442 height 382
copy div "nicci@keepmovingforwardlogistics.com"
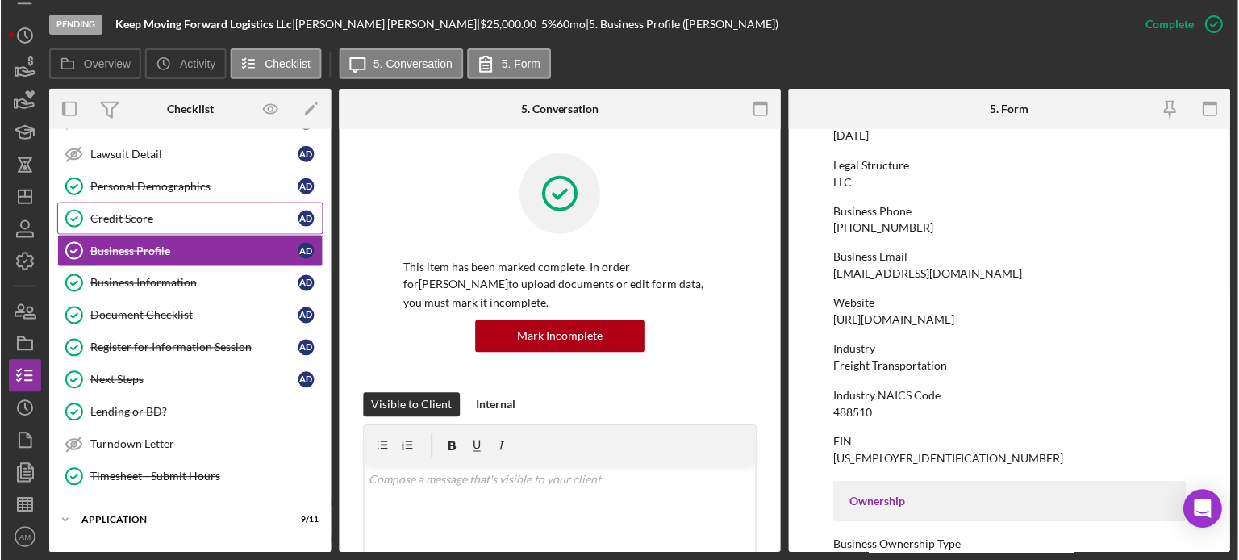
scroll to position [0, 0]
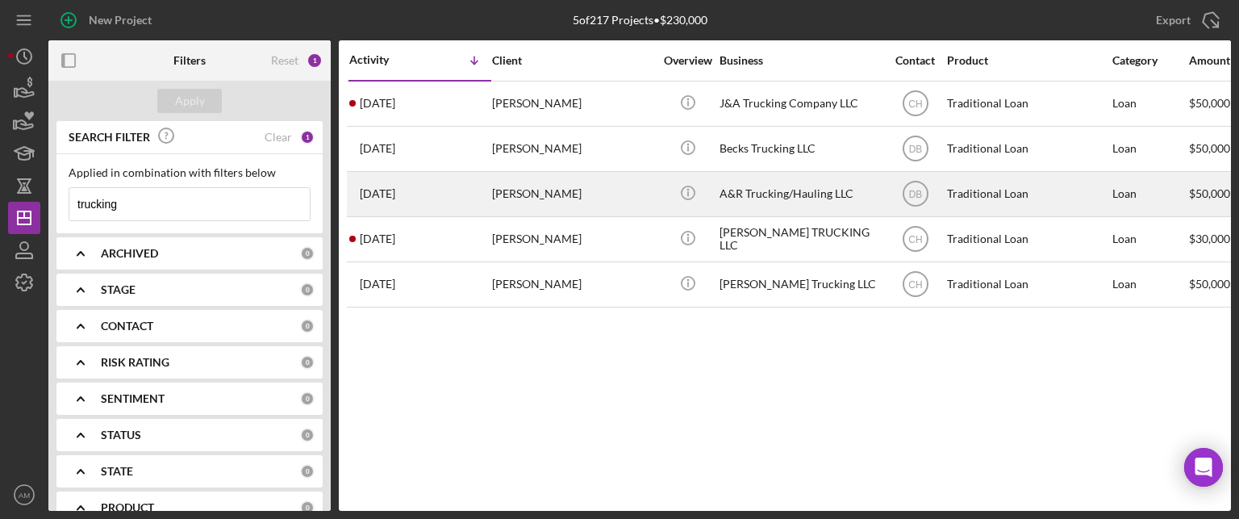
click at [515, 193] on div "[PERSON_NAME]" at bounding box center [572, 194] width 161 height 43
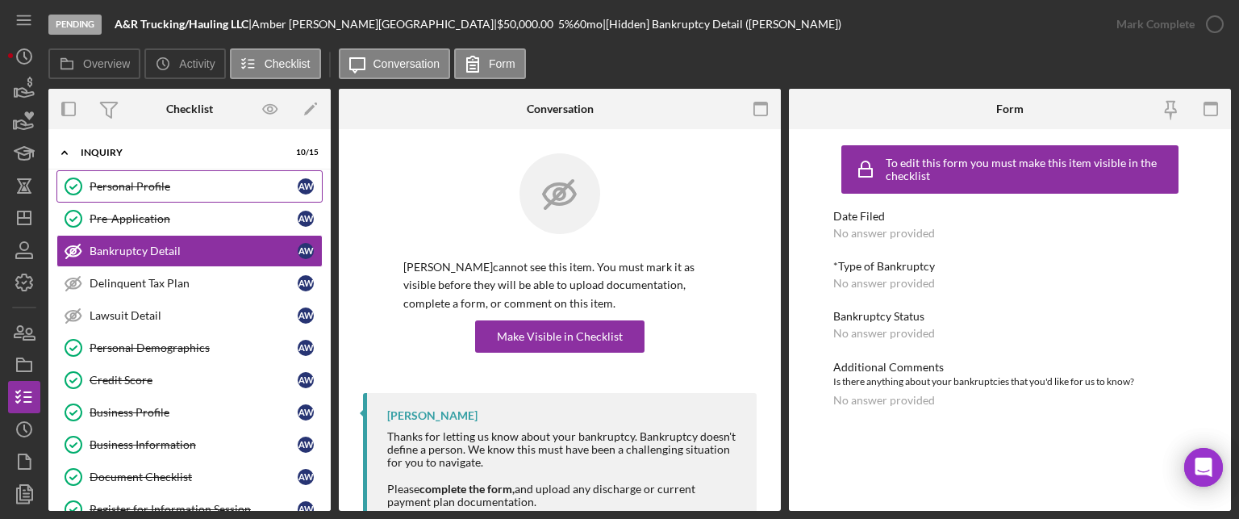
click at [139, 186] on div "Personal Profile" at bounding box center [194, 186] width 208 height 13
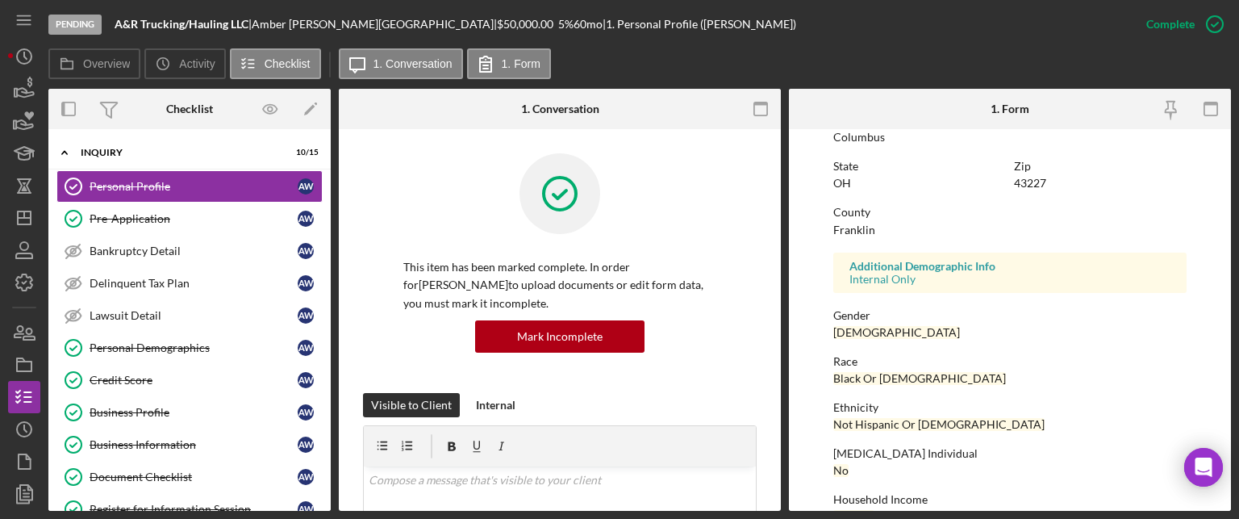
scroll to position [371, 0]
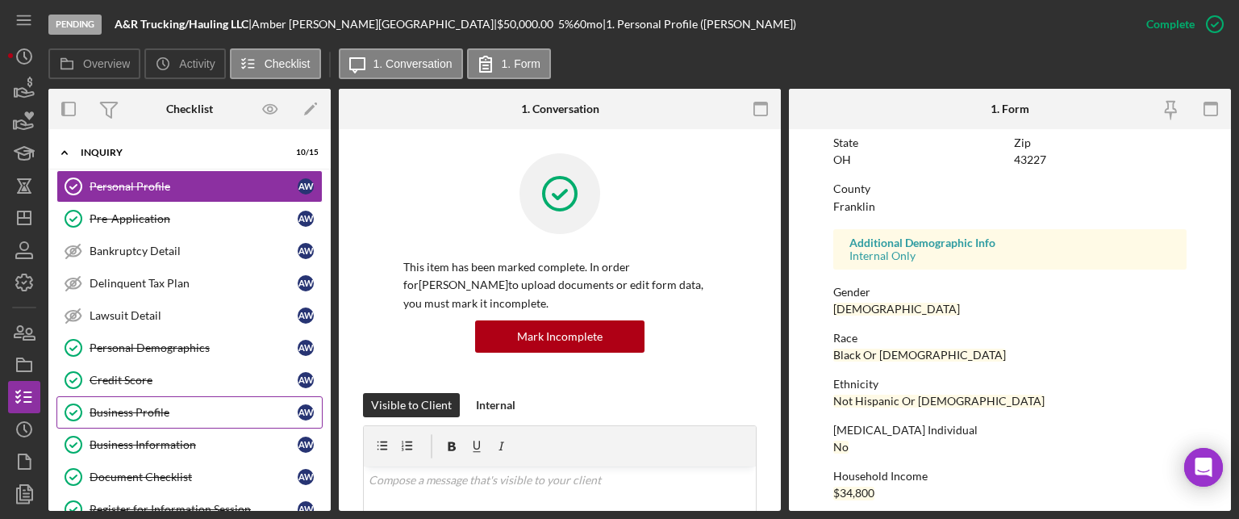
click at [137, 411] on div "Business Profile" at bounding box center [194, 412] width 208 height 13
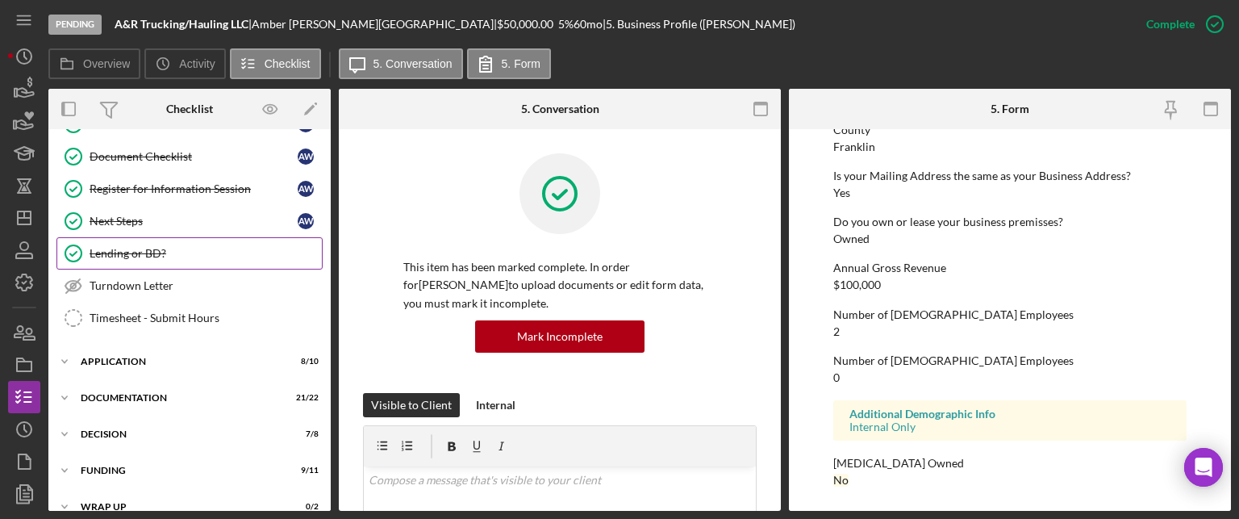
scroll to position [323, 0]
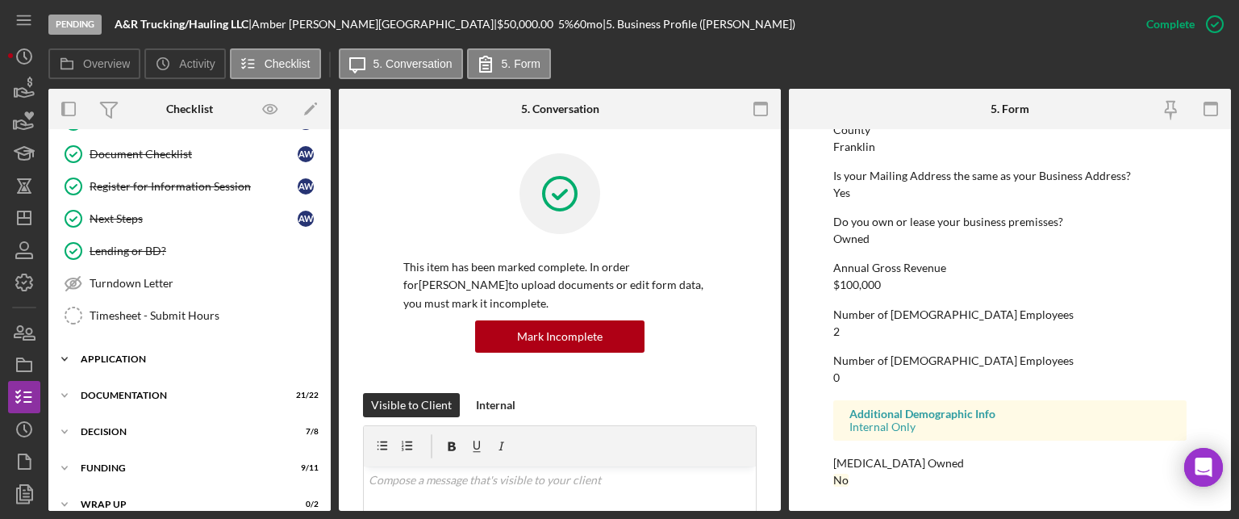
click at [120, 354] on div "Application" at bounding box center [196, 359] width 230 height 10
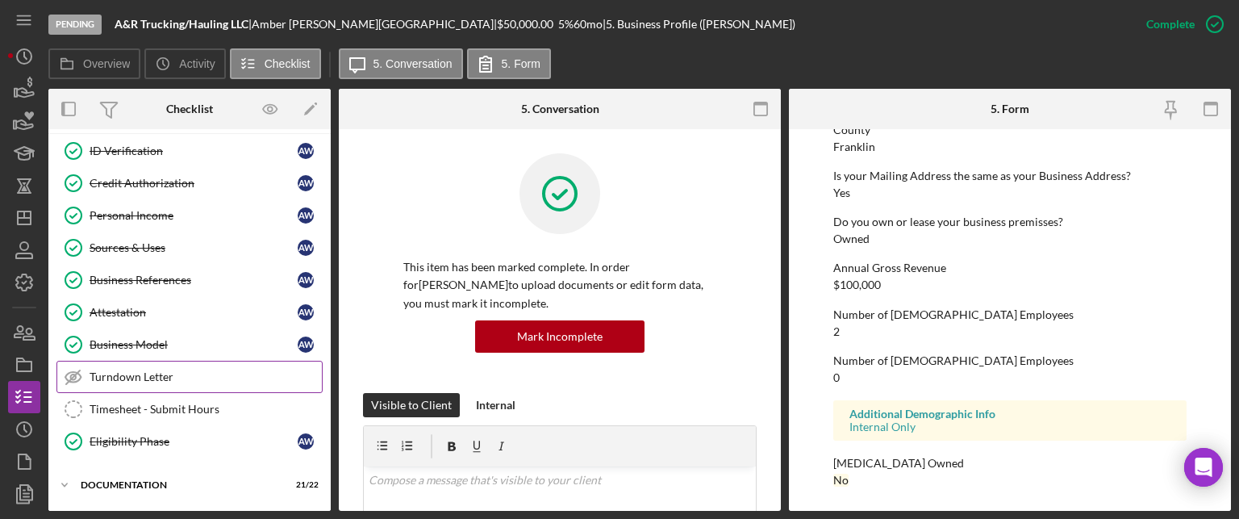
scroll to position [403, 0]
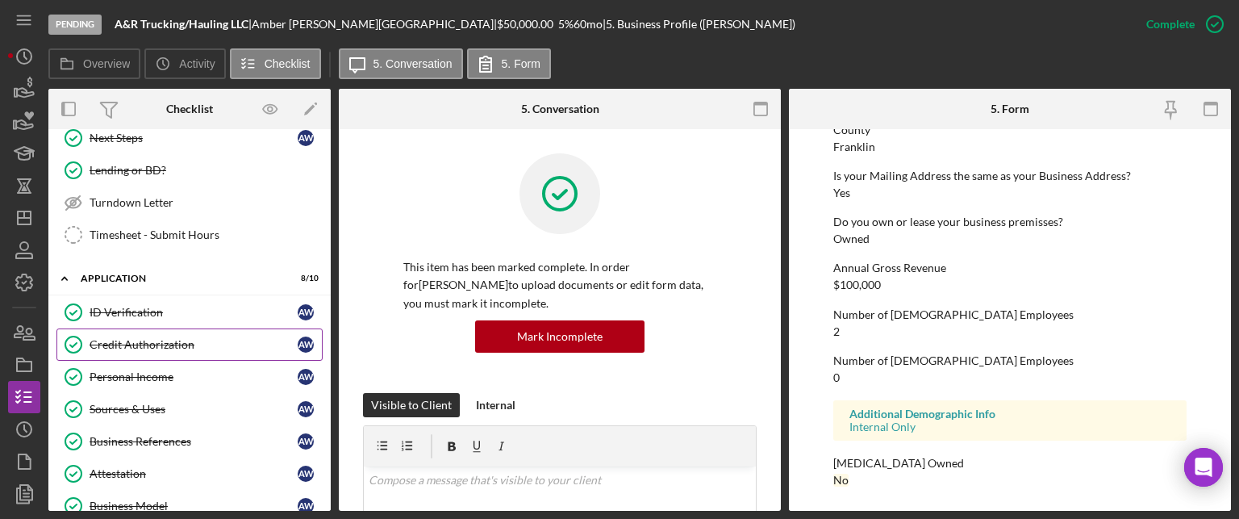
click at [135, 338] on div "Credit Authorization" at bounding box center [194, 344] width 208 height 13
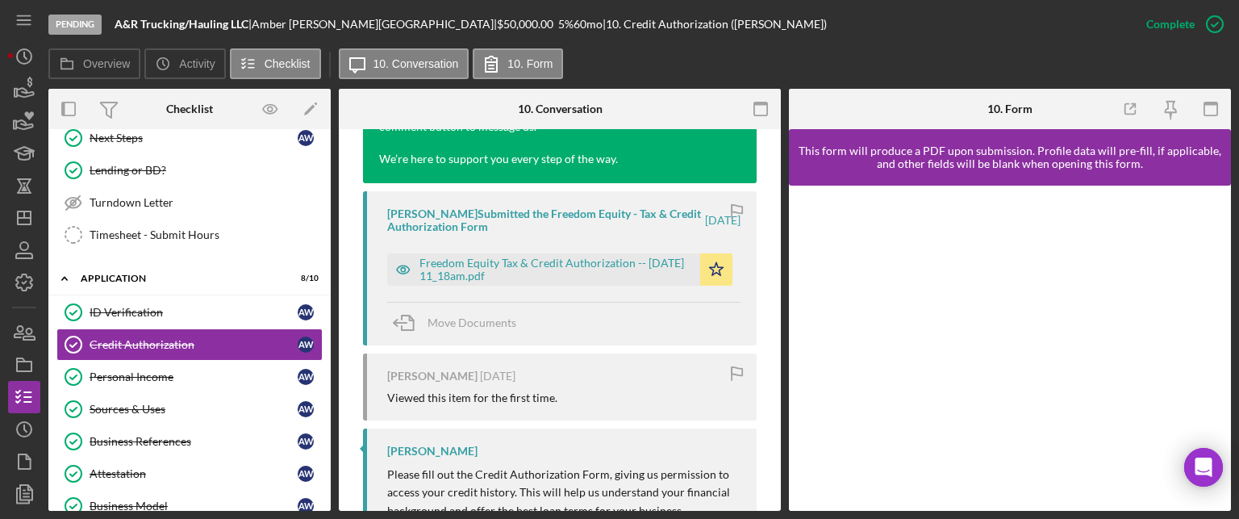
scroll to position [887, 0]
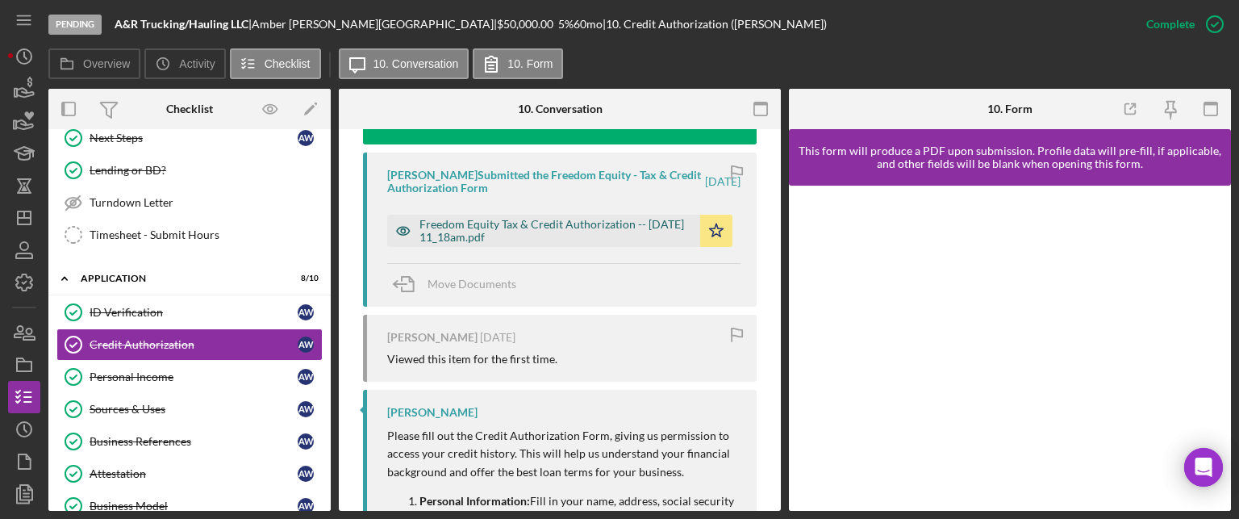
click at [568, 233] on div "Freedom Equity Tax & Credit Authorization -- [DATE] 11_18am.pdf" at bounding box center [555, 231] width 273 height 26
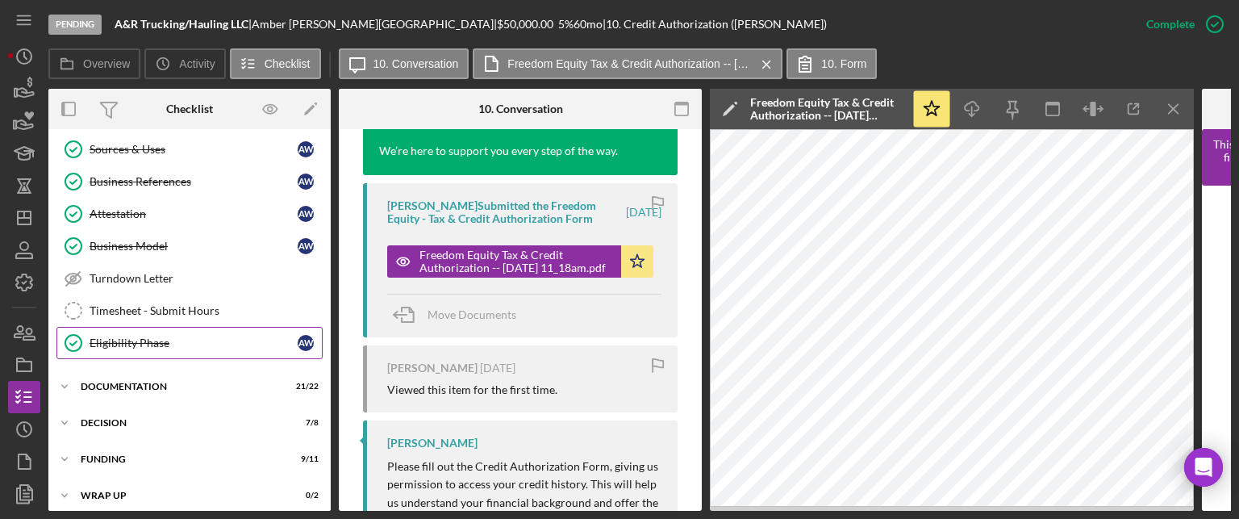
scroll to position [668, 0]
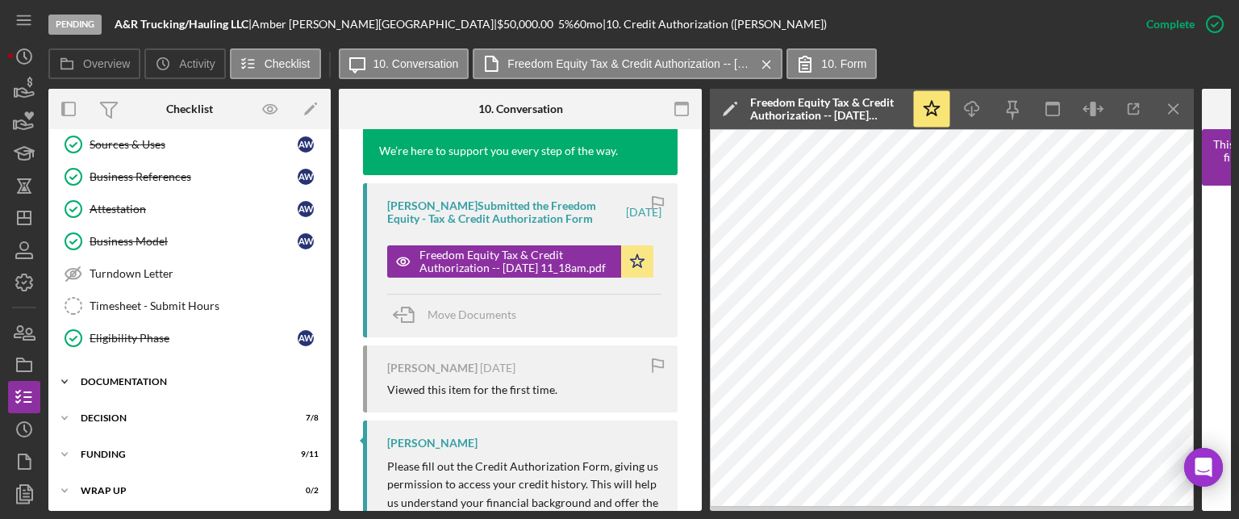
click at [131, 366] on div "Icon/Expander Documentation 21 / 22" at bounding box center [189, 381] width 282 height 32
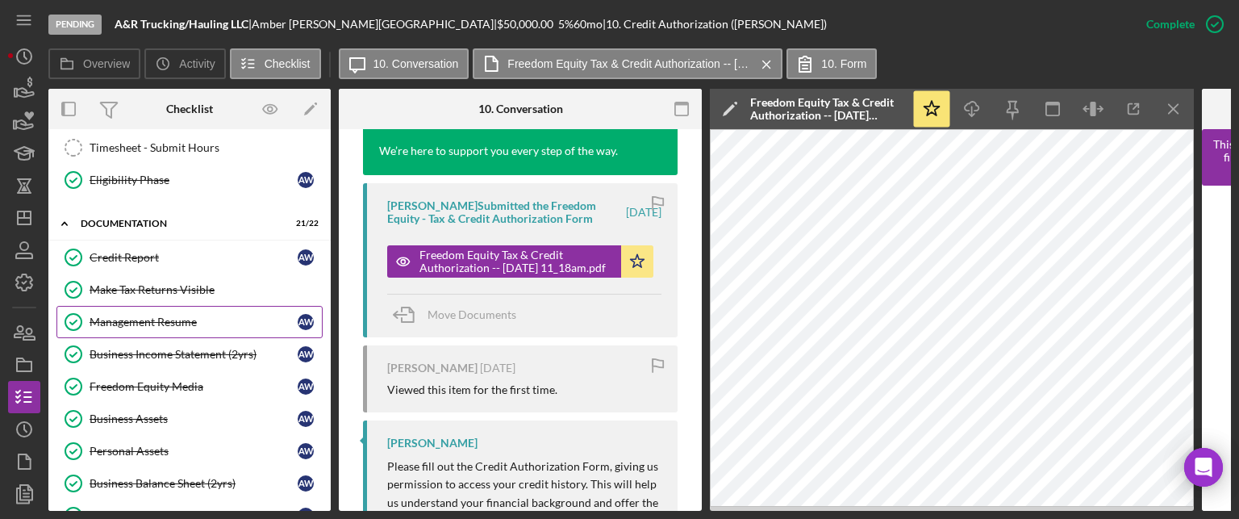
scroll to position [829, 0]
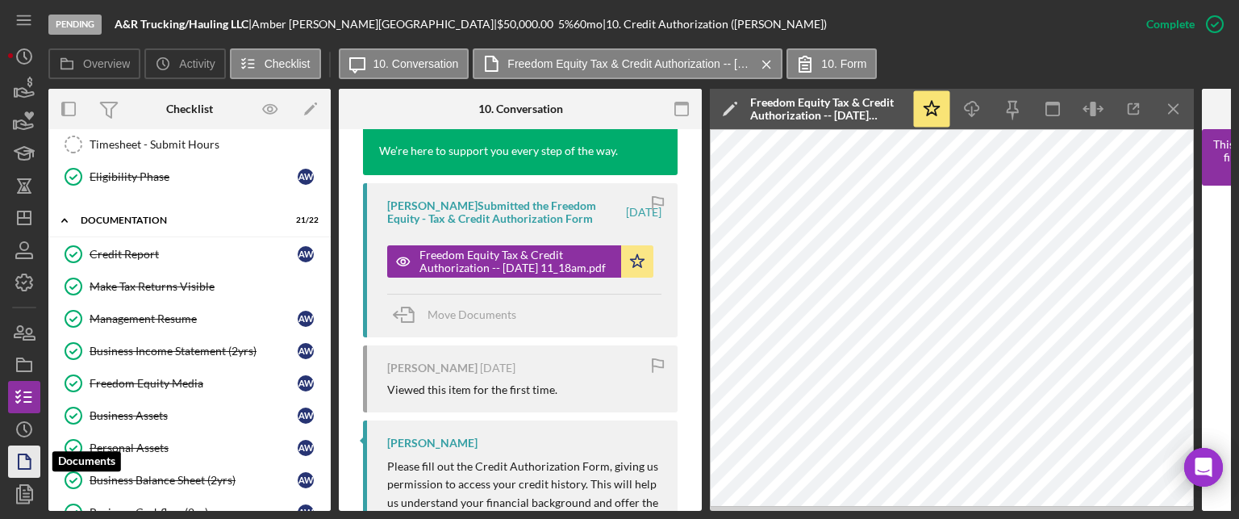
click at [28, 454] on icon "button" at bounding box center [24, 461] width 40 height 40
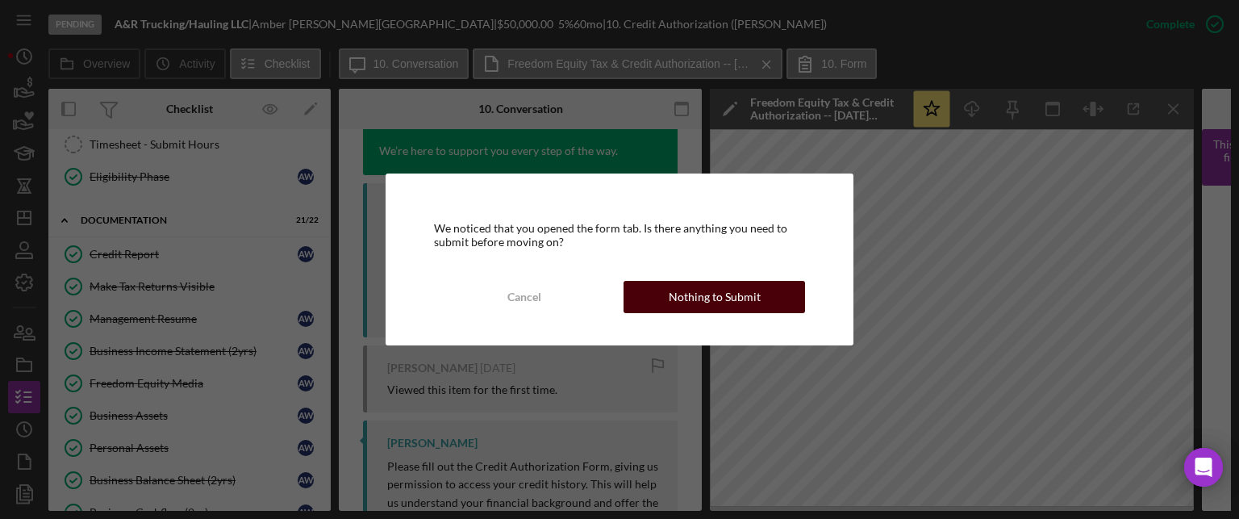
click at [701, 302] on div "Nothing to Submit" at bounding box center [715, 297] width 92 height 32
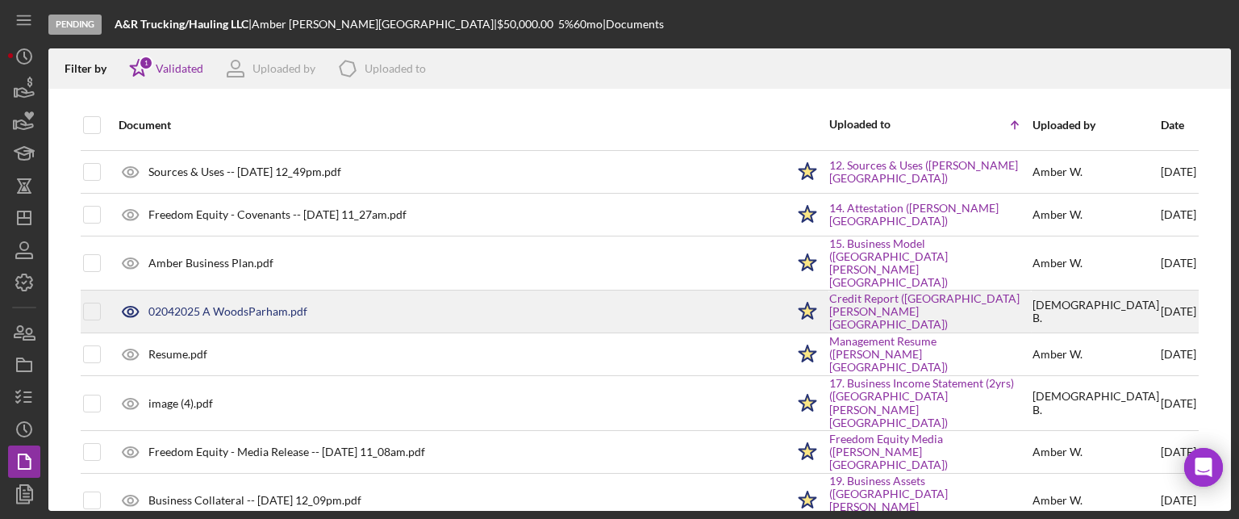
scroll to position [161, 0]
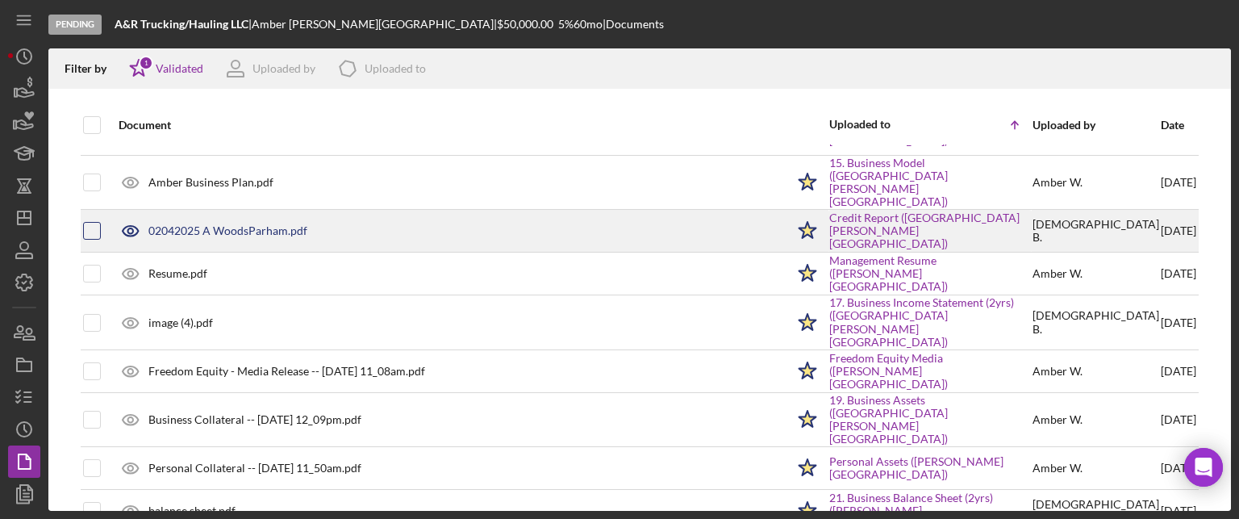
click at [87, 223] on input "checkbox" at bounding box center [92, 231] width 16 height 16
checkbox input "true"
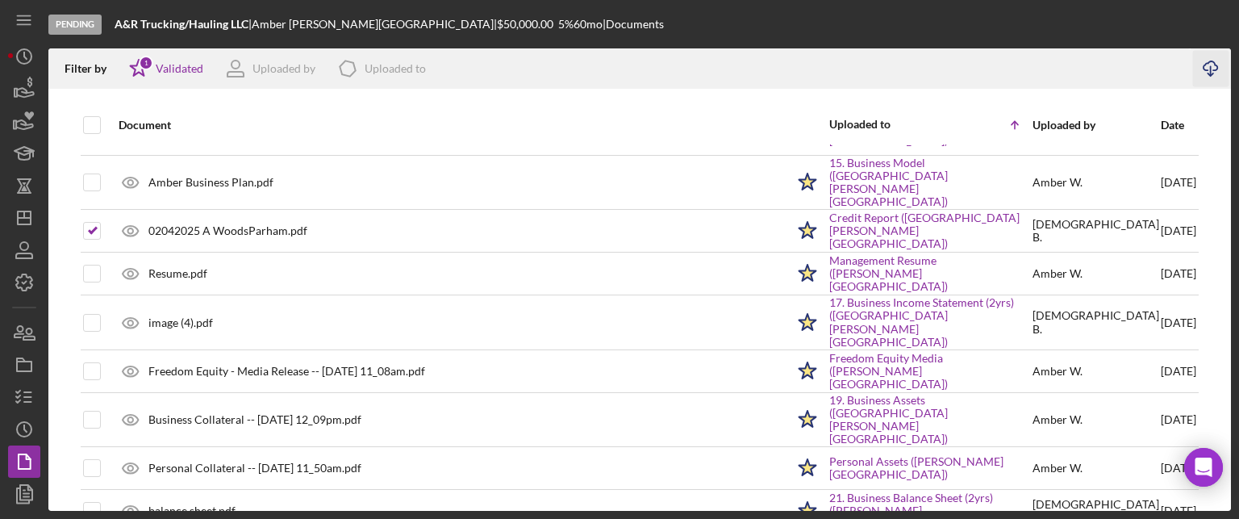
click at [1215, 65] on icon "button" at bounding box center [1210, 65] width 14 height 9
